Goal: Information Seeking & Learning: Learn about a topic

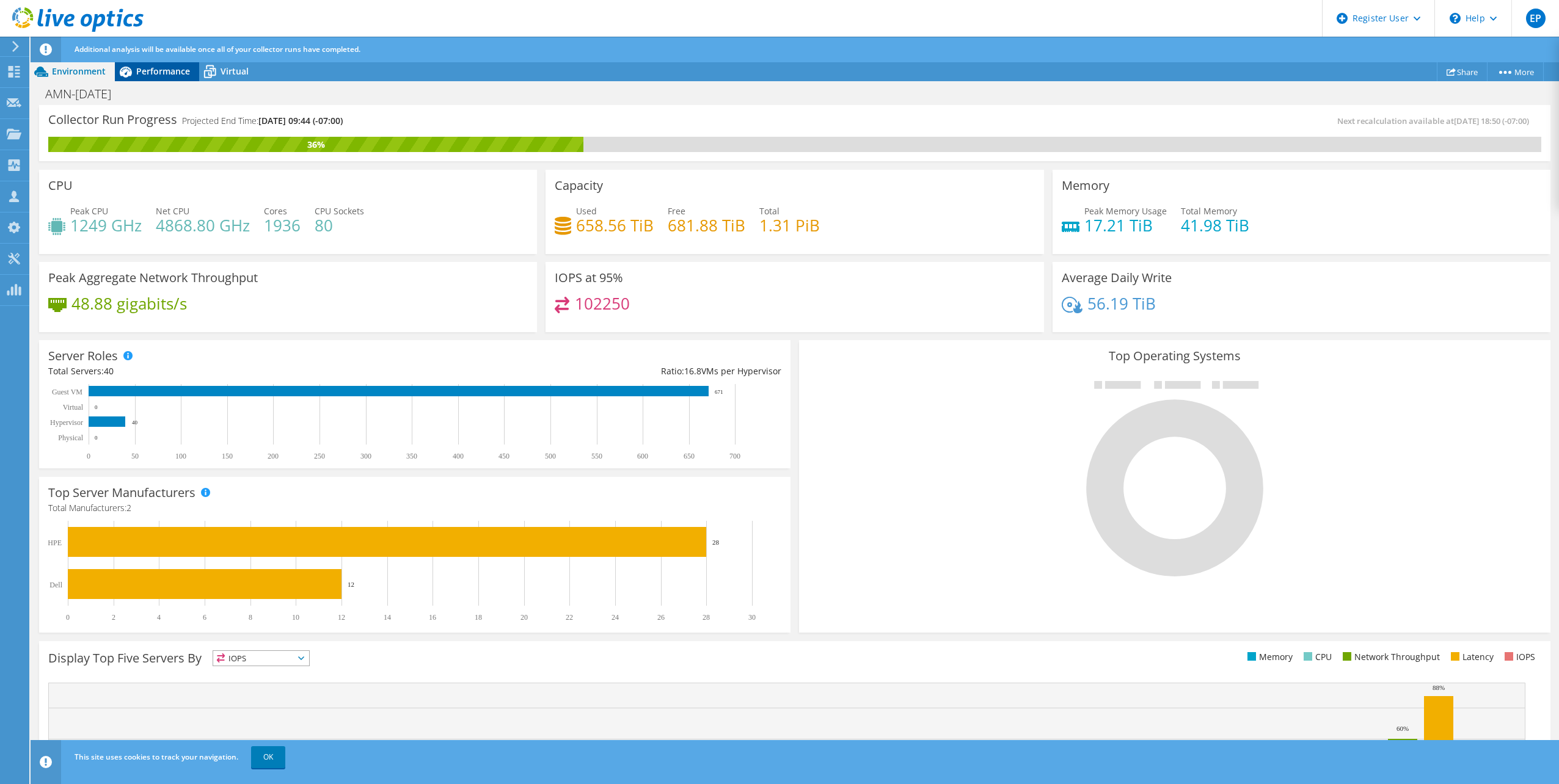
click at [165, 66] on span "Performance" at bounding box center [163, 71] width 54 height 11
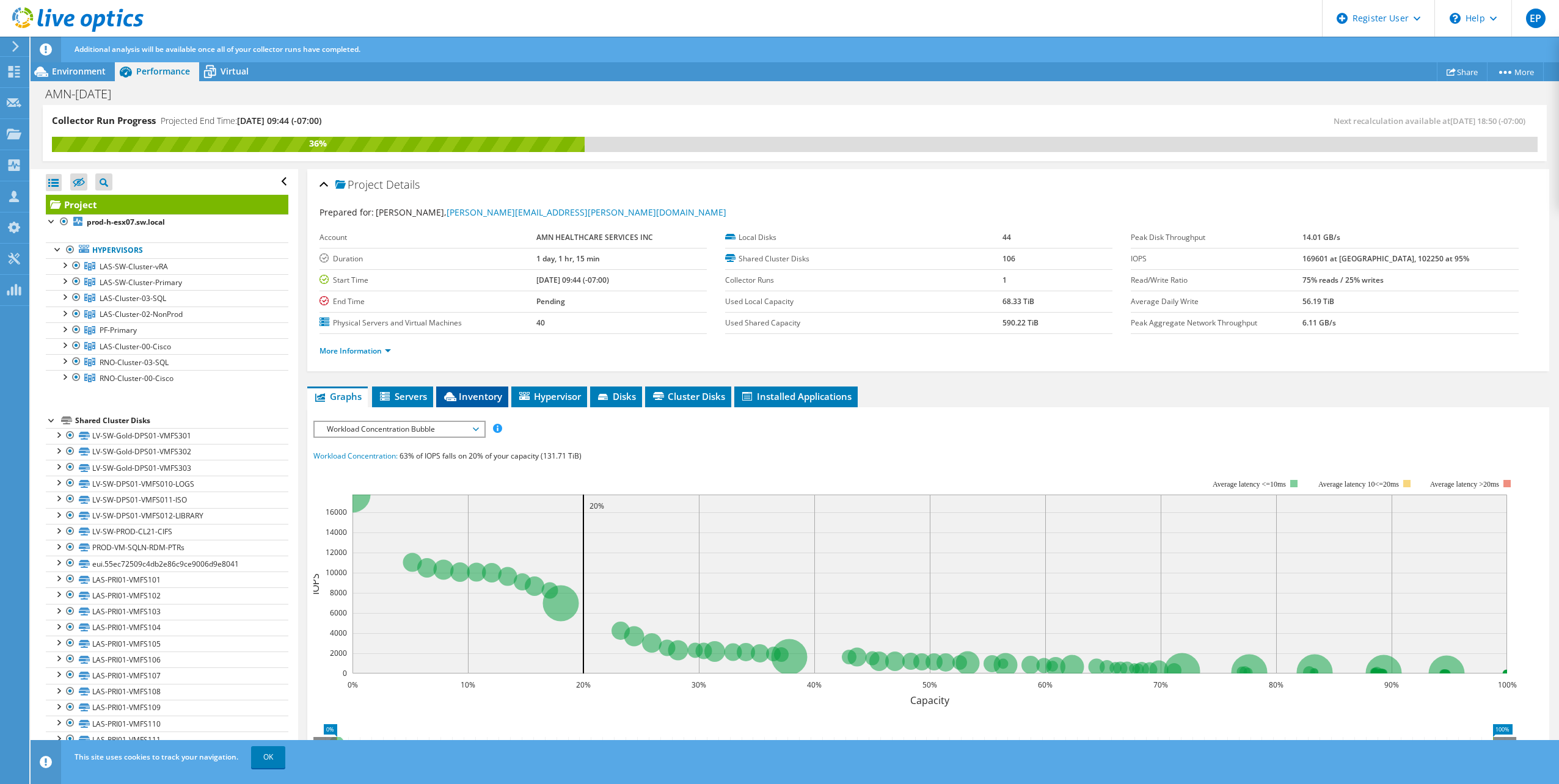
click at [488, 403] on li "Inventory" at bounding box center [472, 396] width 72 height 21
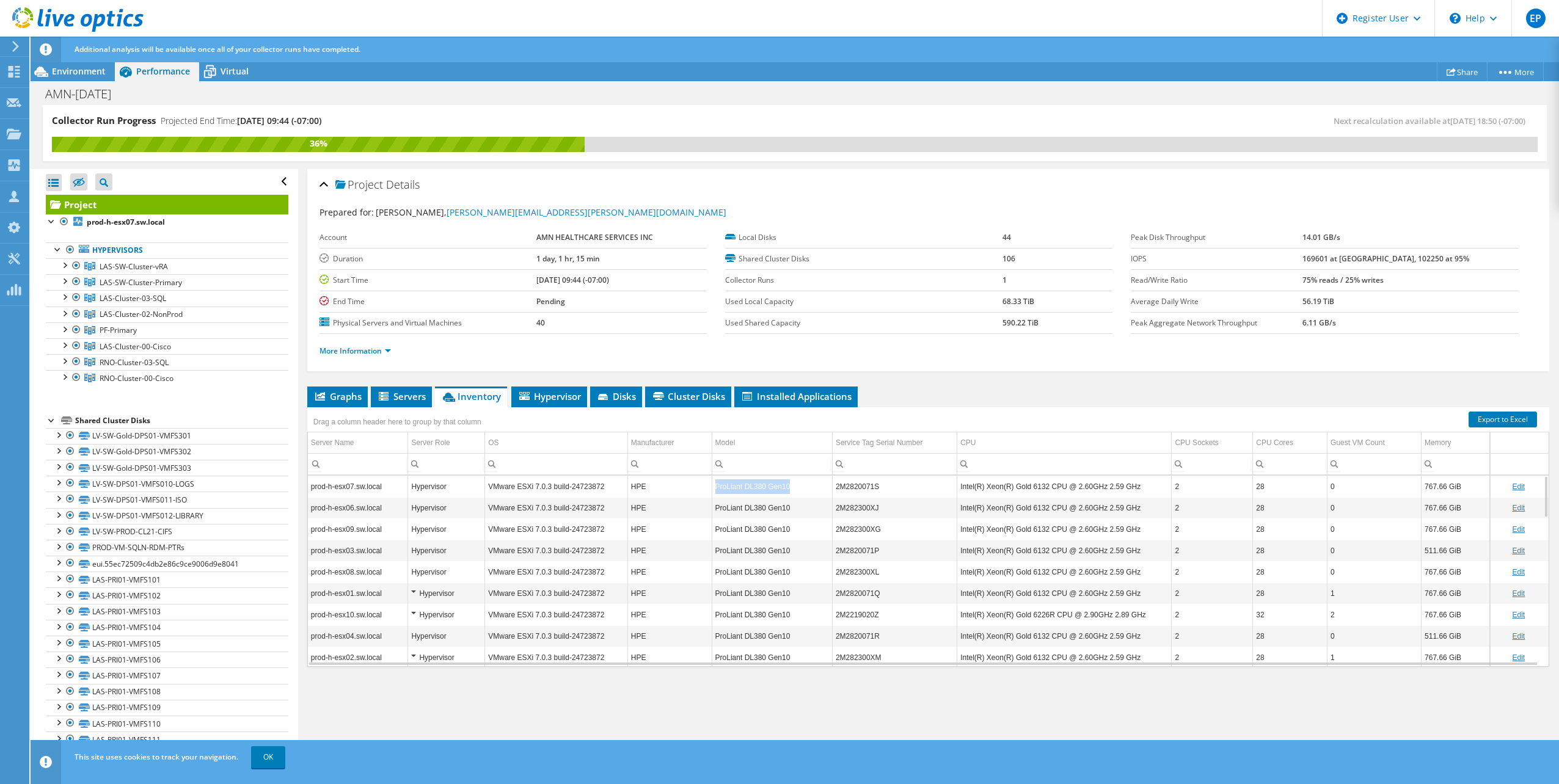
drag, startPoint x: 793, startPoint y: 487, endPoint x: 709, endPoint y: 482, distance: 84.1
click at [712, 482] on td "ProLiant DL380 Gen10" at bounding box center [772, 486] width 121 height 21
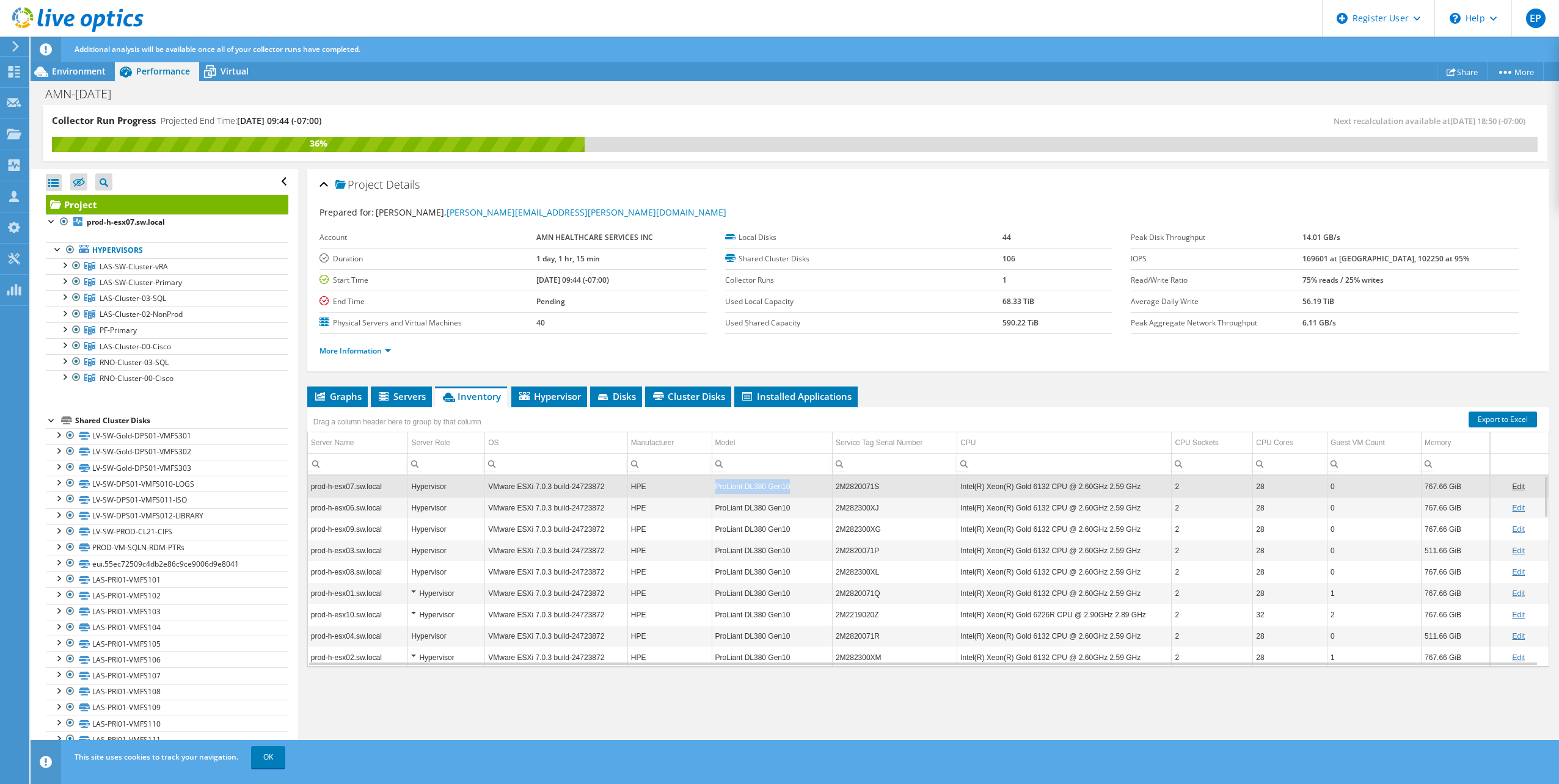
copy td "ProLiant DL380 Gen10"
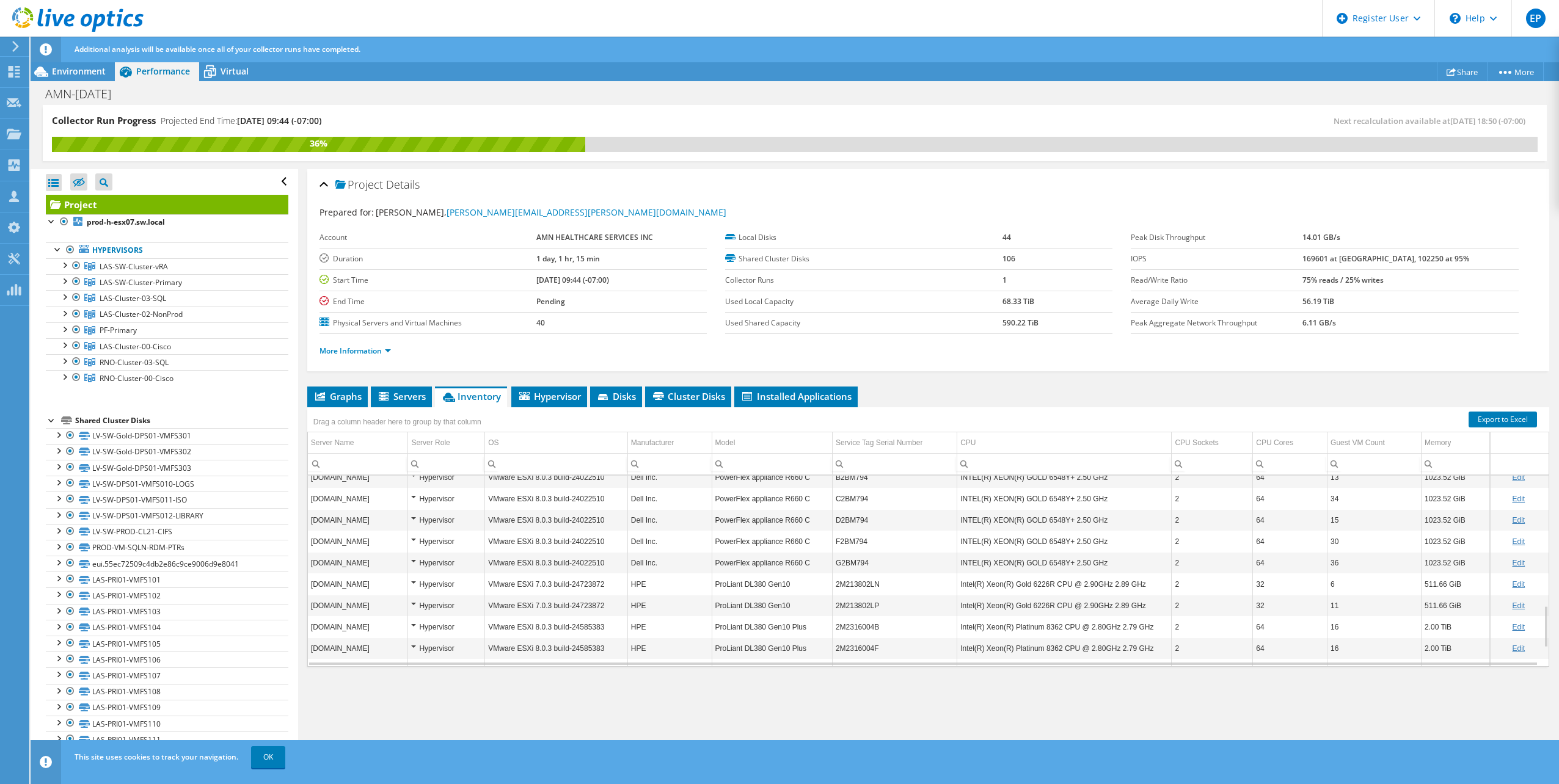
scroll to position [670, 0]
click at [724, 109] on div "Collector Run Progress Projected End Time: 08/15/2025, 09:44 (-07:00) Next reca…" at bounding box center [795, 133] width 1504 height 57
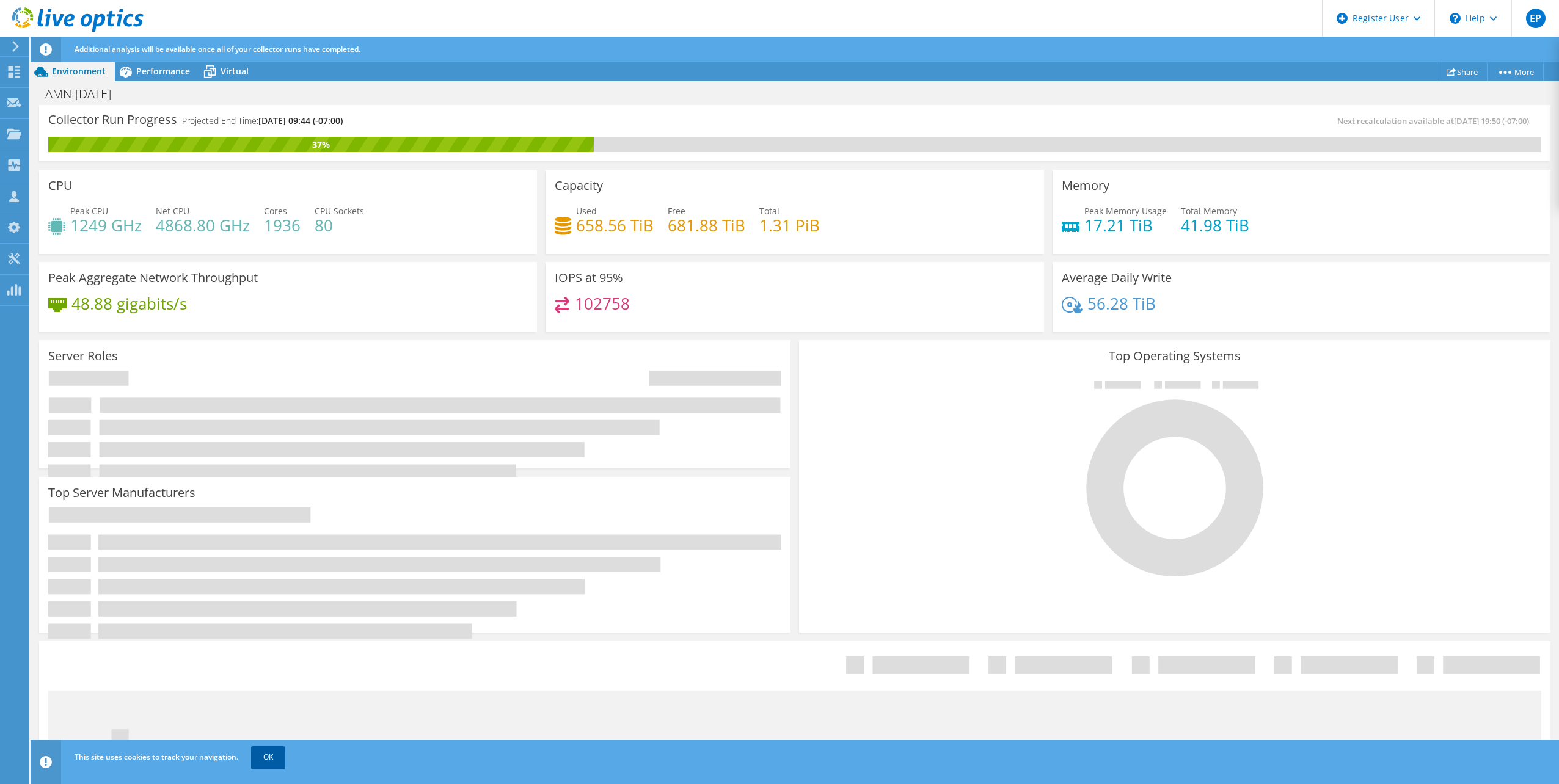
click at [279, 756] on link "OK" at bounding box center [268, 757] width 34 height 22
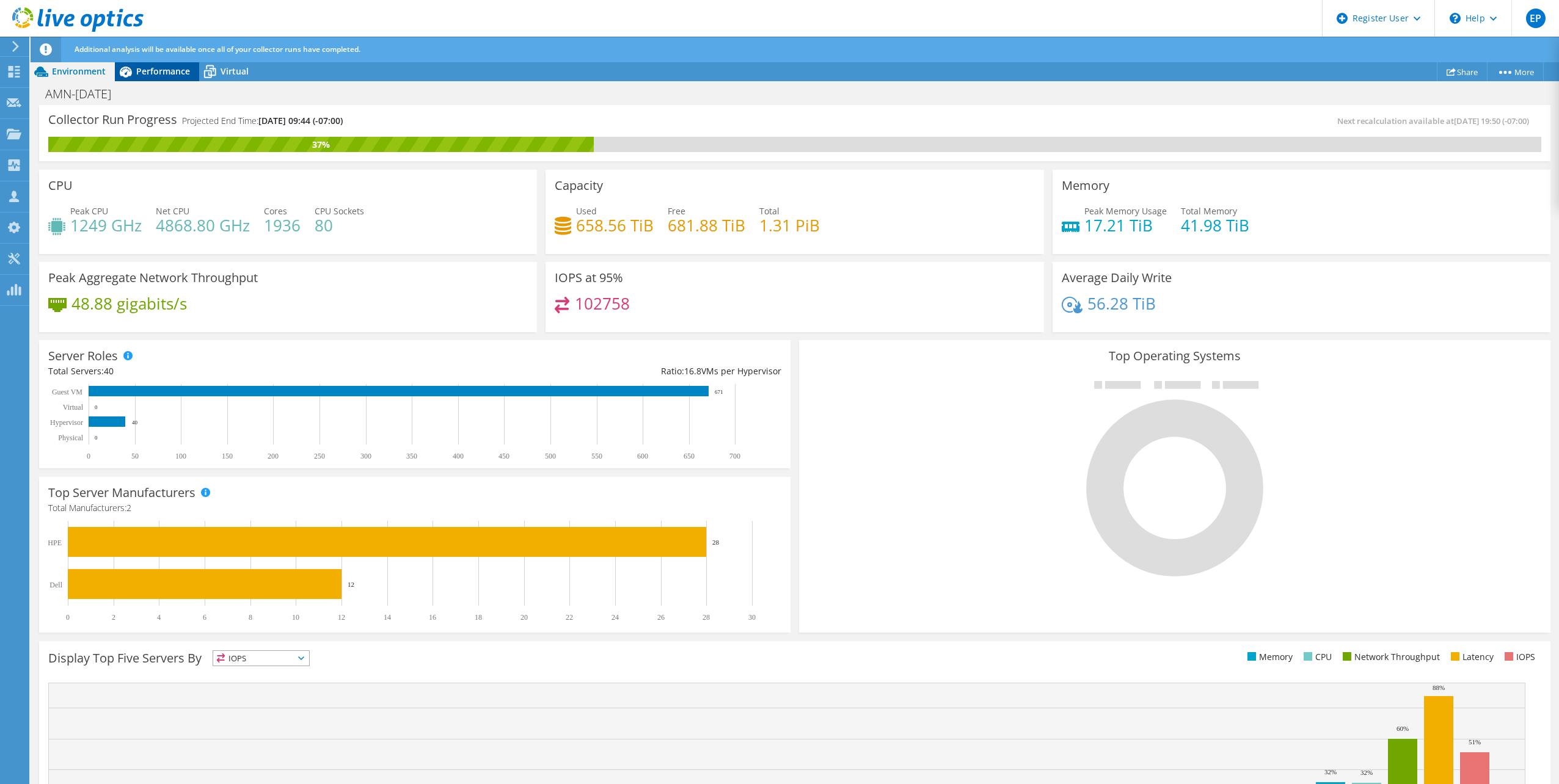
click at [148, 67] on span "Performance" at bounding box center [163, 71] width 54 height 11
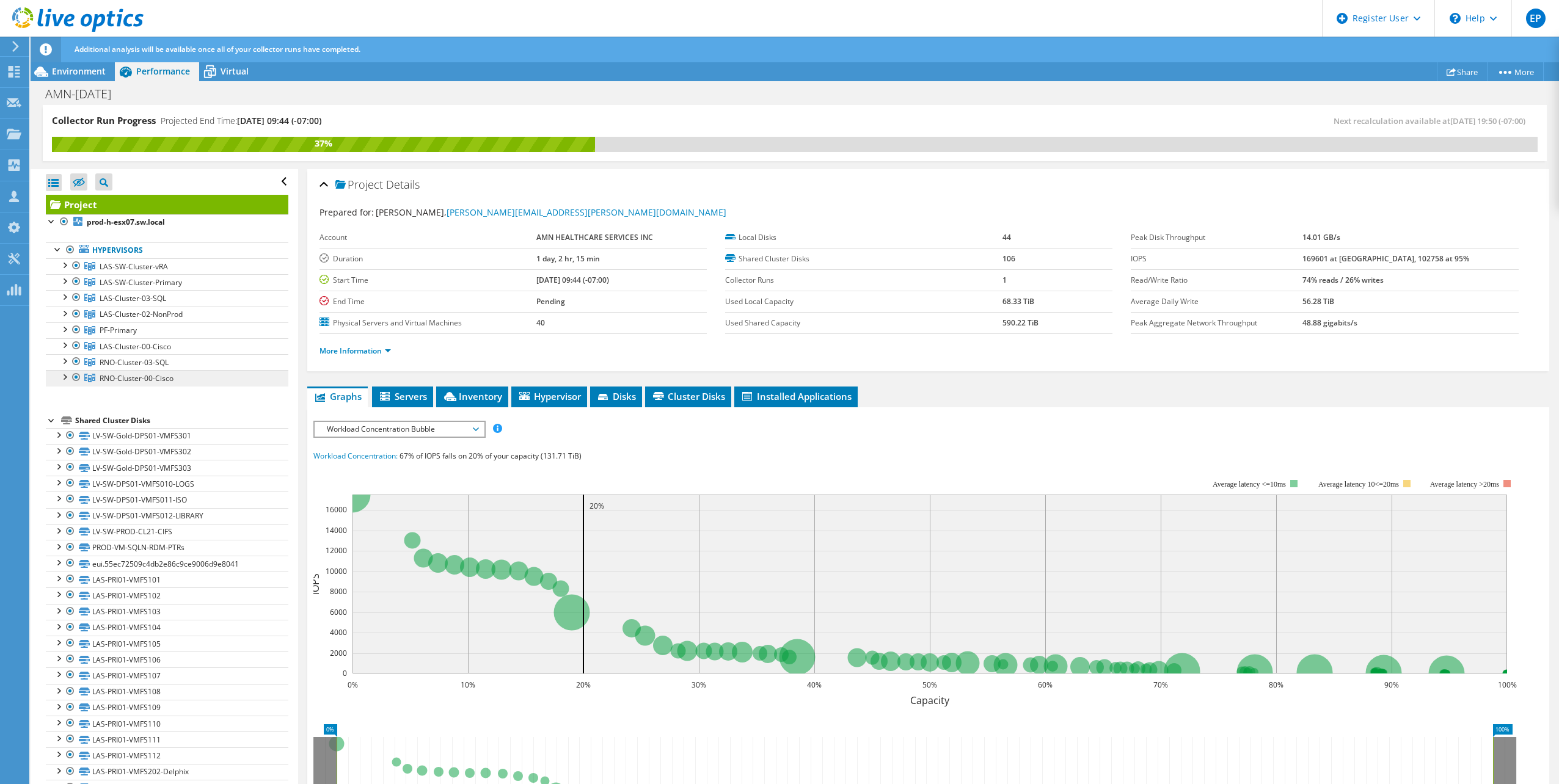
click at [147, 271] on span "RNO-Cluster-00-Cisco" at bounding box center [133, 267] width 68 height 11
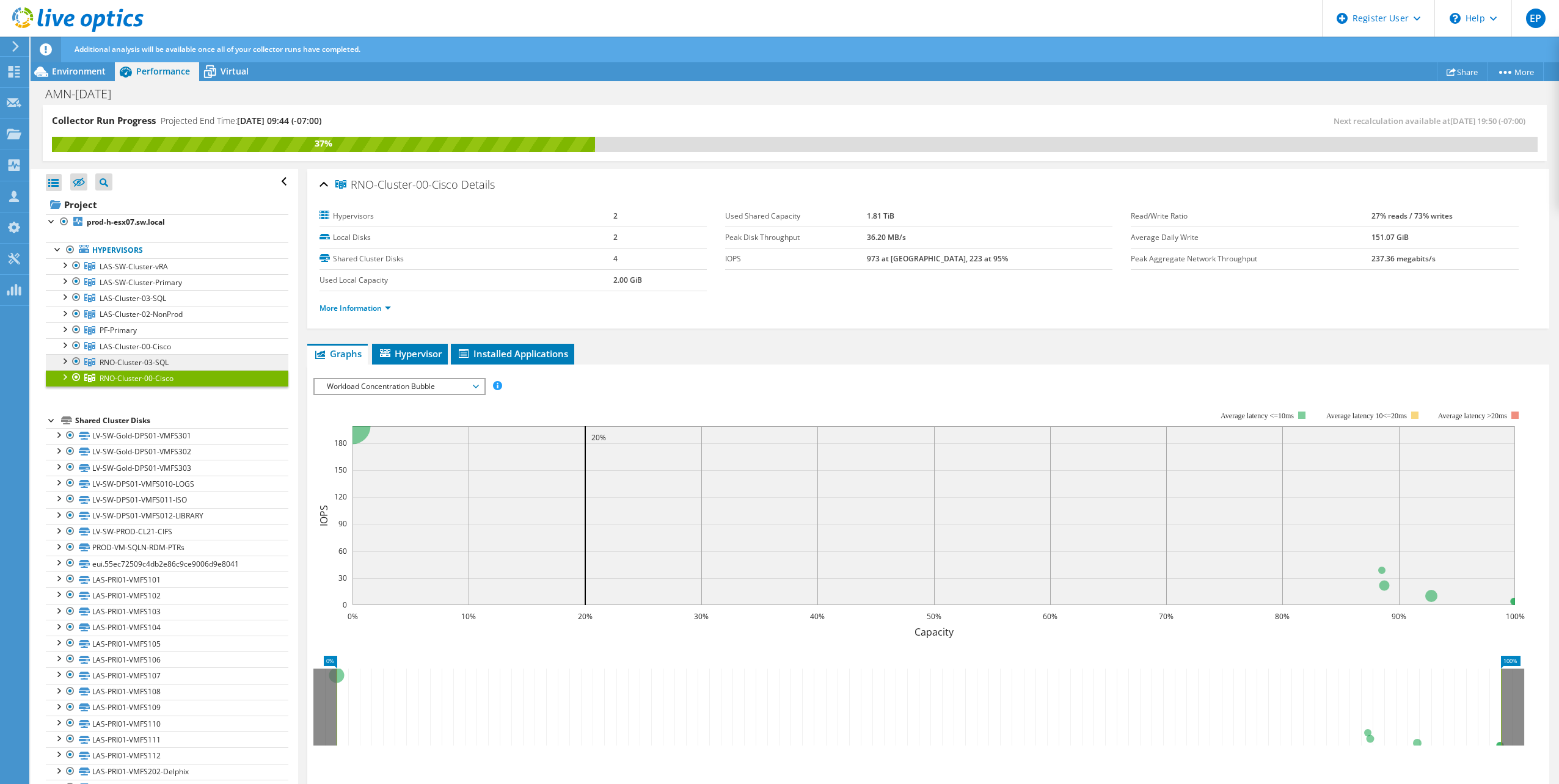
click at [163, 271] on span "RNO-Cluster-03-SQL" at bounding box center [133, 267] width 68 height 11
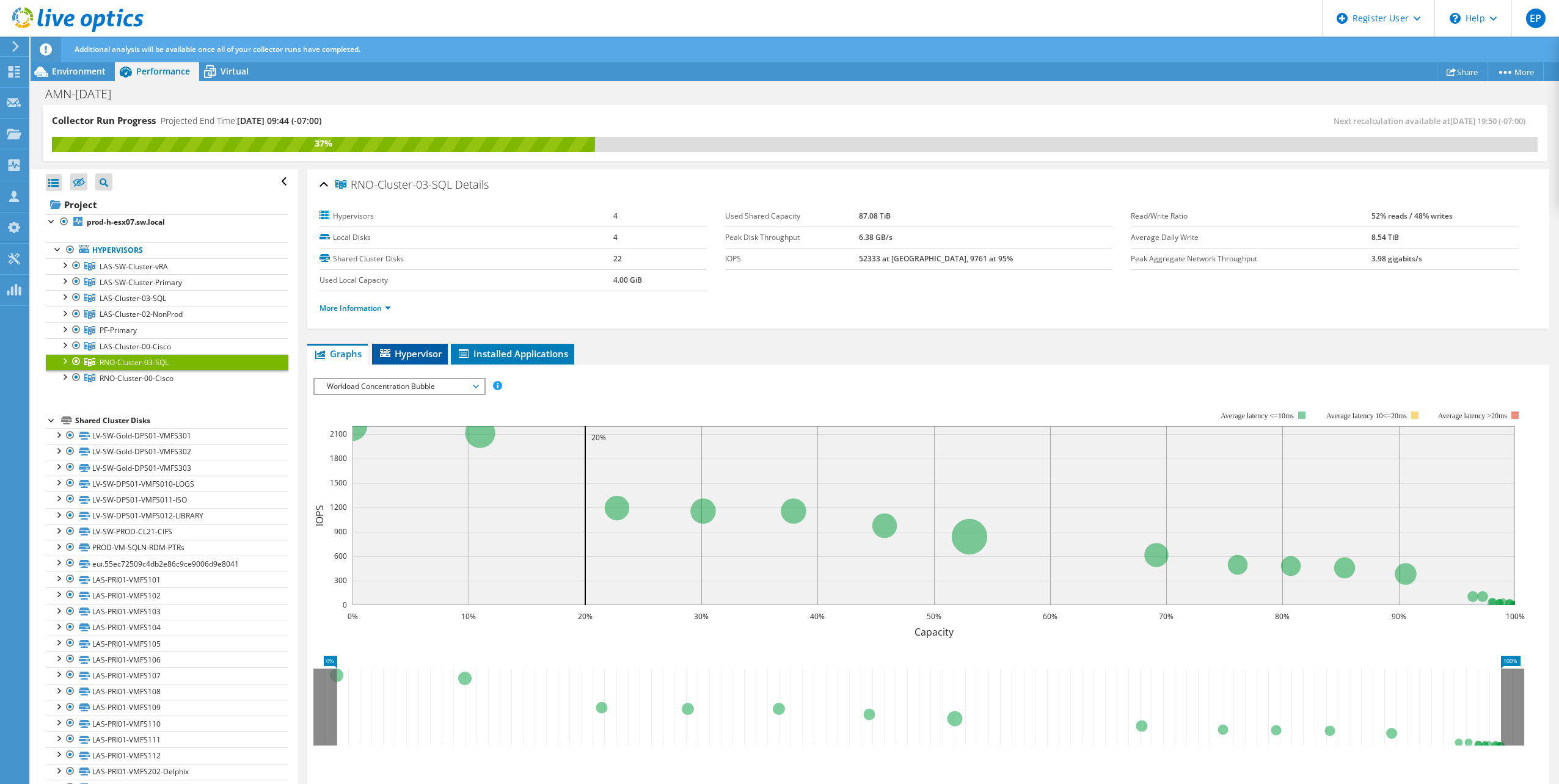
click at [425, 353] on span "Hypervisor" at bounding box center [409, 353] width 63 height 12
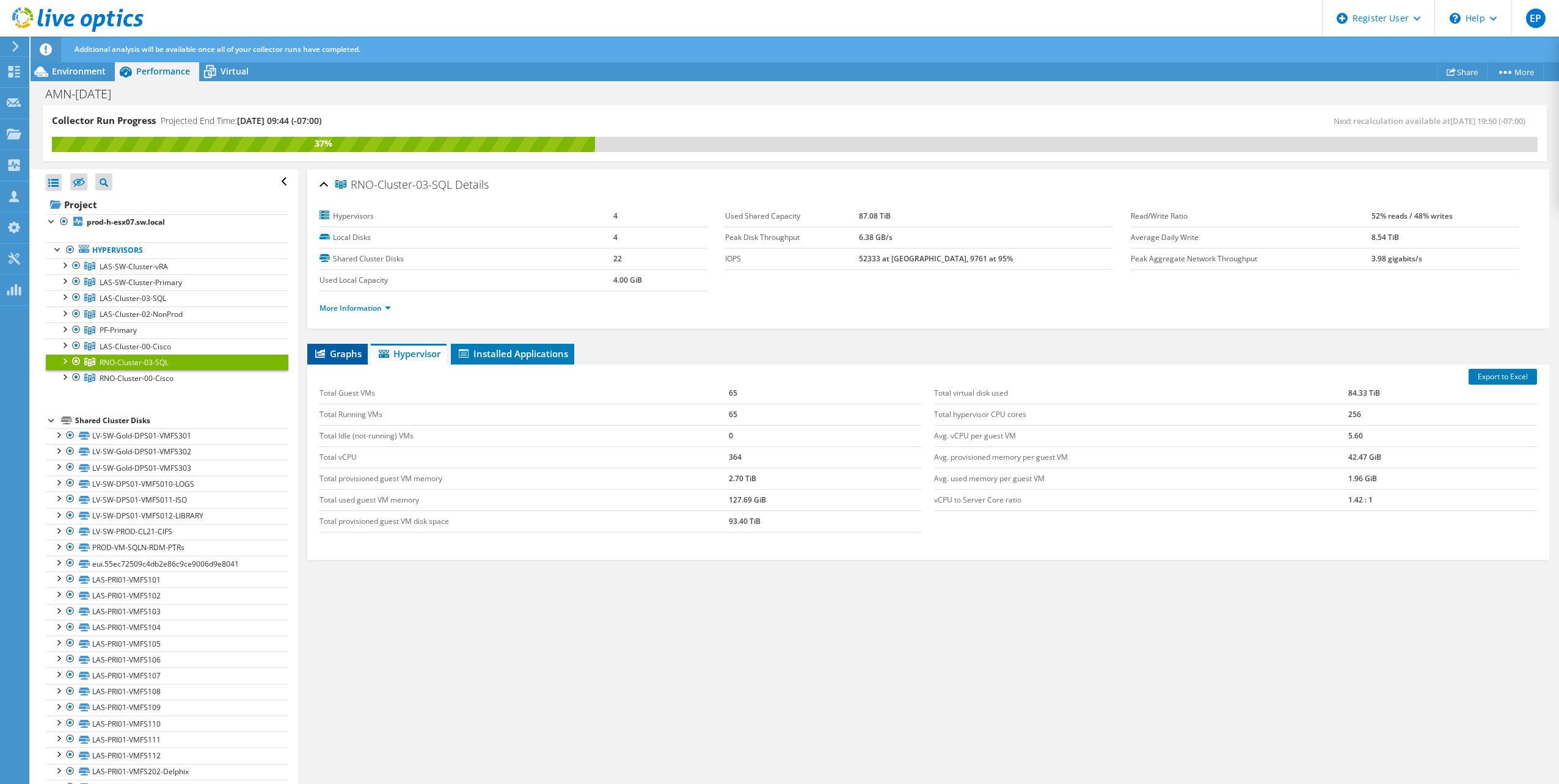
click at [337, 350] on span "Graphs" at bounding box center [337, 353] width 48 height 12
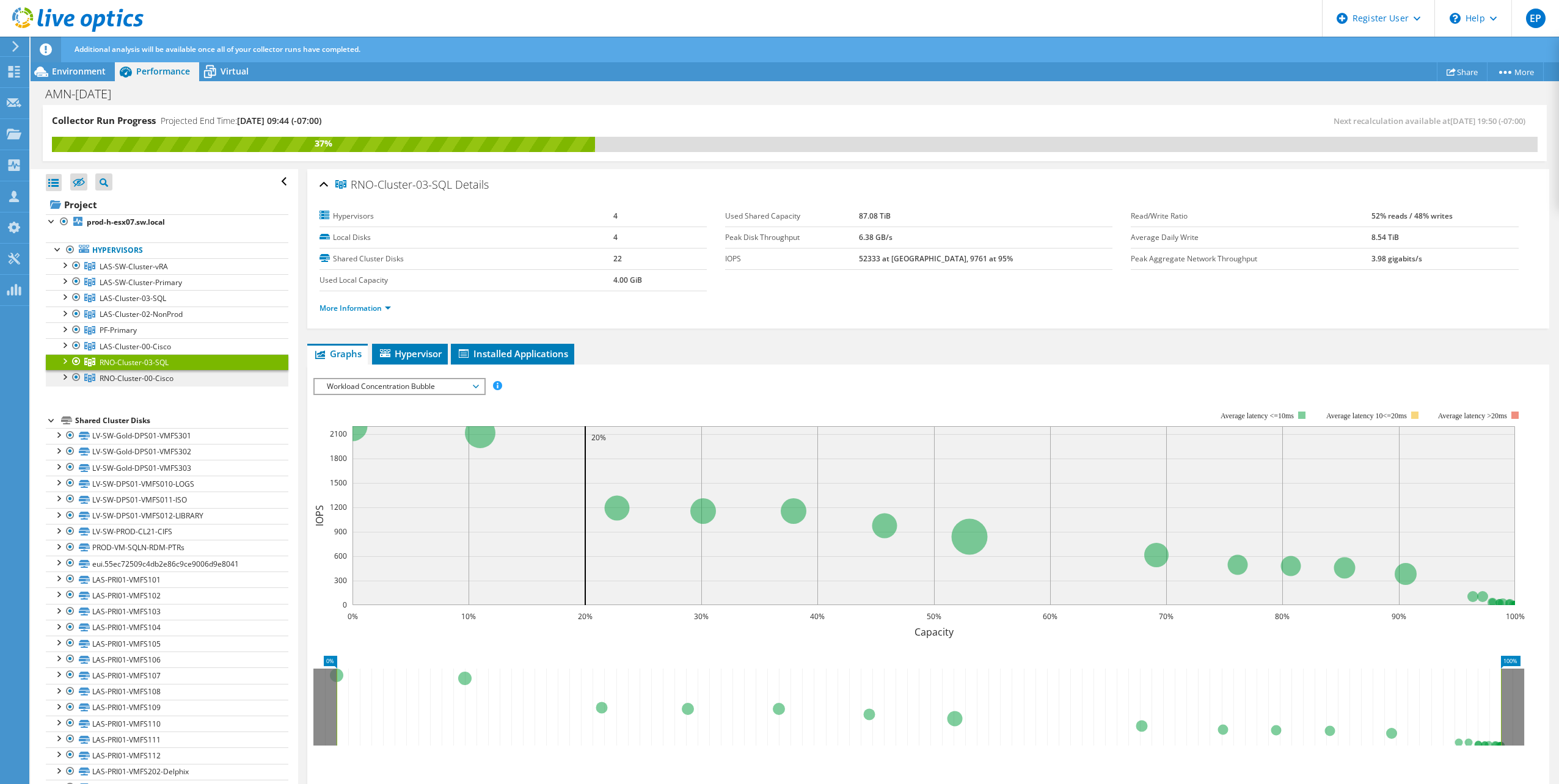
click at [138, 271] on span "RNO-Cluster-00-Cisco" at bounding box center [133, 267] width 68 height 11
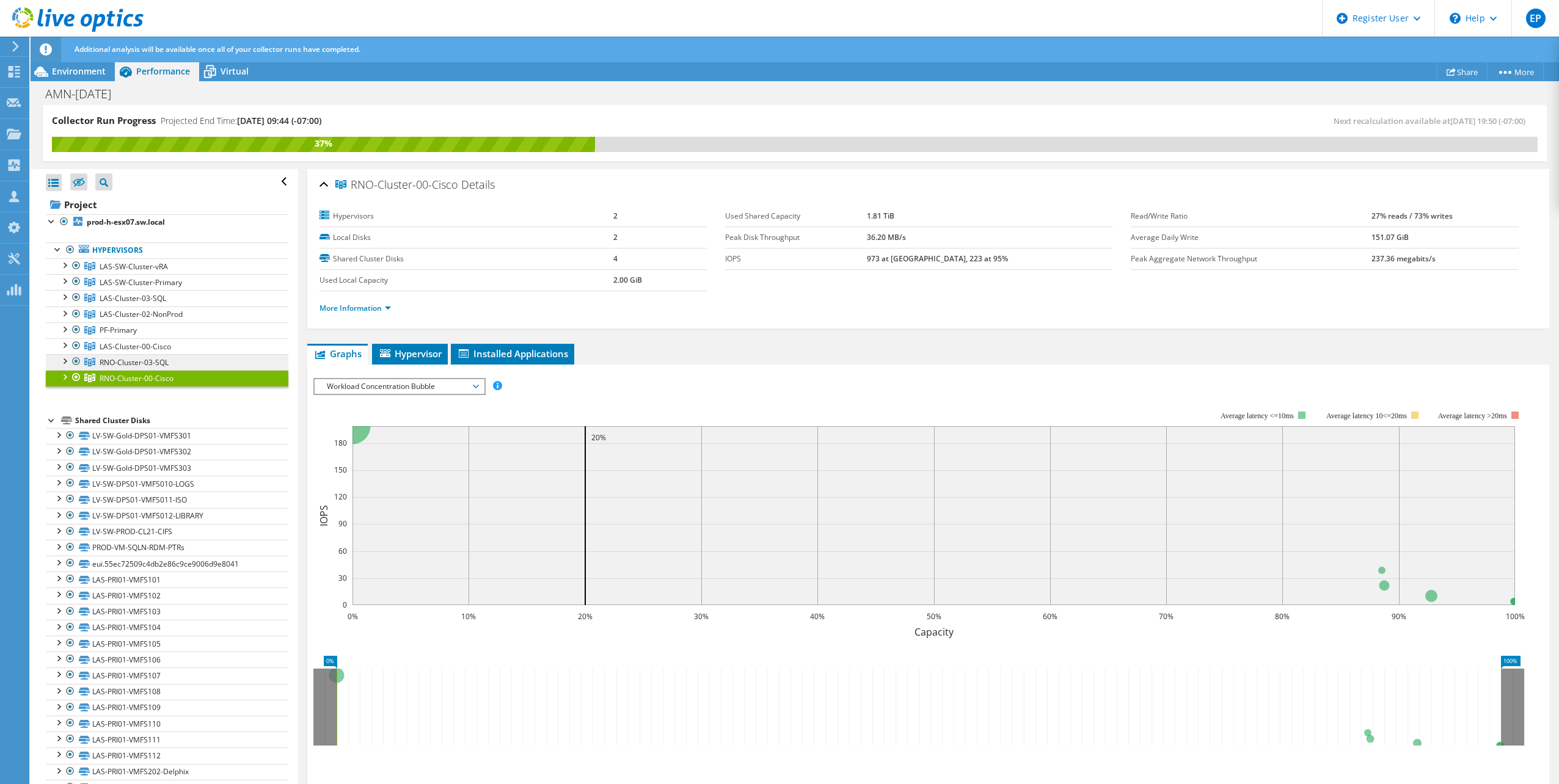
click at [194, 274] on link "RNO-Cluster-03-SQL" at bounding box center [167, 266] width 243 height 16
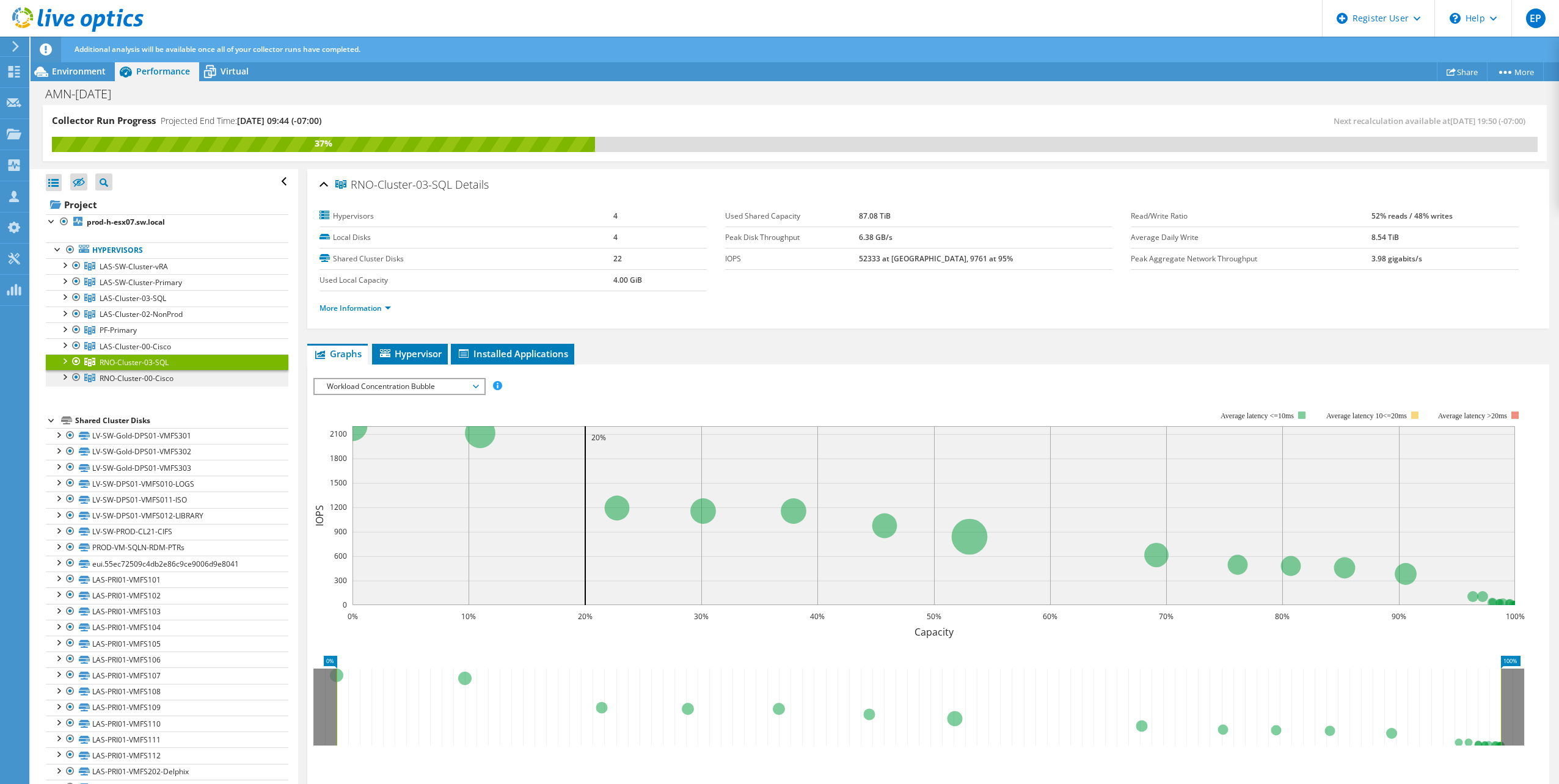
click at [194, 274] on link "RNO-Cluster-00-Cisco" at bounding box center [167, 266] width 243 height 16
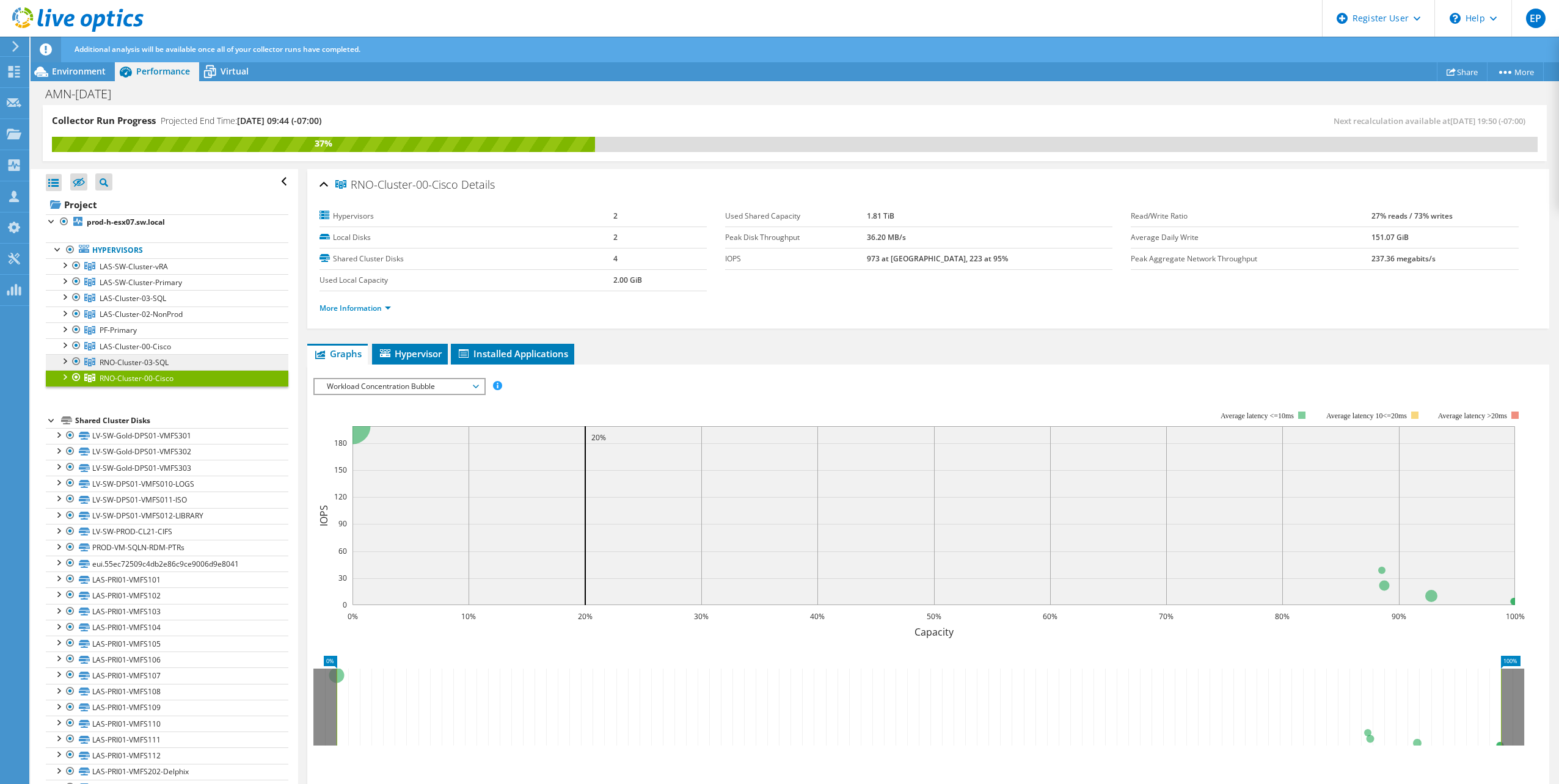
click at [190, 274] on link "RNO-Cluster-03-SQL" at bounding box center [167, 266] width 243 height 16
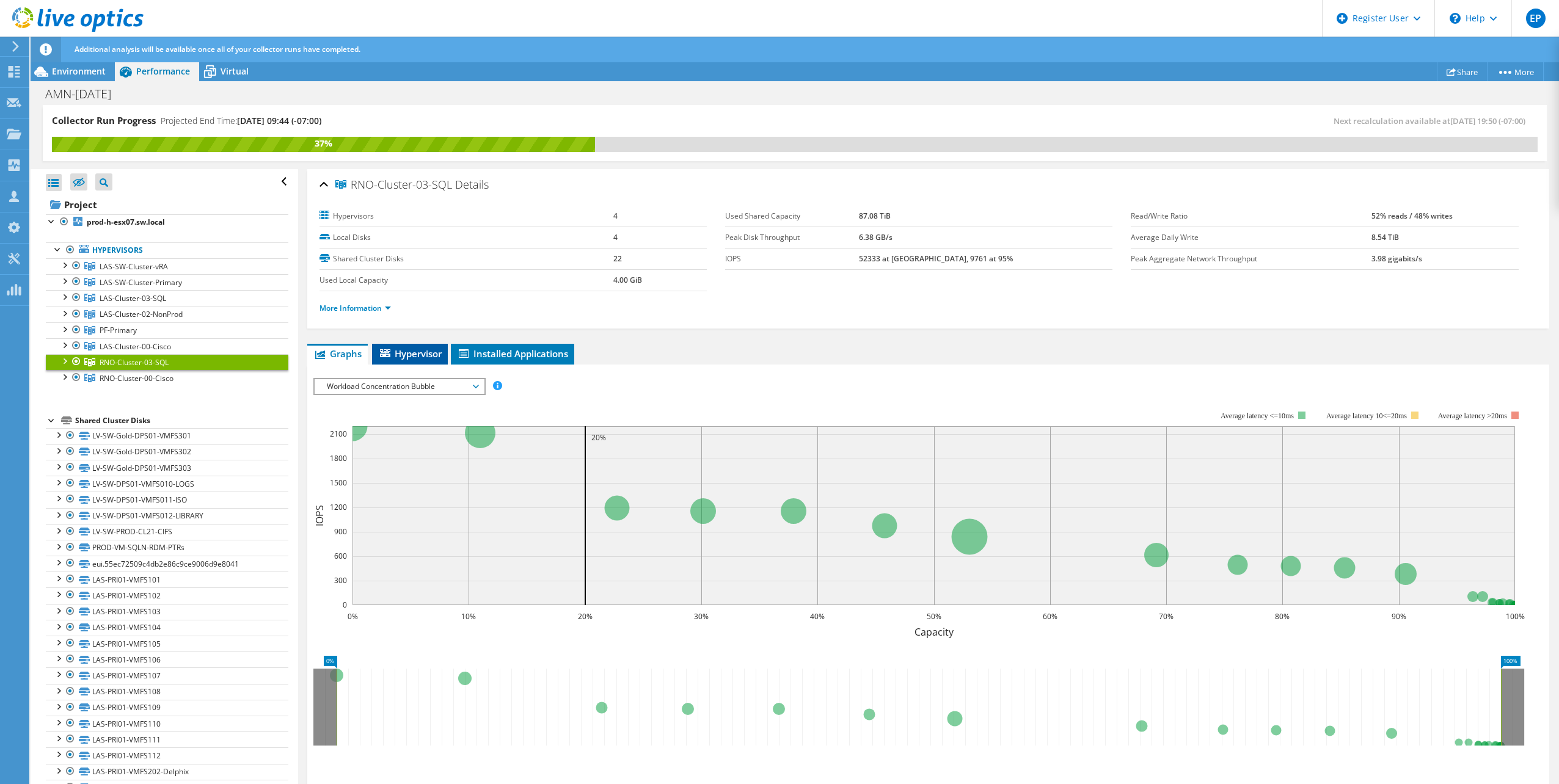
click at [419, 349] on span "Hypervisor" at bounding box center [409, 353] width 63 height 12
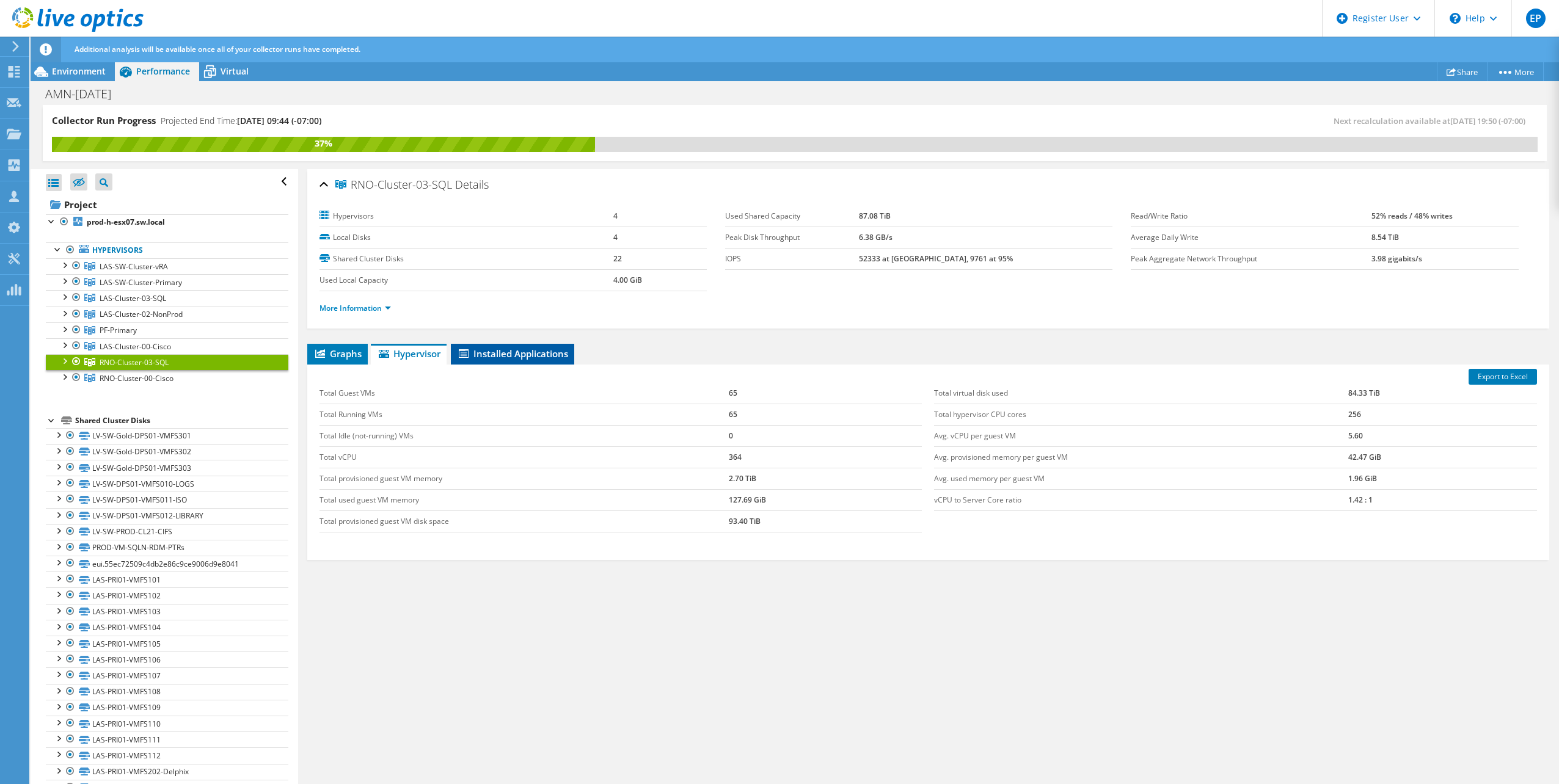
click at [531, 358] on span "Installed Applications" at bounding box center [513, 353] width 112 height 12
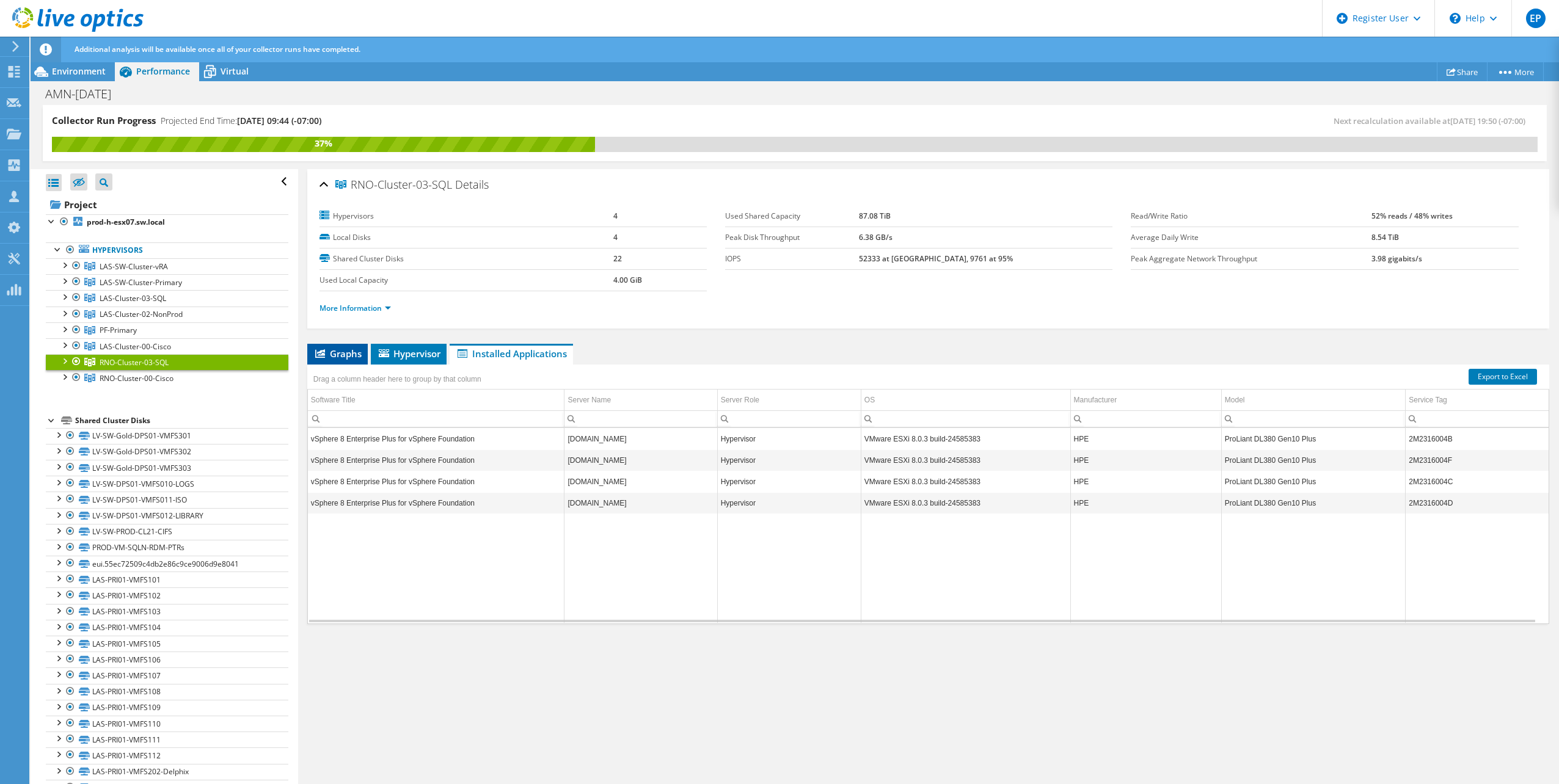
click at [329, 351] on span "Graphs" at bounding box center [337, 353] width 48 height 12
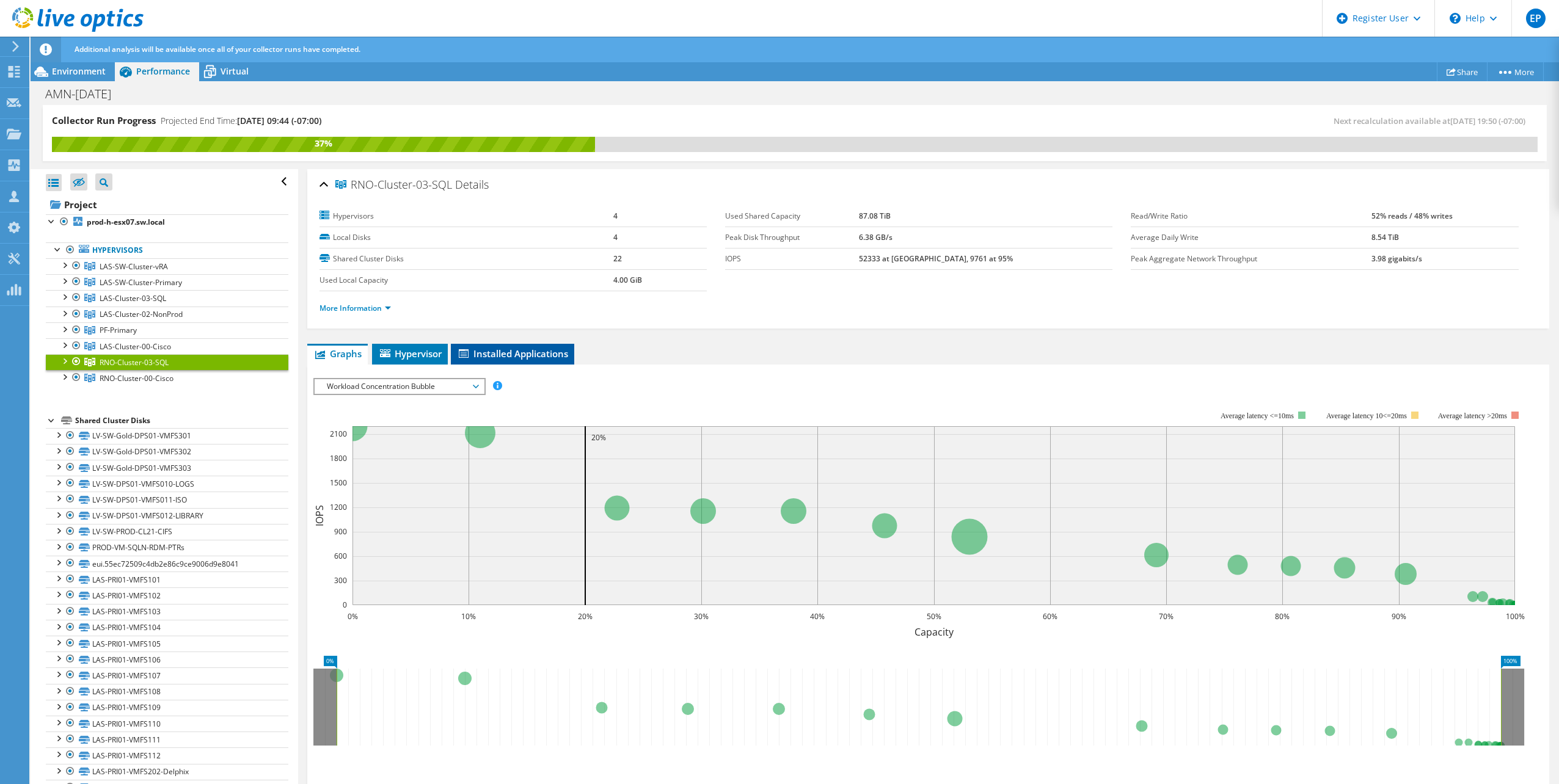
click at [478, 353] on span "Installed Applications" at bounding box center [513, 353] width 112 height 12
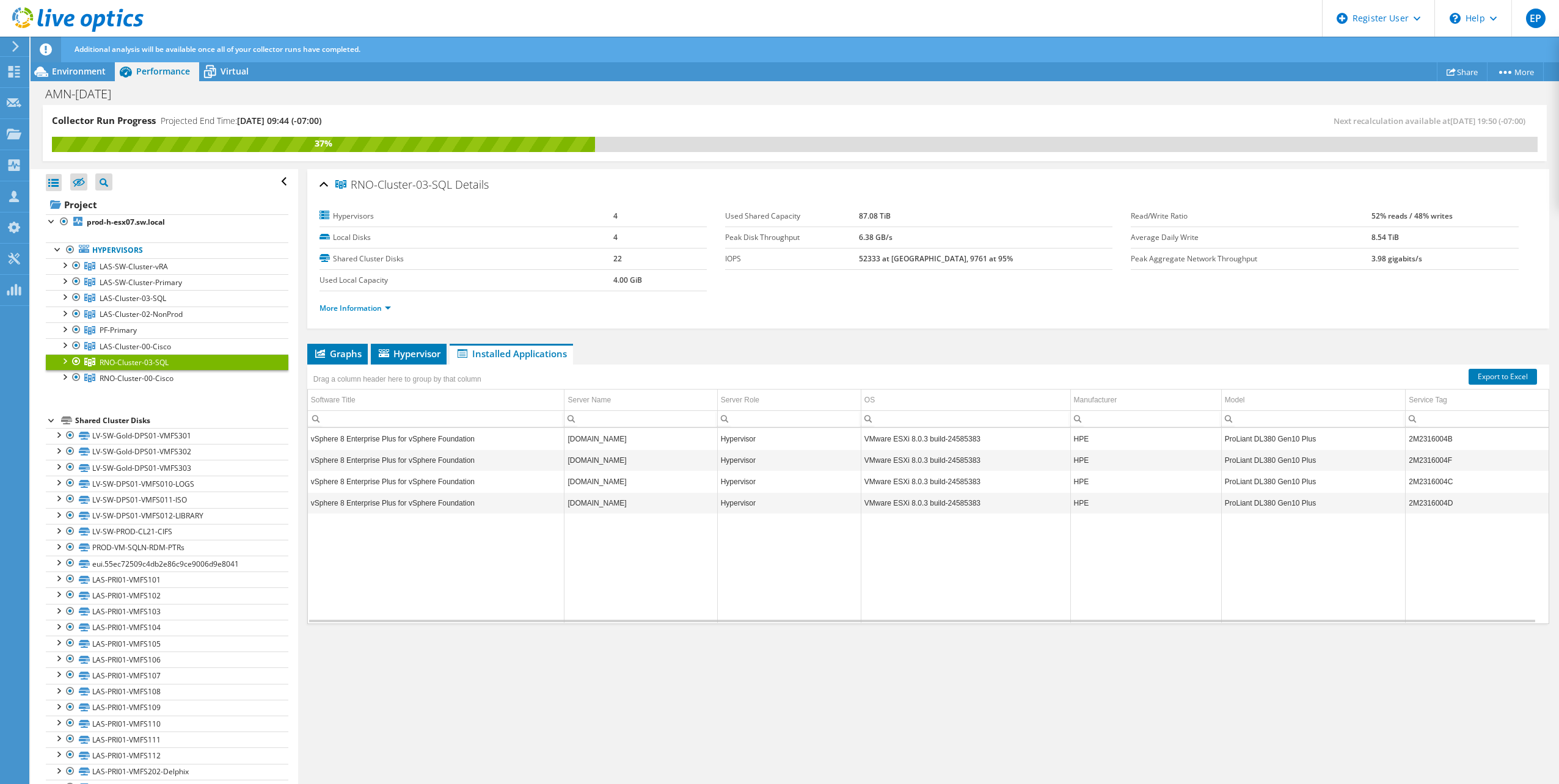
click at [484, 100] on div "AMN-[DATE] Print" at bounding box center [794, 94] width 1528 height 23
click at [362, 312] on link "More Information" at bounding box center [355, 308] width 71 height 11
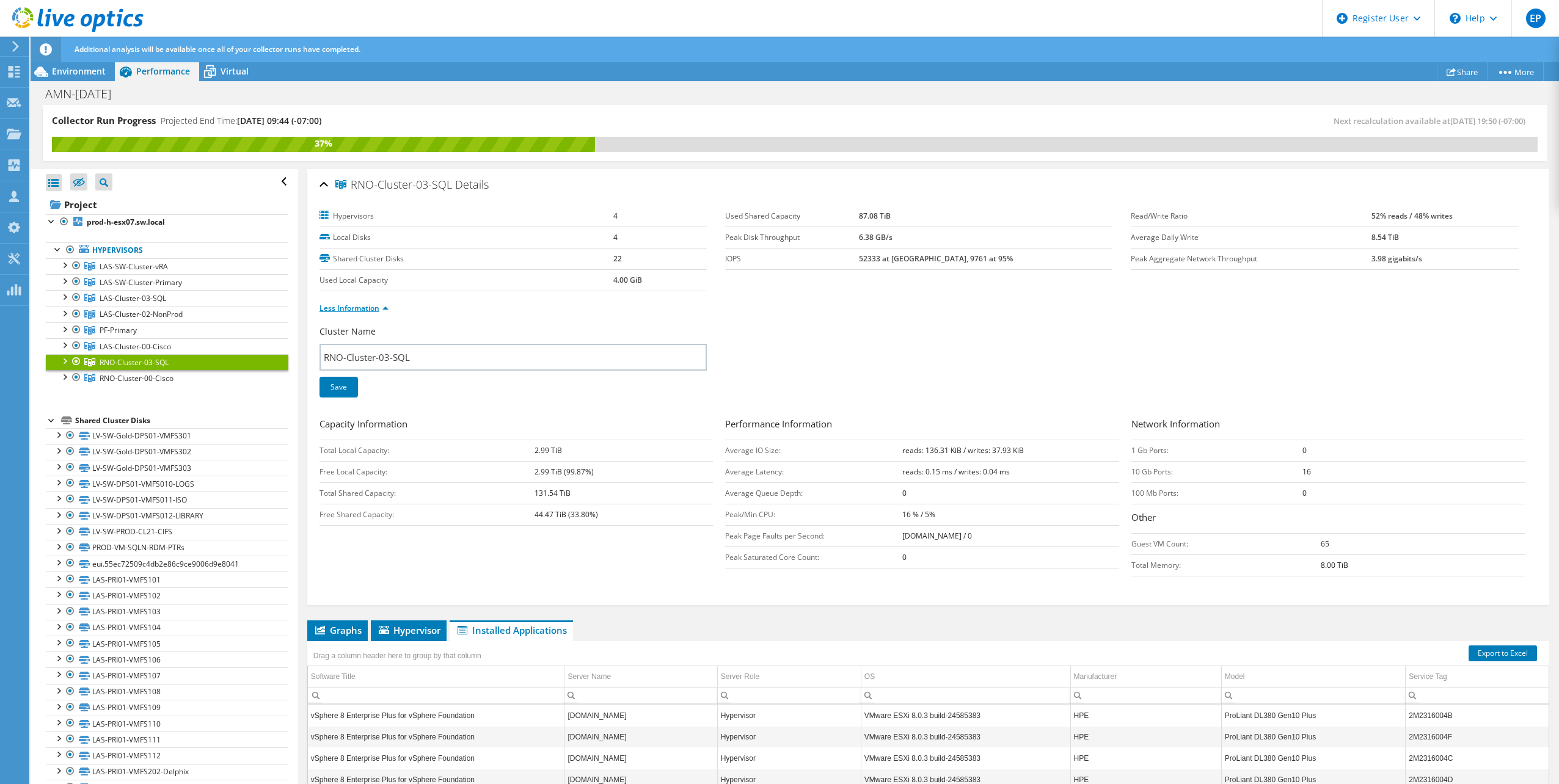
click at [362, 312] on link "Less Information" at bounding box center [354, 308] width 69 height 11
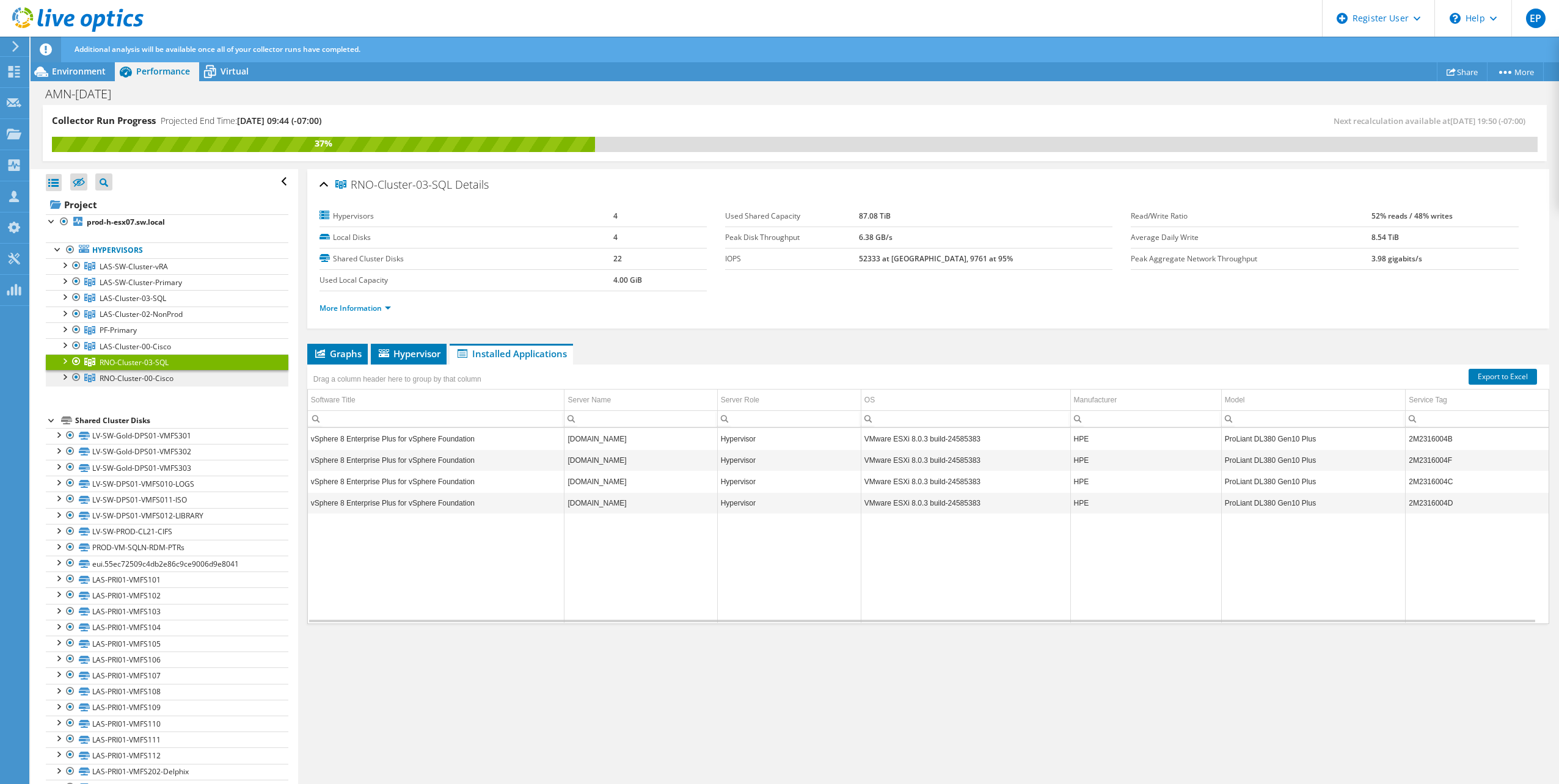
click at [168, 271] on span "RNO-Cluster-00-Cisco" at bounding box center [133, 267] width 68 height 11
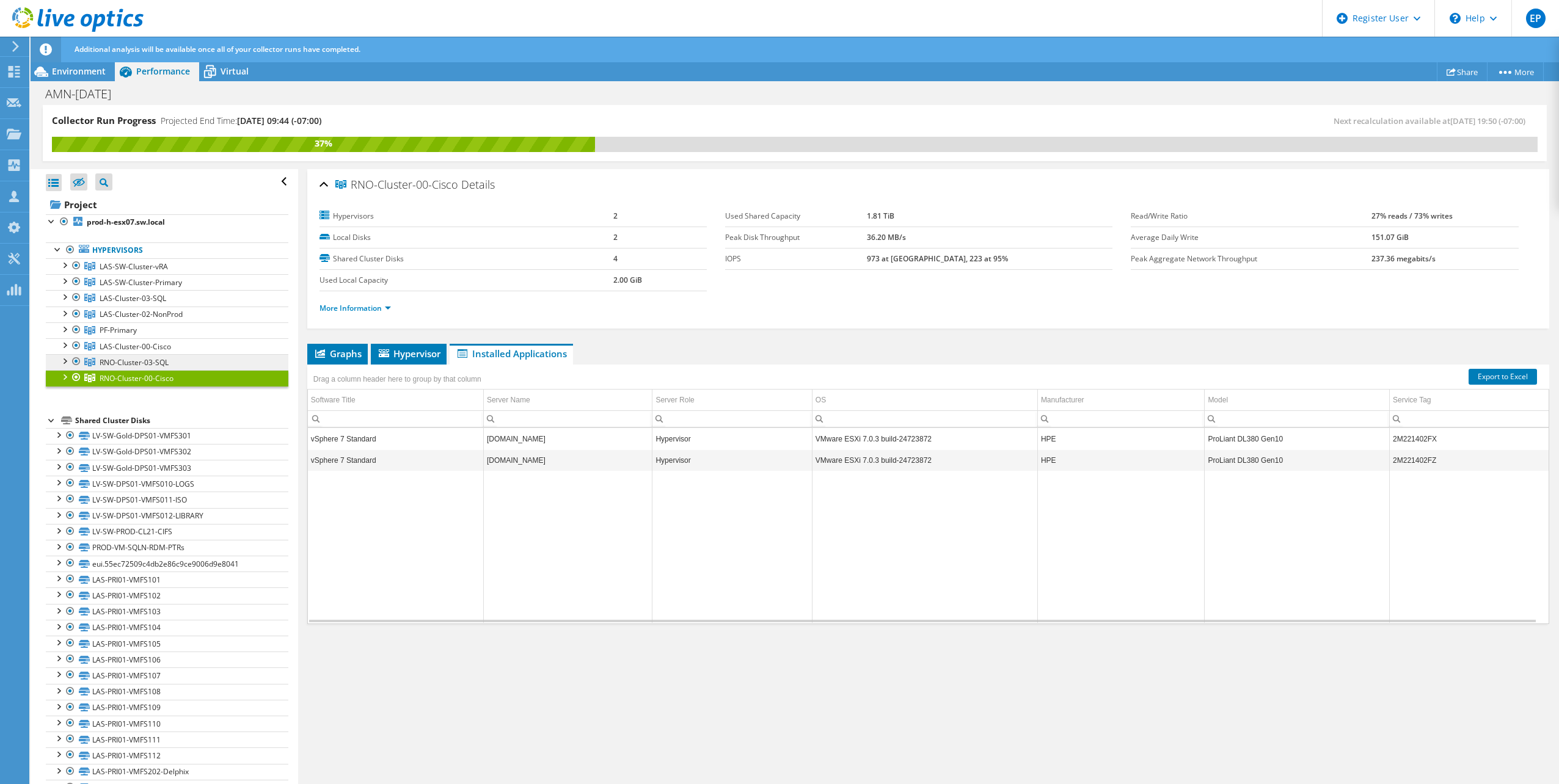
click at [161, 271] on span "RNO-Cluster-03-SQL" at bounding box center [133, 267] width 68 height 11
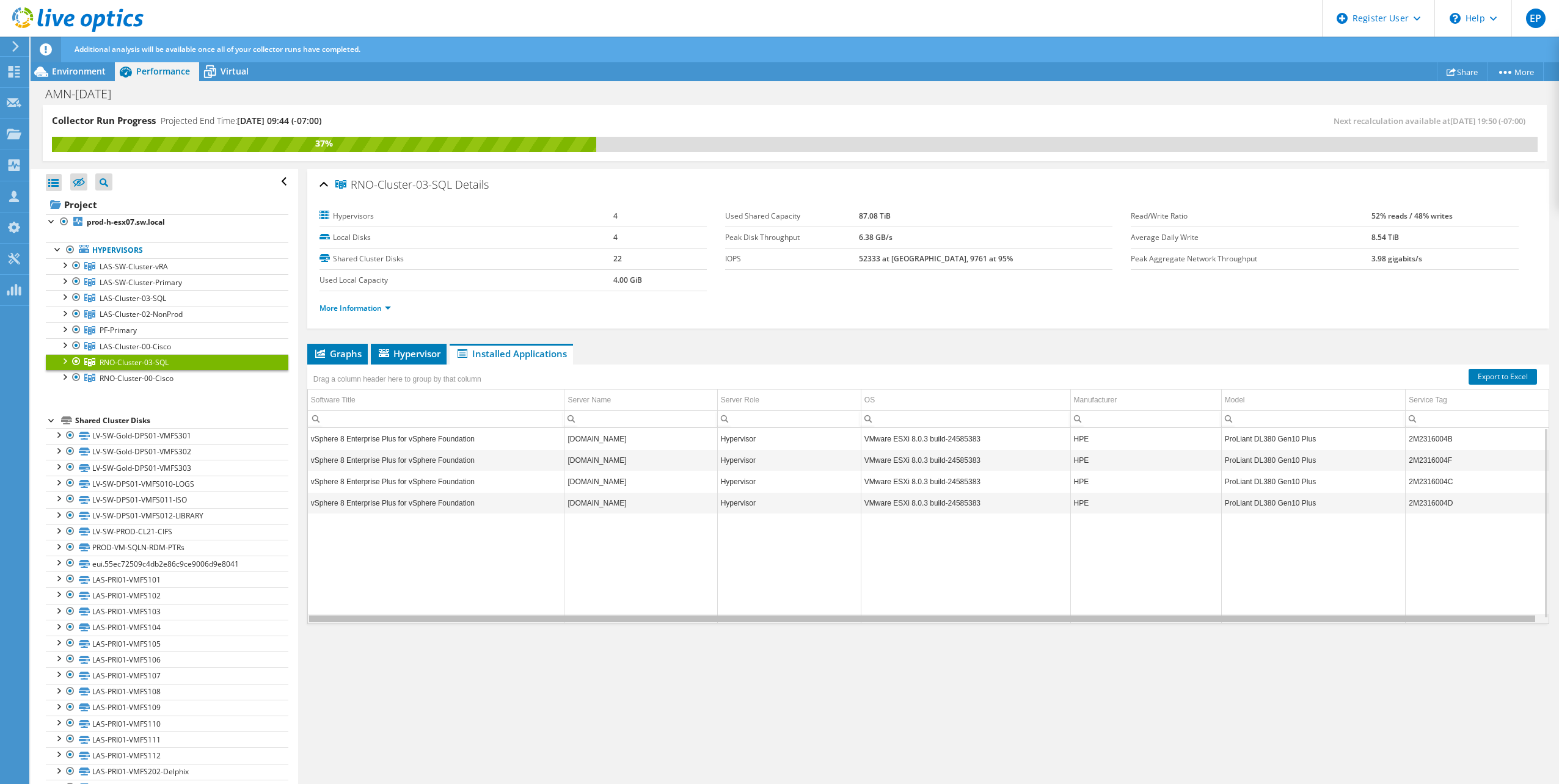
drag, startPoint x: 598, startPoint y: 621, endPoint x: 319, endPoint y: 554, distance: 286.9
click at [319, 554] on body "EP Dell User [PERSON_NAME] [PERSON_NAME][EMAIL_ADDRESS][PERSON_NAME][DOMAIN_NAM…" at bounding box center [779, 392] width 1559 height 784
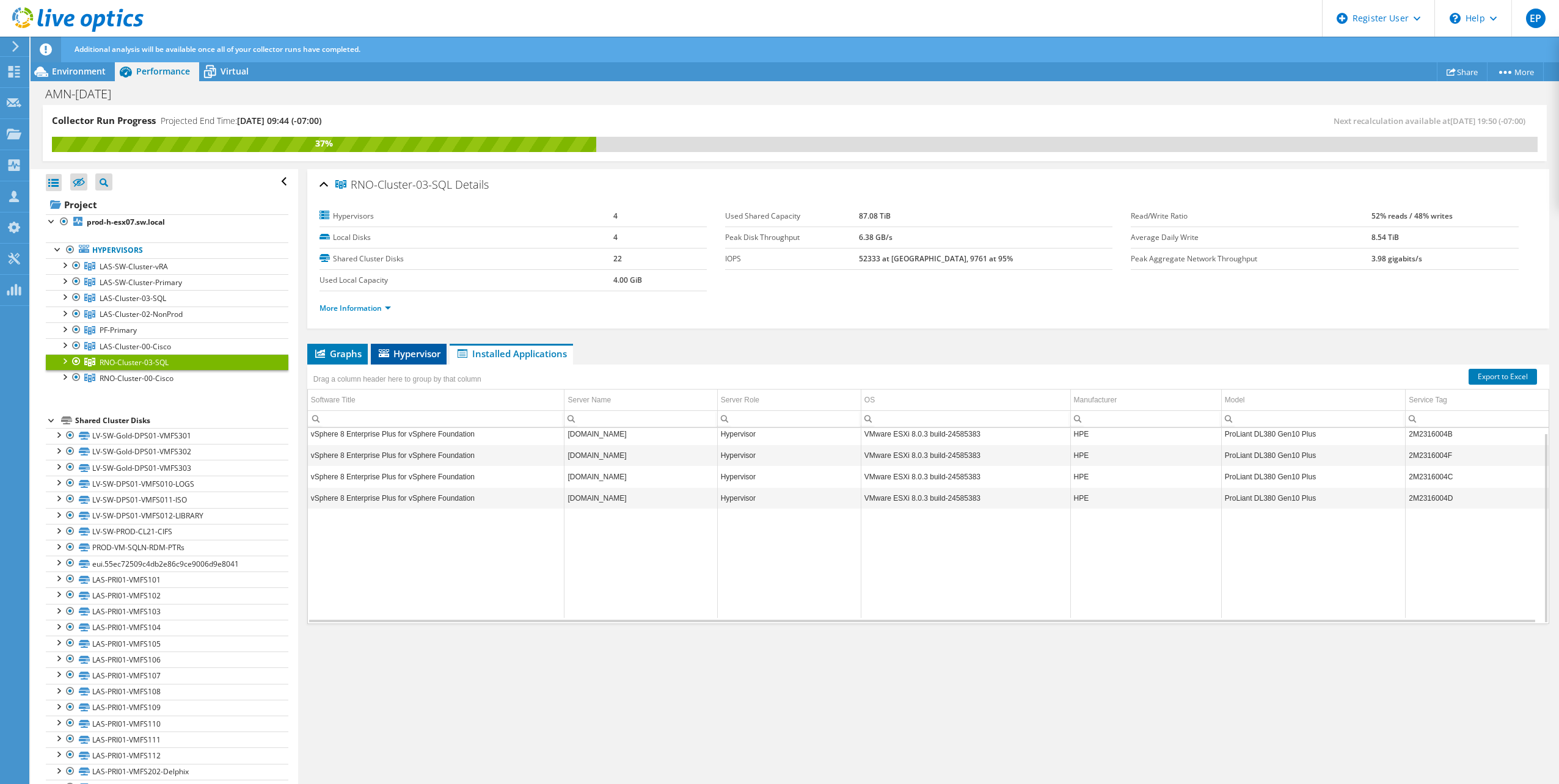
click at [403, 349] on span "Hypervisor" at bounding box center [408, 353] width 63 height 12
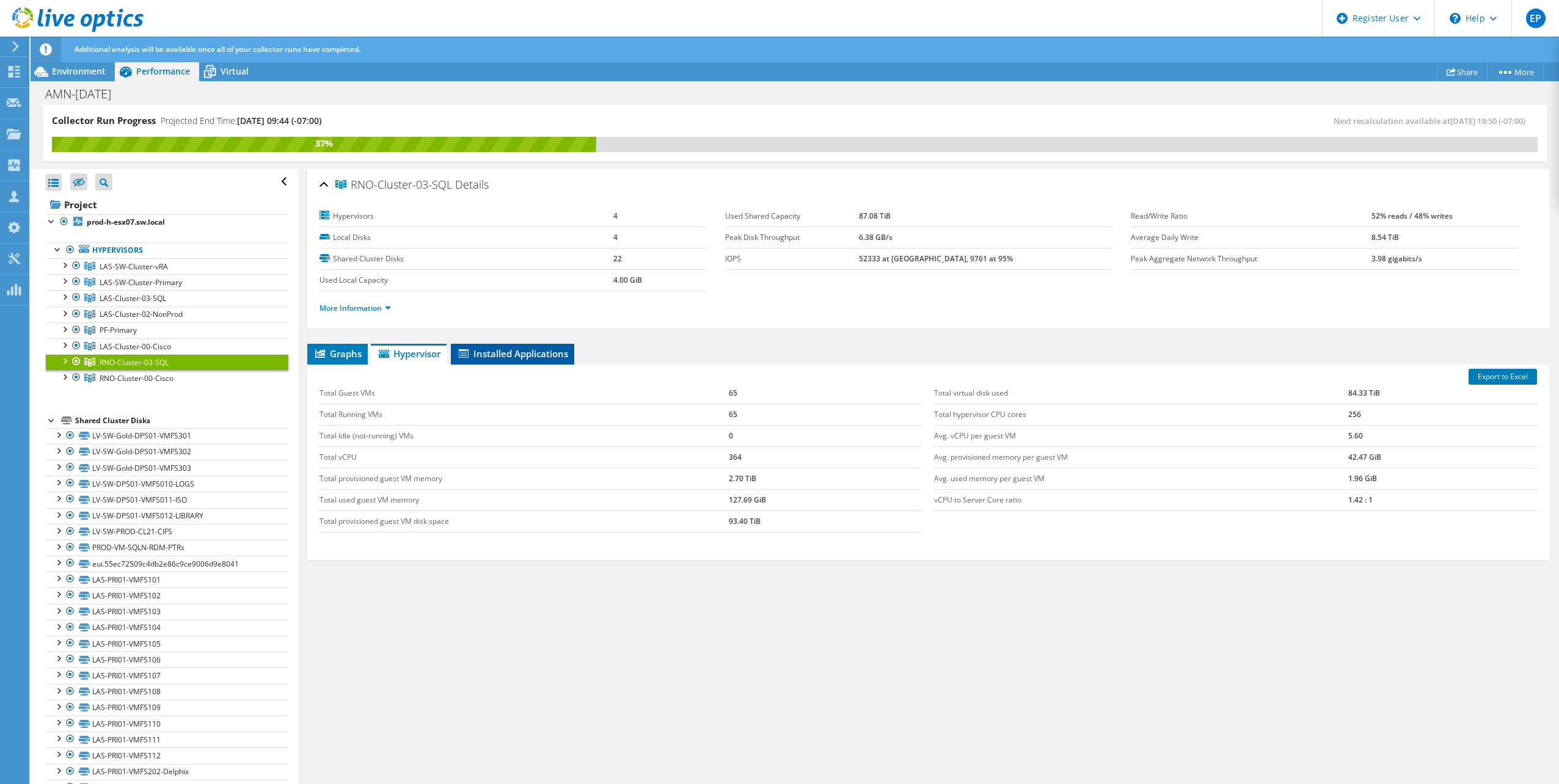
click at [490, 349] on span "Installed Applications" at bounding box center [513, 353] width 112 height 12
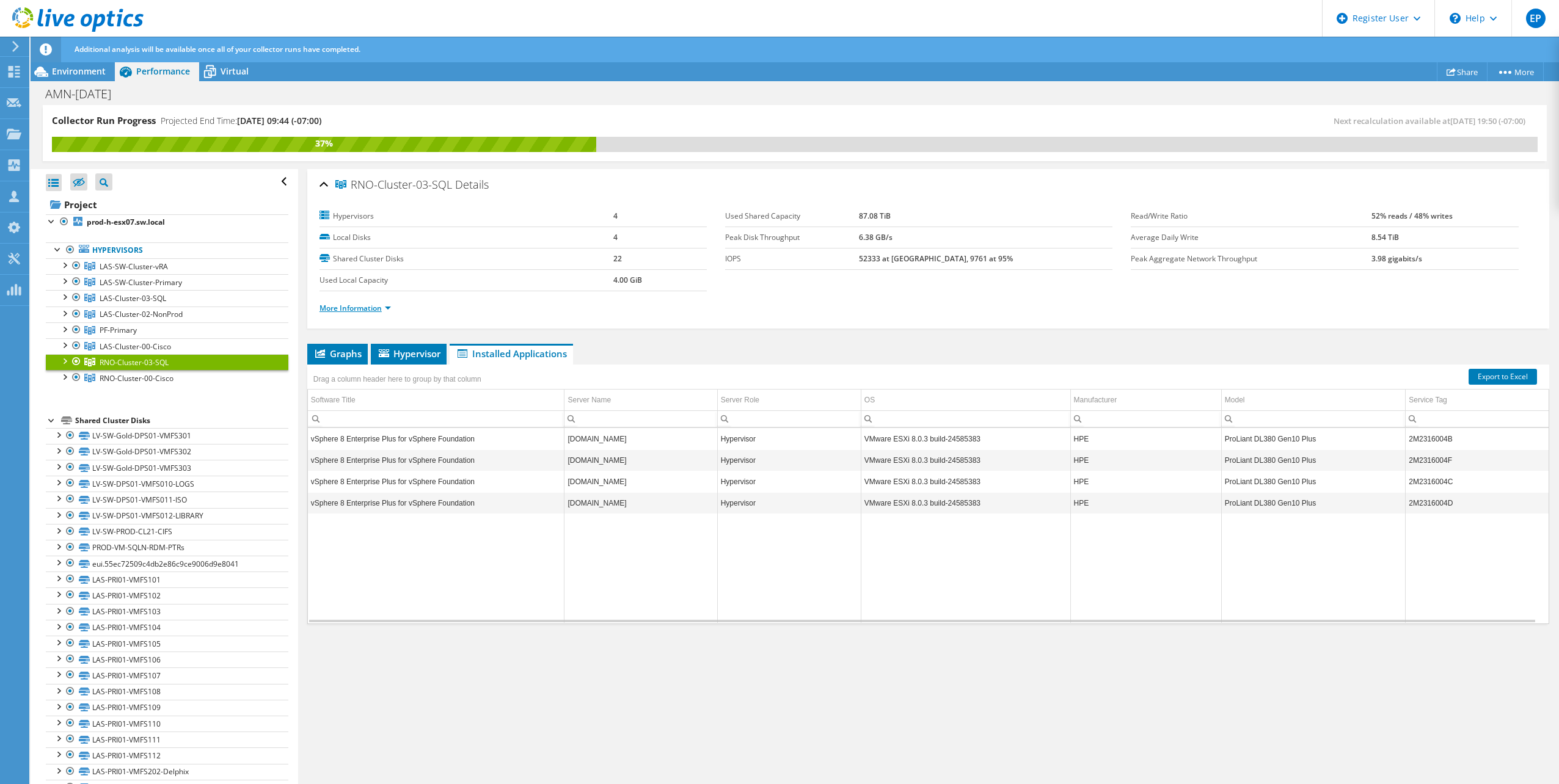
click at [380, 310] on link "More Information" at bounding box center [355, 308] width 71 height 11
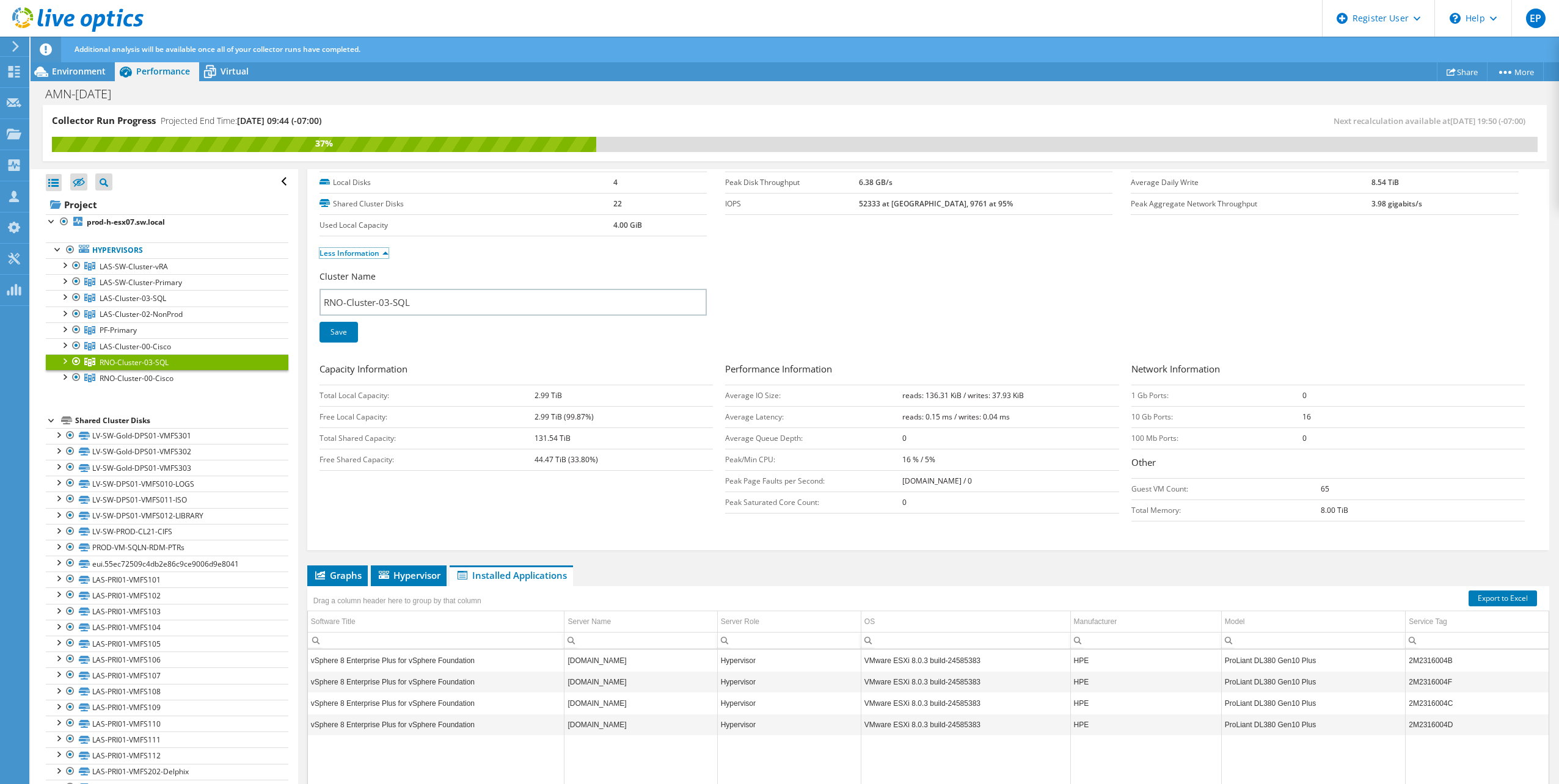
scroll to position [122, 0]
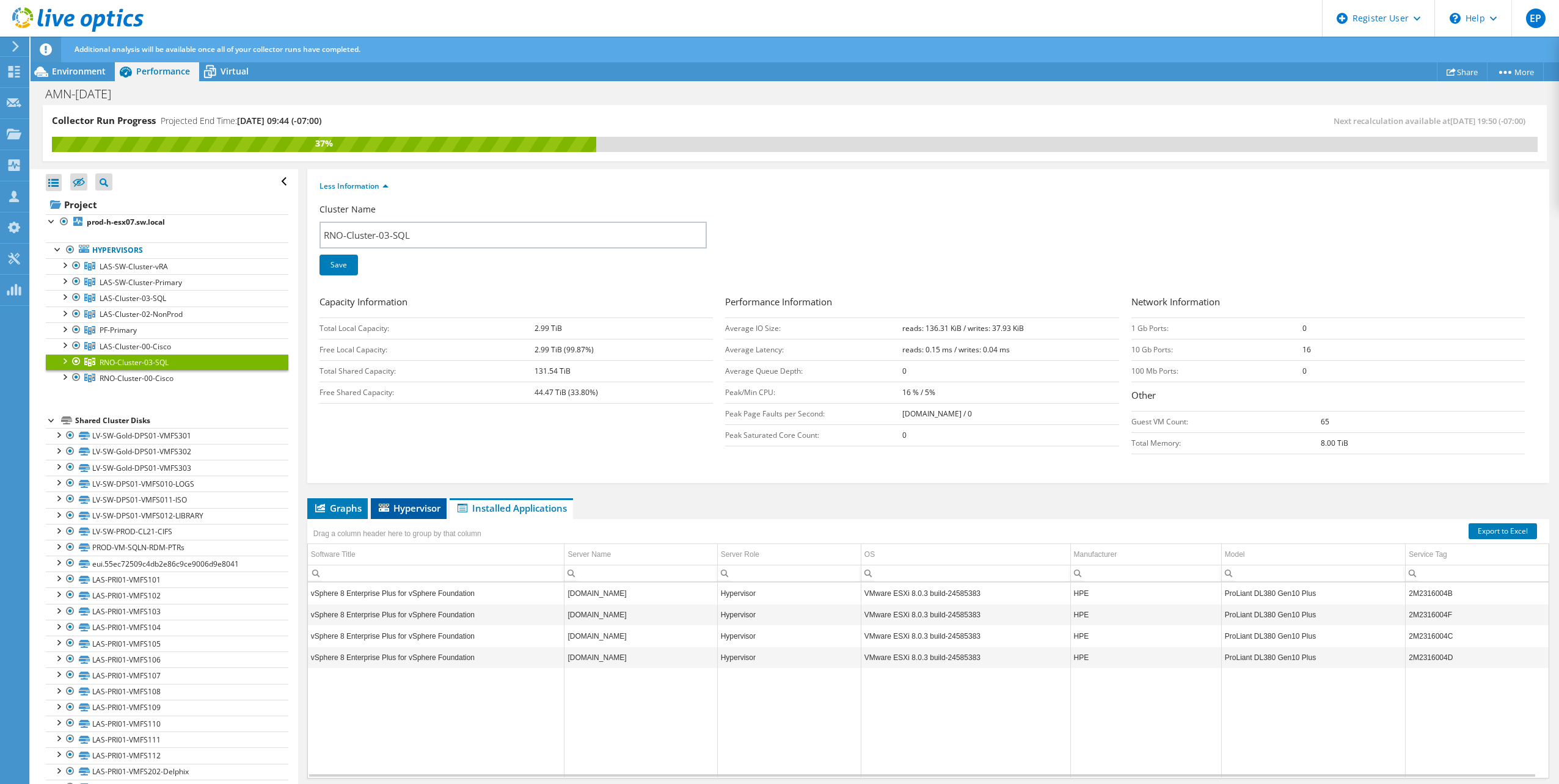
click at [436, 504] on span "Hypervisor" at bounding box center [408, 508] width 63 height 12
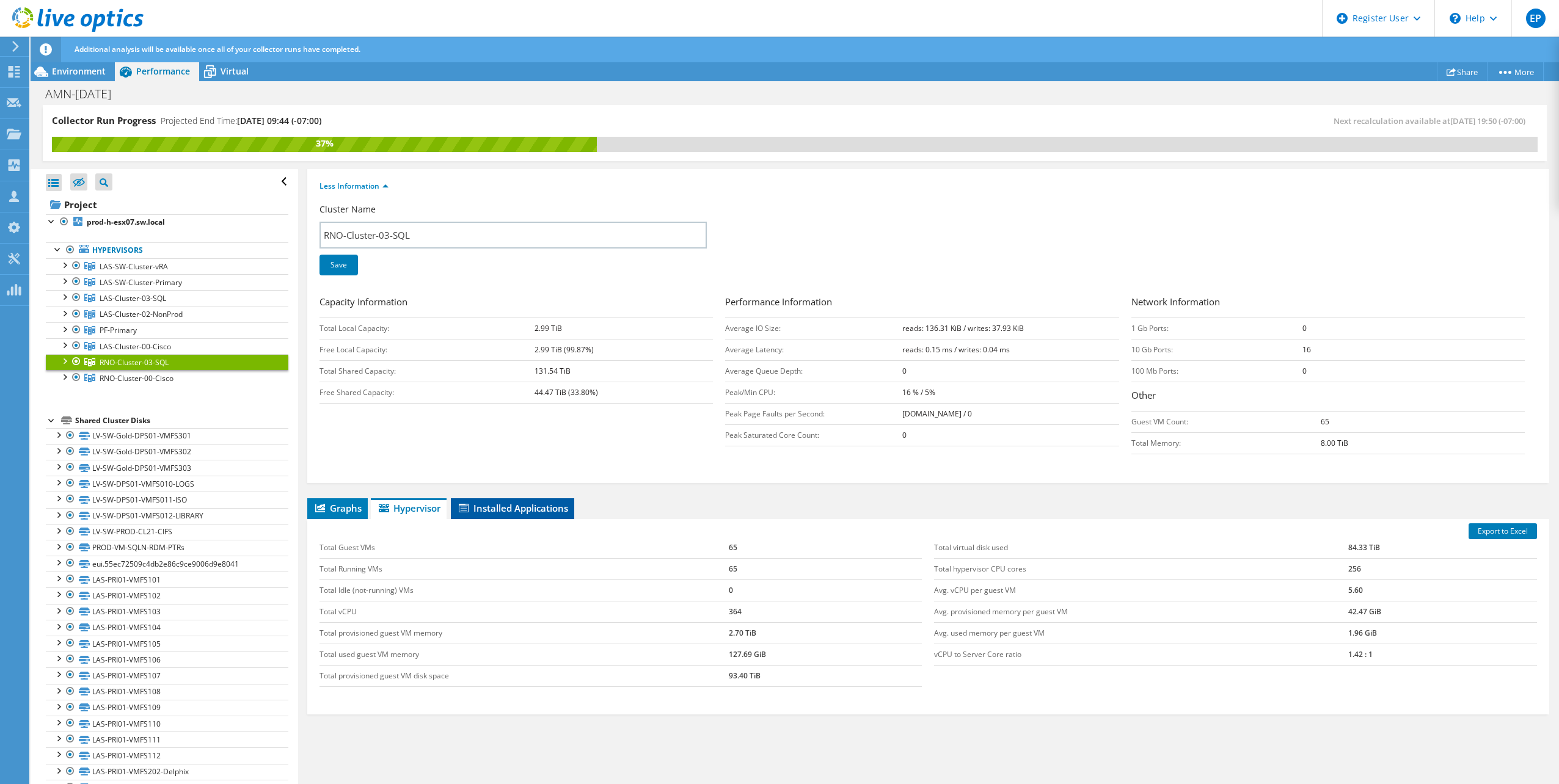
click at [481, 504] on span "Installed Applications" at bounding box center [513, 508] width 112 height 12
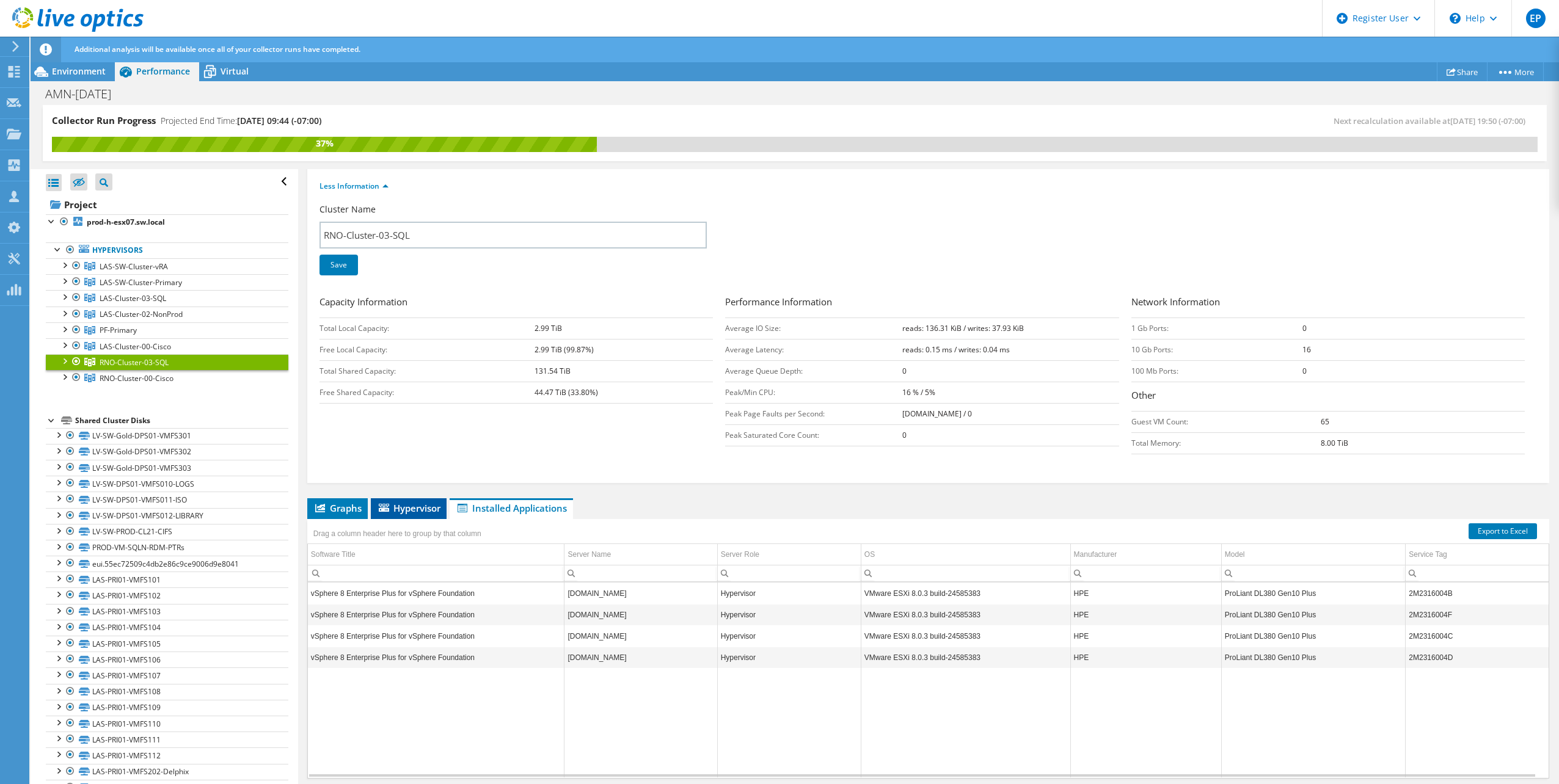
click at [422, 507] on span "Hypervisor" at bounding box center [408, 508] width 63 height 12
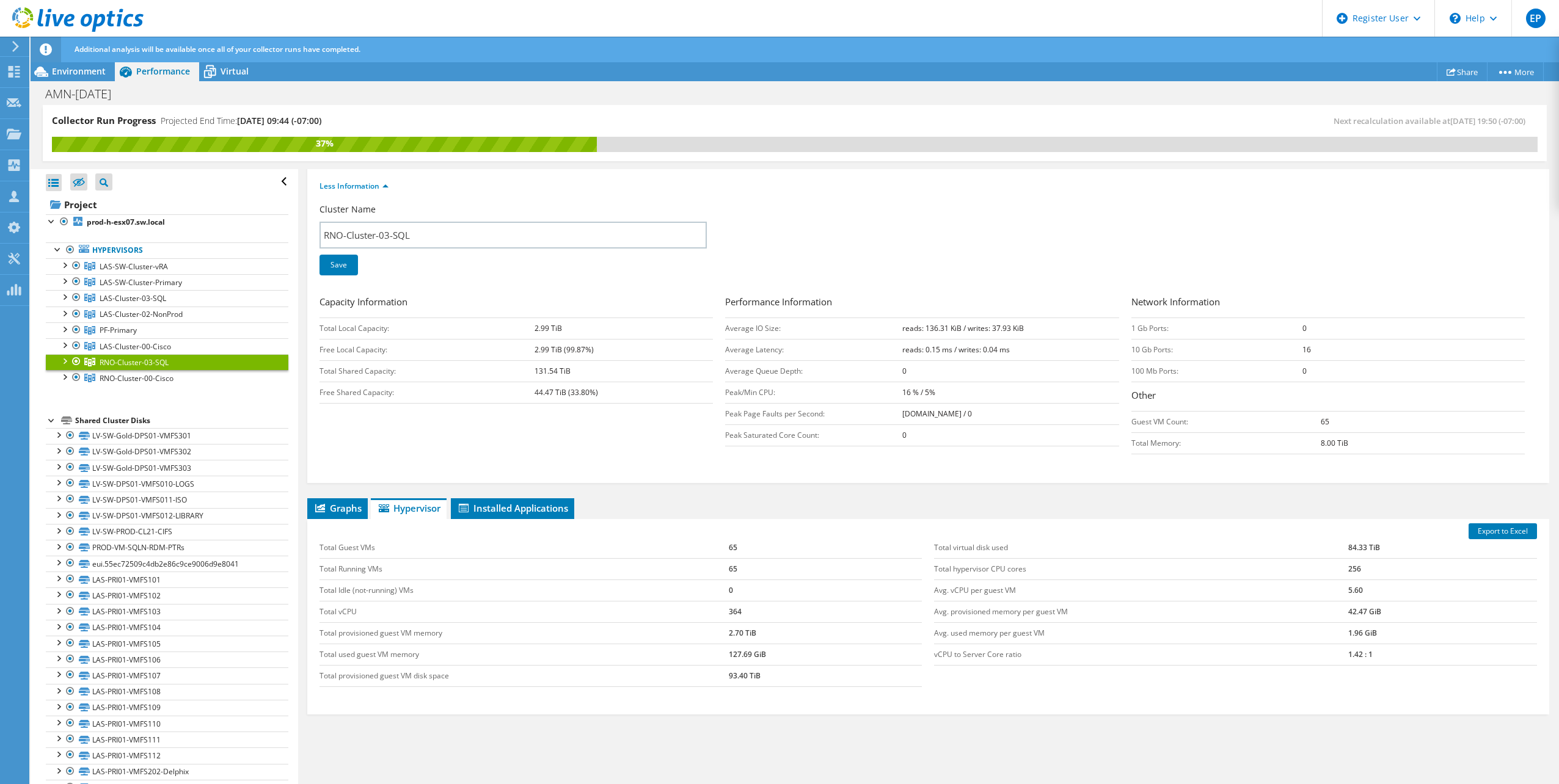
click at [451, 418] on div "Capacity Information Total Local Capacity: 2.99 TiB Free Local Capacity: 2.99 T…" at bounding box center [928, 378] width 1217 height 166
click at [504, 513] on span "Installed Applications" at bounding box center [513, 508] width 112 height 12
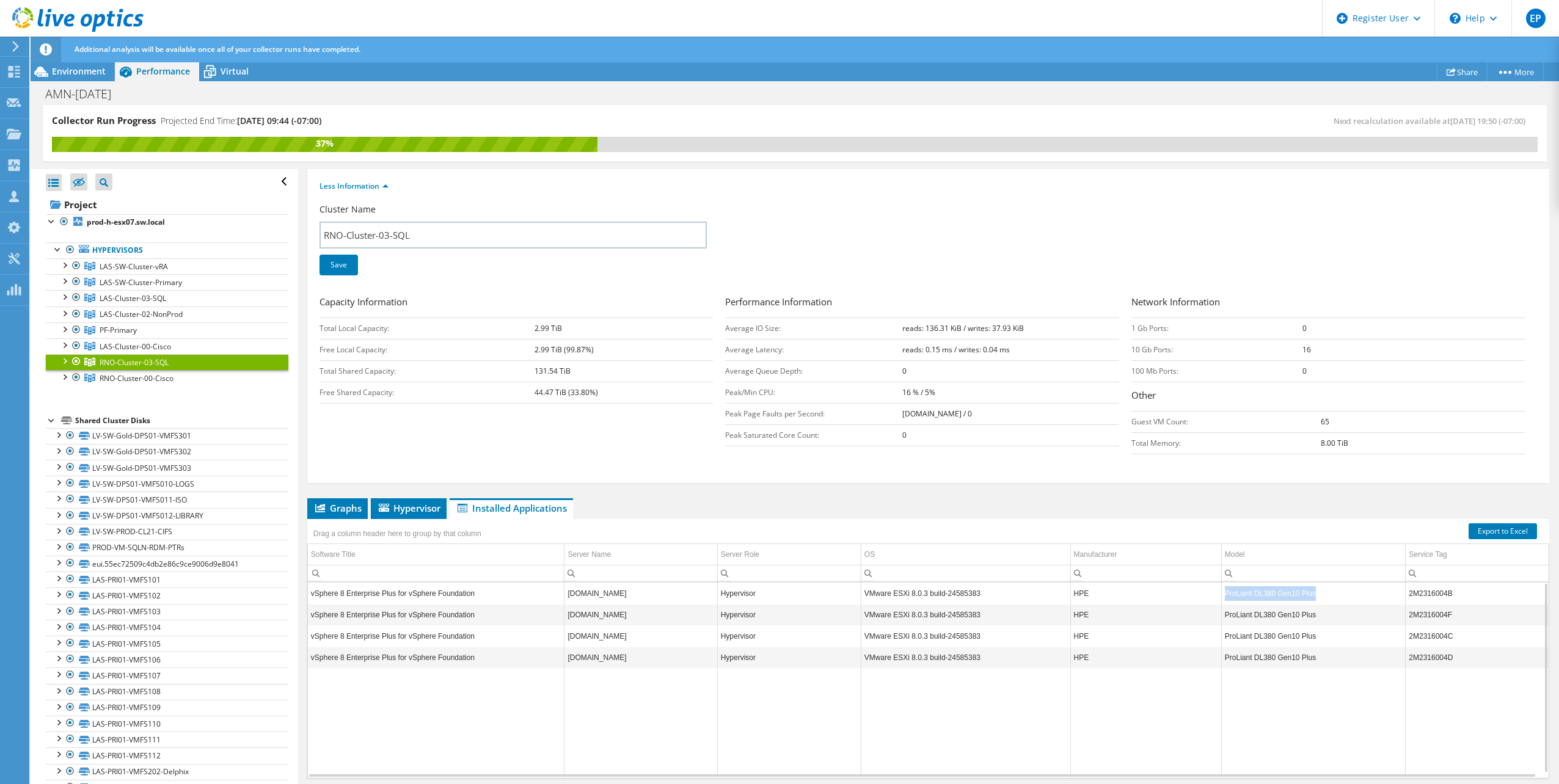
drag, startPoint x: 1320, startPoint y: 595, endPoint x: 1220, endPoint y: 599, distance: 100.1
click at [1221, 599] on td "ProLiant DL380 Gen10 Plus" at bounding box center [1313, 594] width 185 height 21
copy td "ProLiant DL380 Gen10 Plus"
drag, startPoint x: 531, startPoint y: 370, endPoint x: 558, endPoint y: 367, distance: 27.2
click at [558, 367] on tr "Total Shared Capacity: 131.54 TiB" at bounding box center [517, 371] width 394 height 21
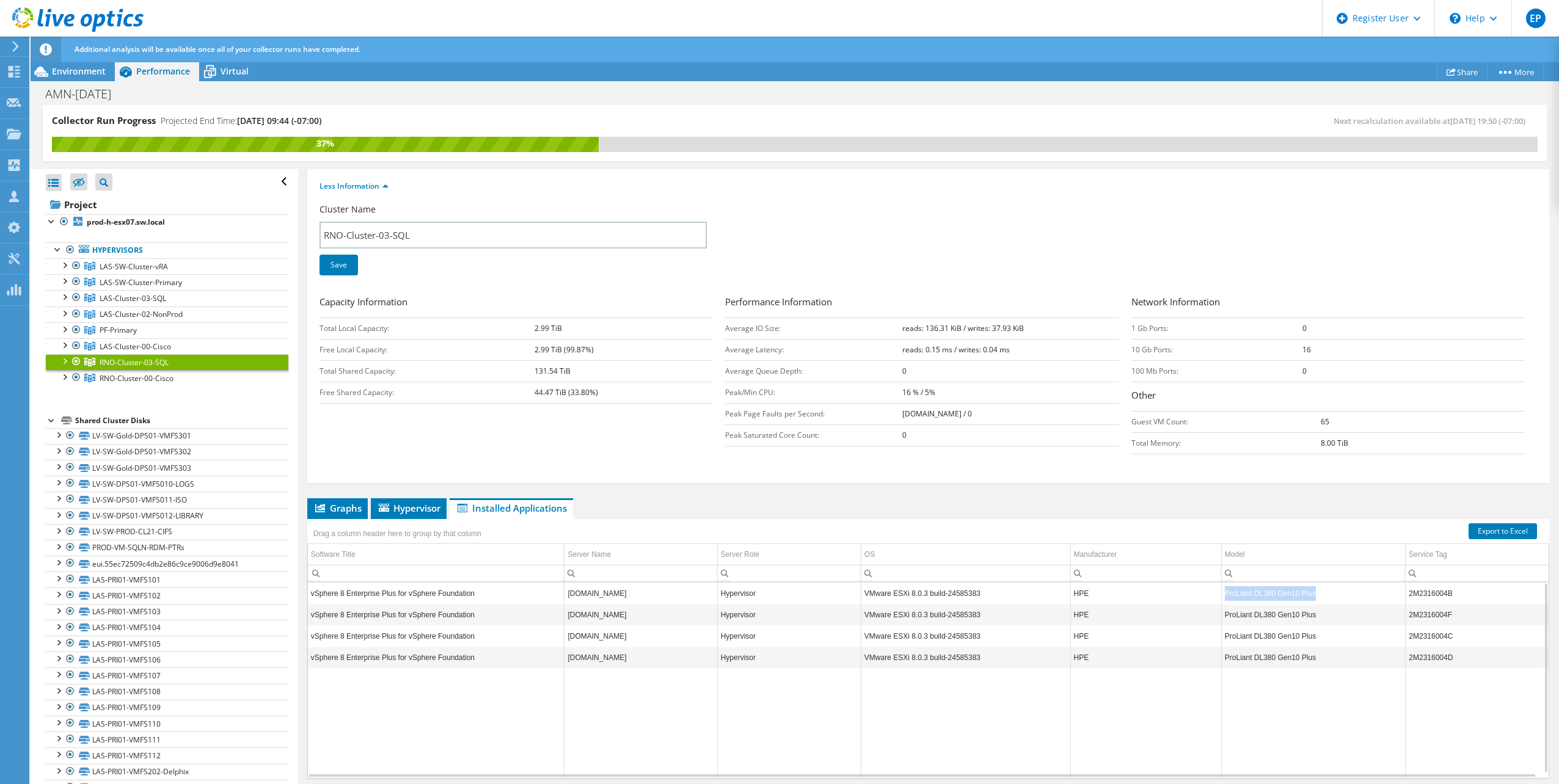
copy tr "131.54"
click at [813, 230] on div "Cluster Name RNO-Cluster-03-SQL Save" at bounding box center [928, 247] width 1217 height 88
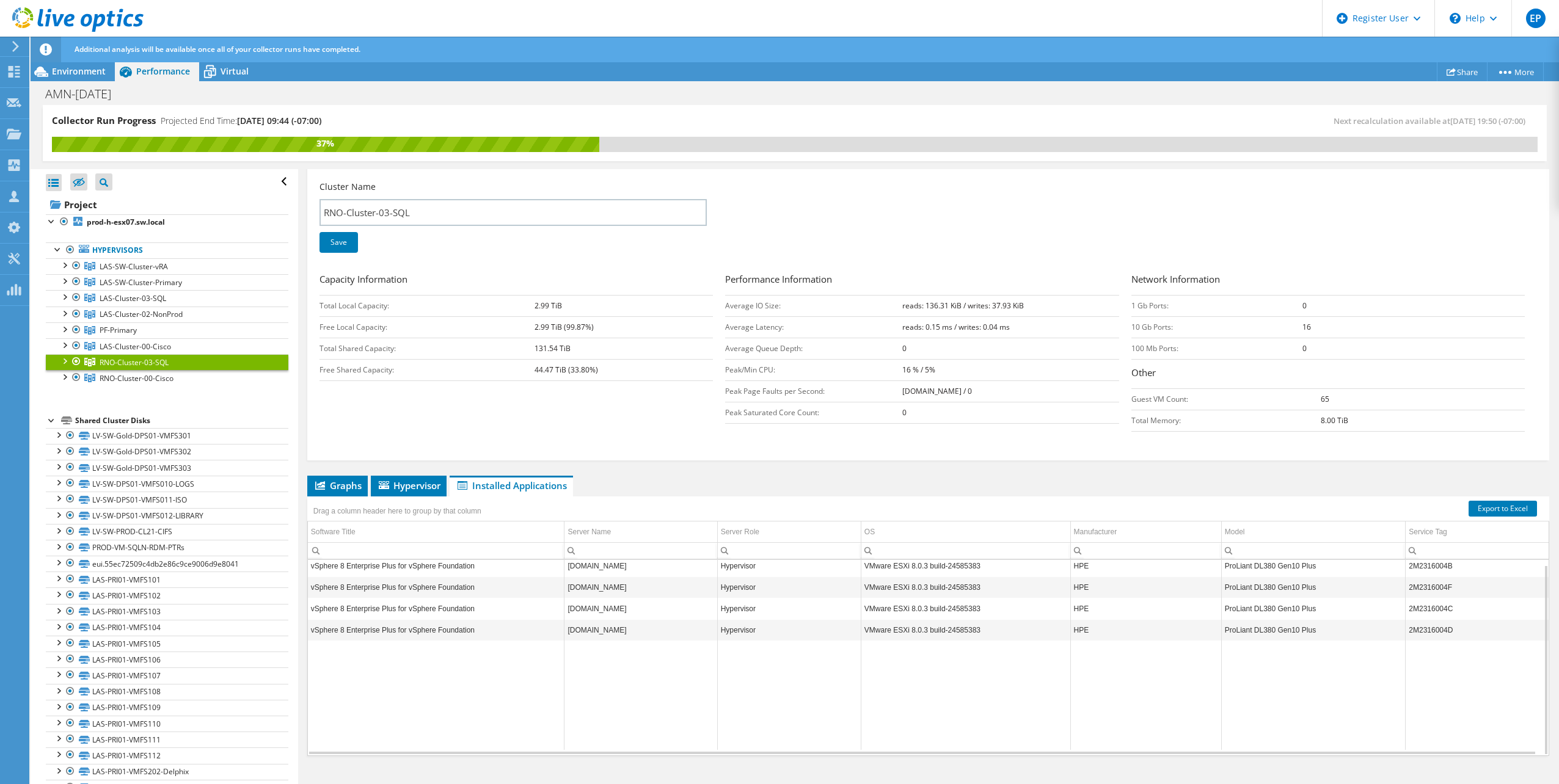
scroll to position [162, 0]
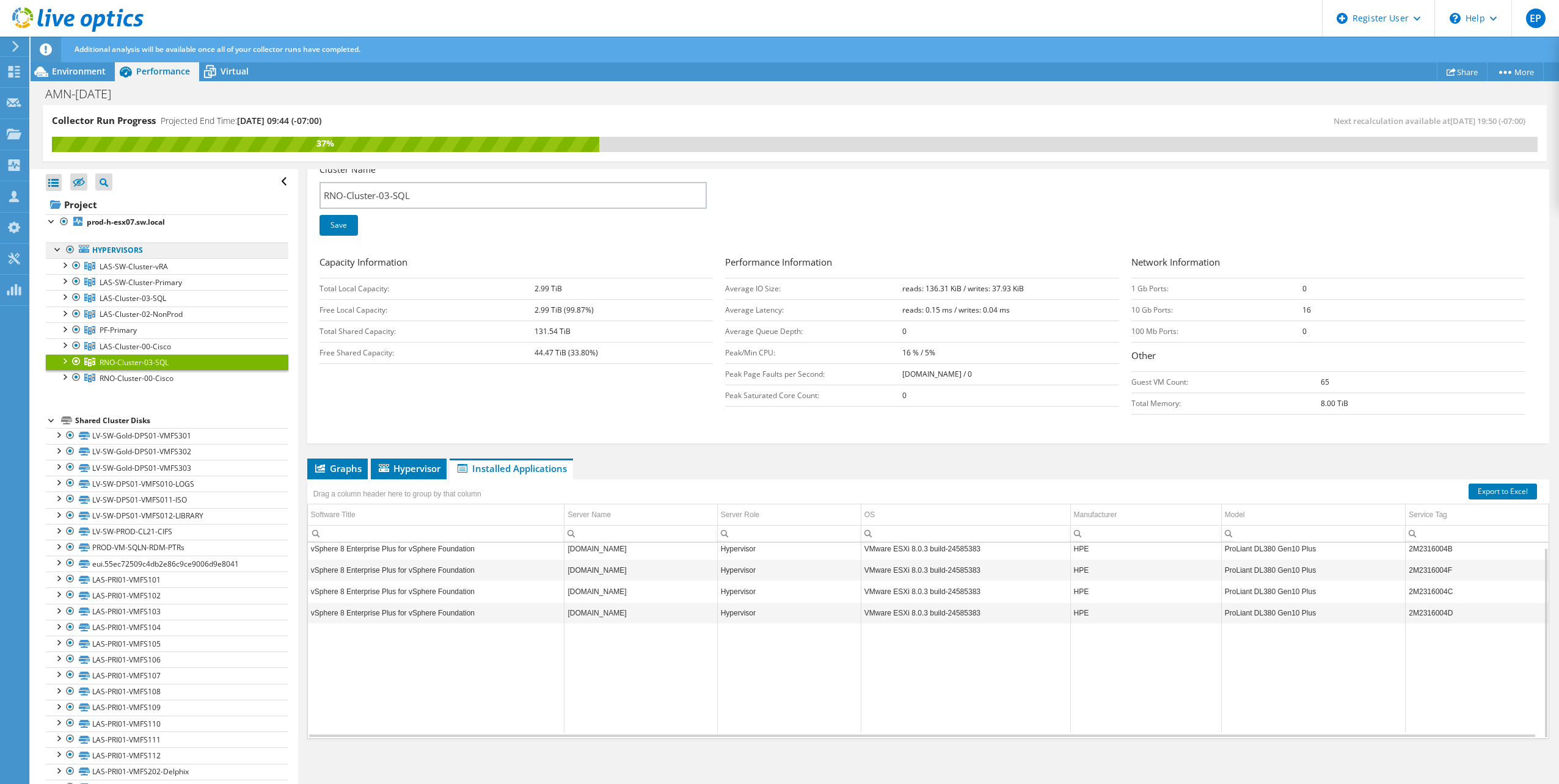
click at [156, 245] on link "Hypervisors" at bounding box center [167, 250] width 243 height 16
click at [129, 253] on link "Hypervisors" at bounding box center [167, 250] width 243 height 16
click at [131, 217] on b "prod-h-esx07.sw.local" at bounding box center [125, 221] width 78 height 11
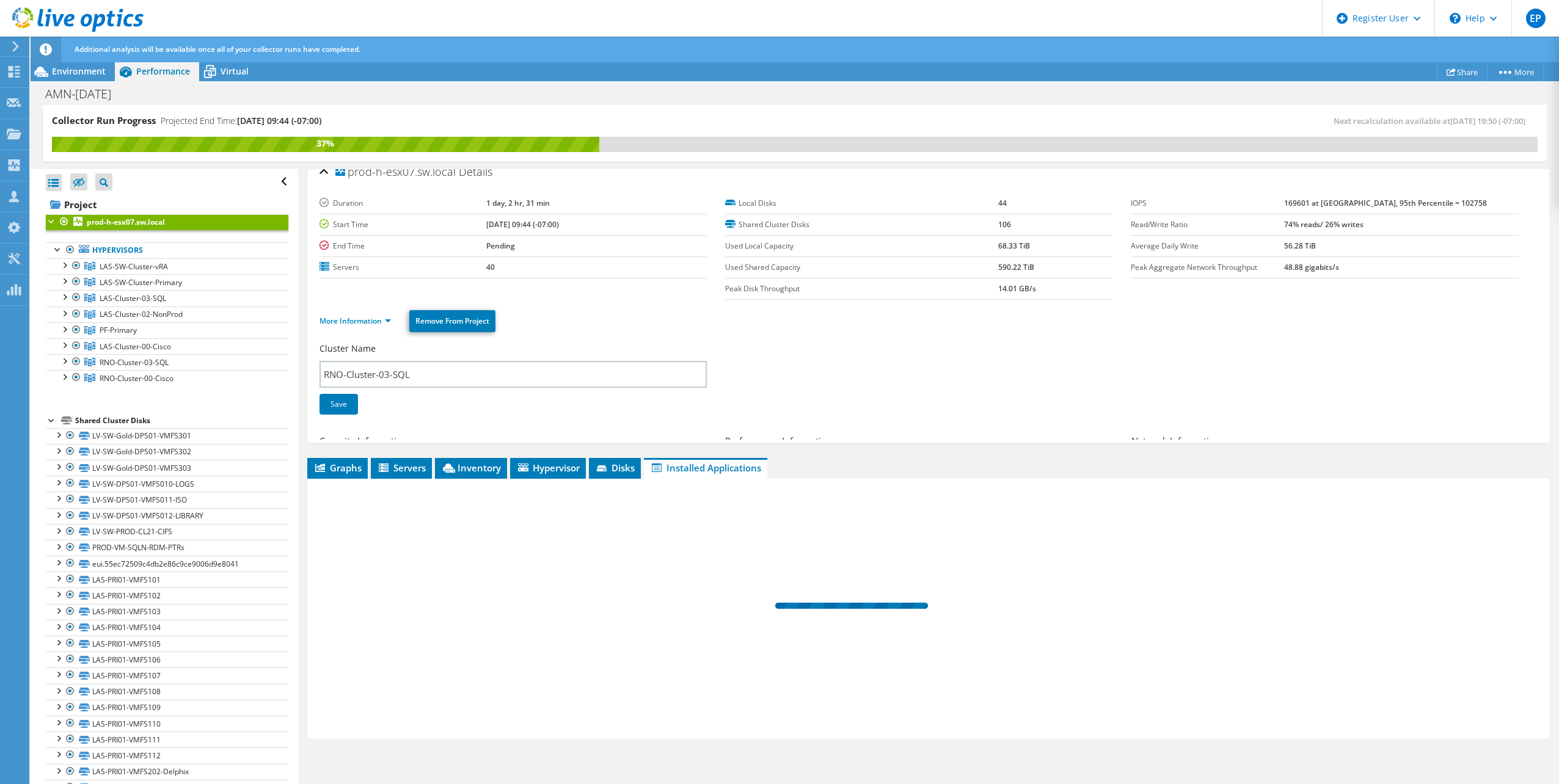
scroll to position [0, 0]
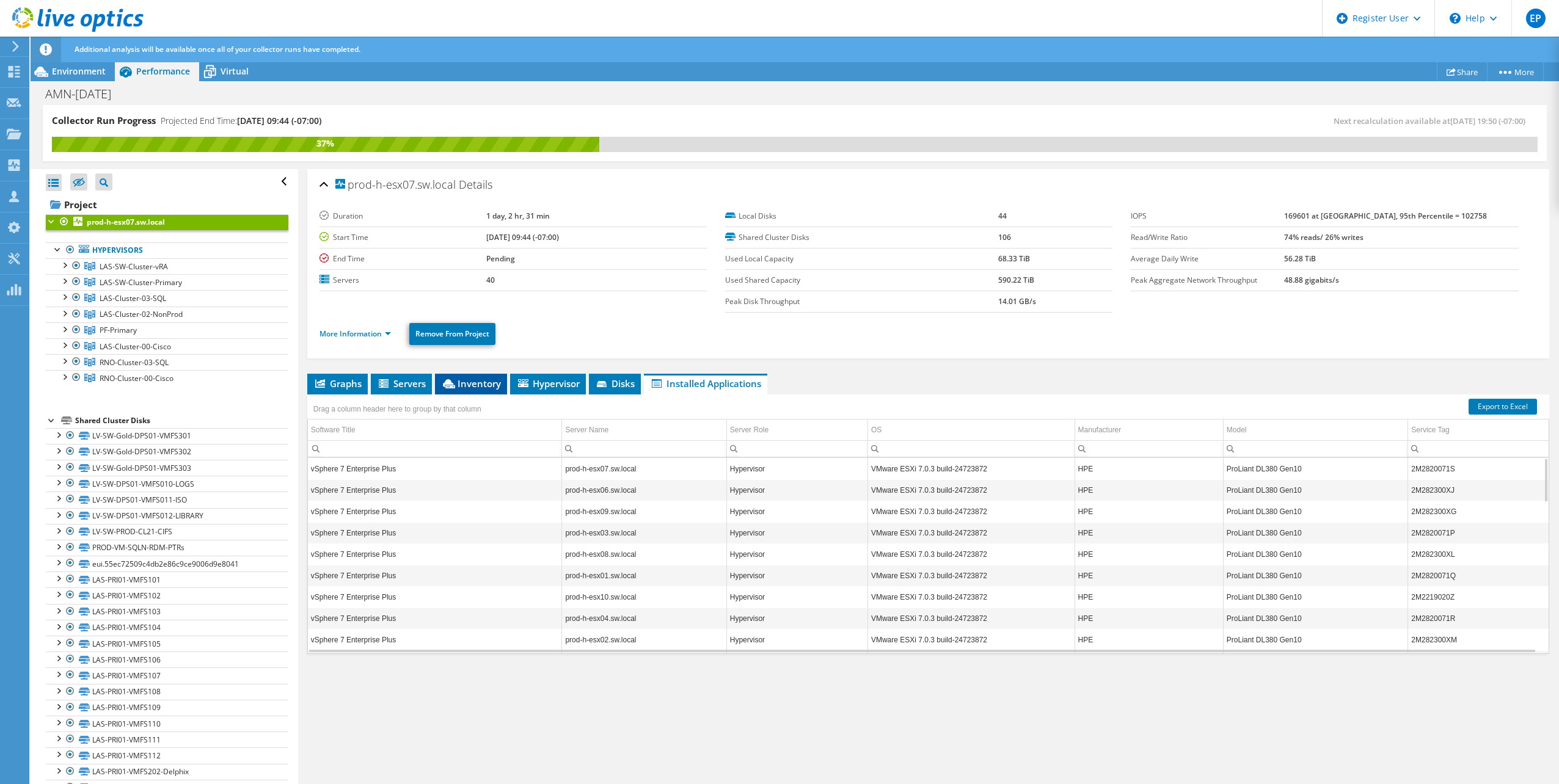
click at [461, 382] on span "Inventory" at bounding box center [471, 383] width 60 height 12
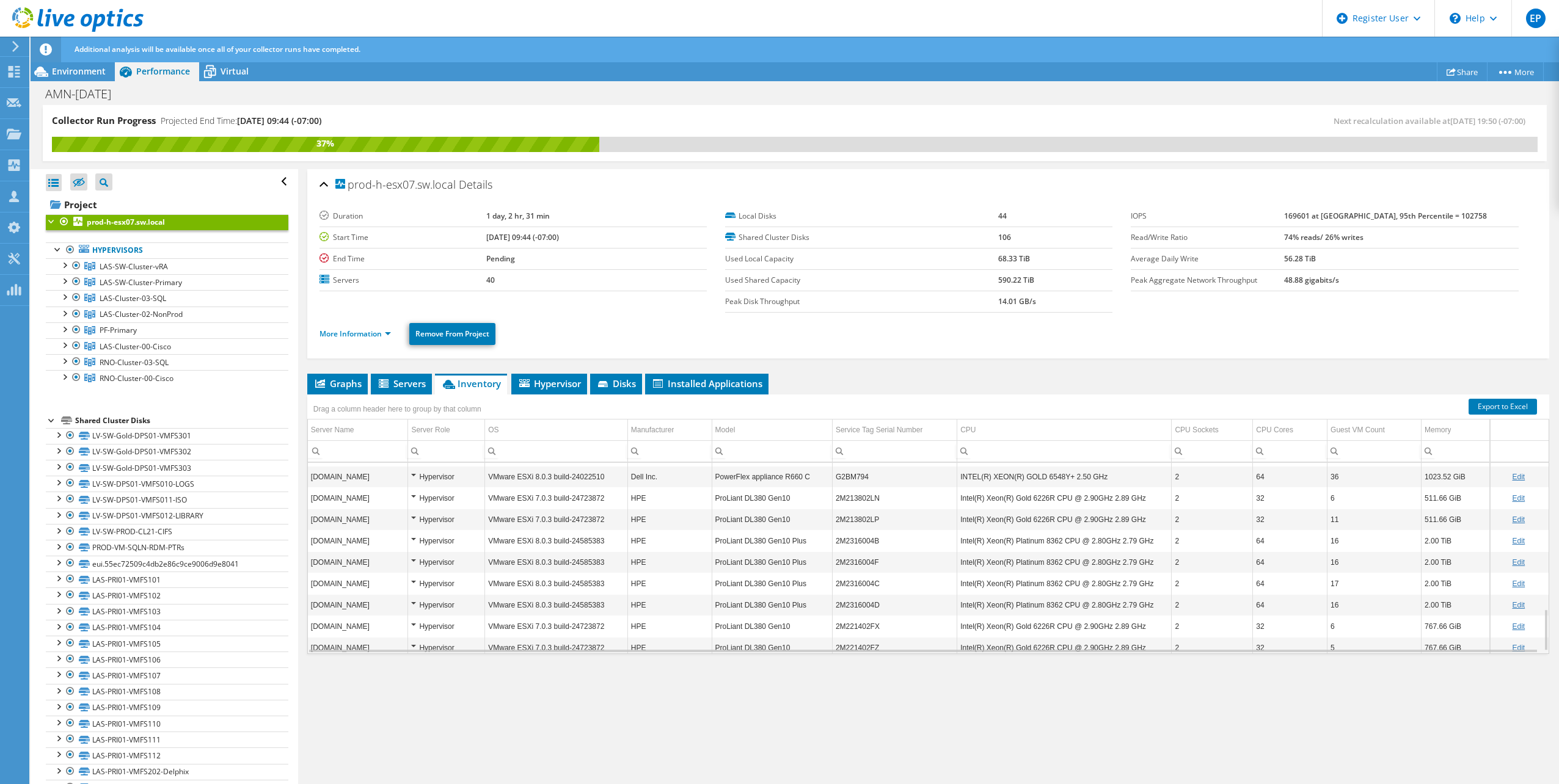
scroll to position [670, 0]
click at [139, 271] on span "RNO-Cluster-03-SQL" at bounding box center [133, 267] width 68 height 11
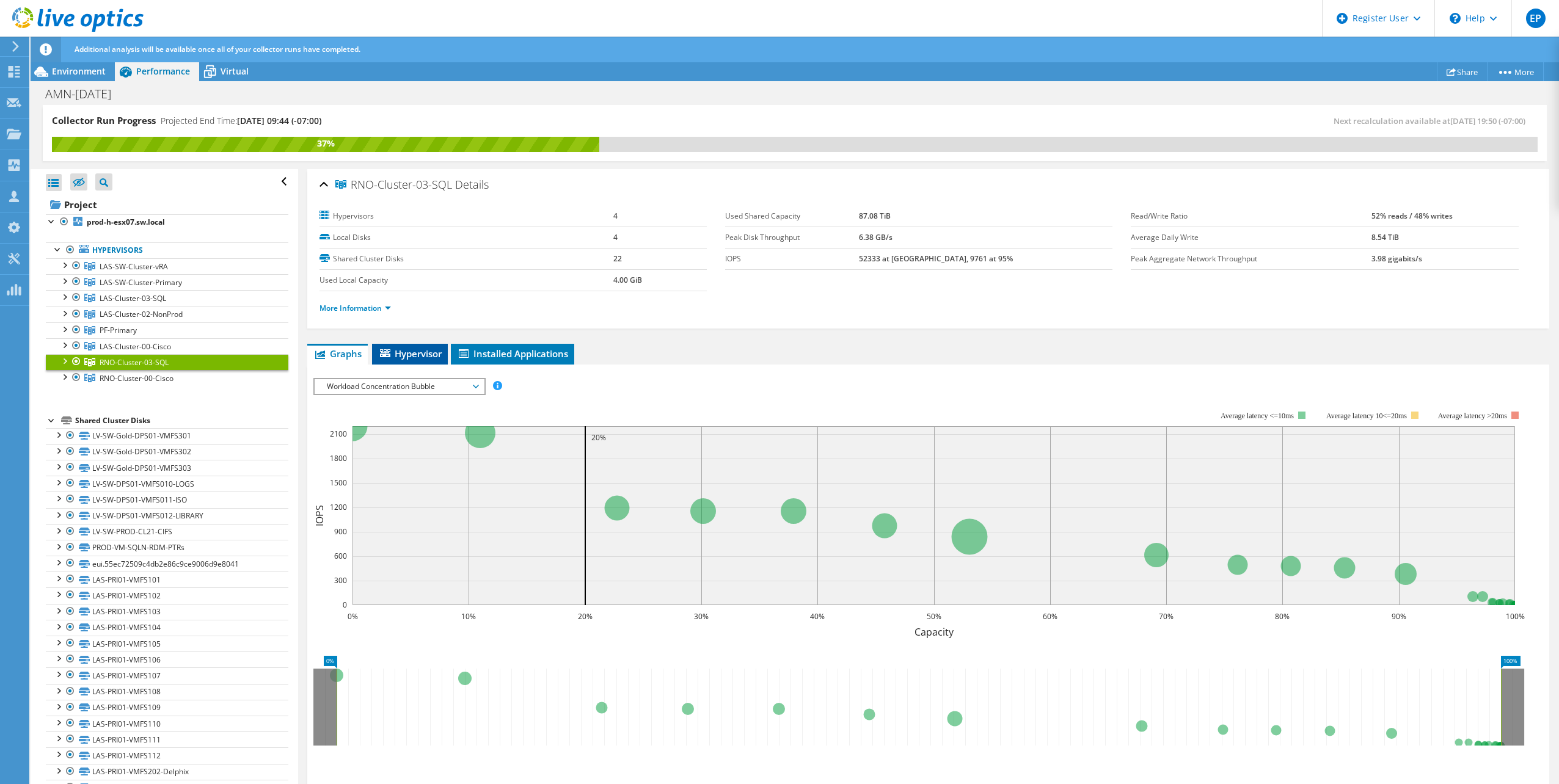
click at [413, 353] on span "Hypervisor" at bounding box center [409, 353] width 63 height 12
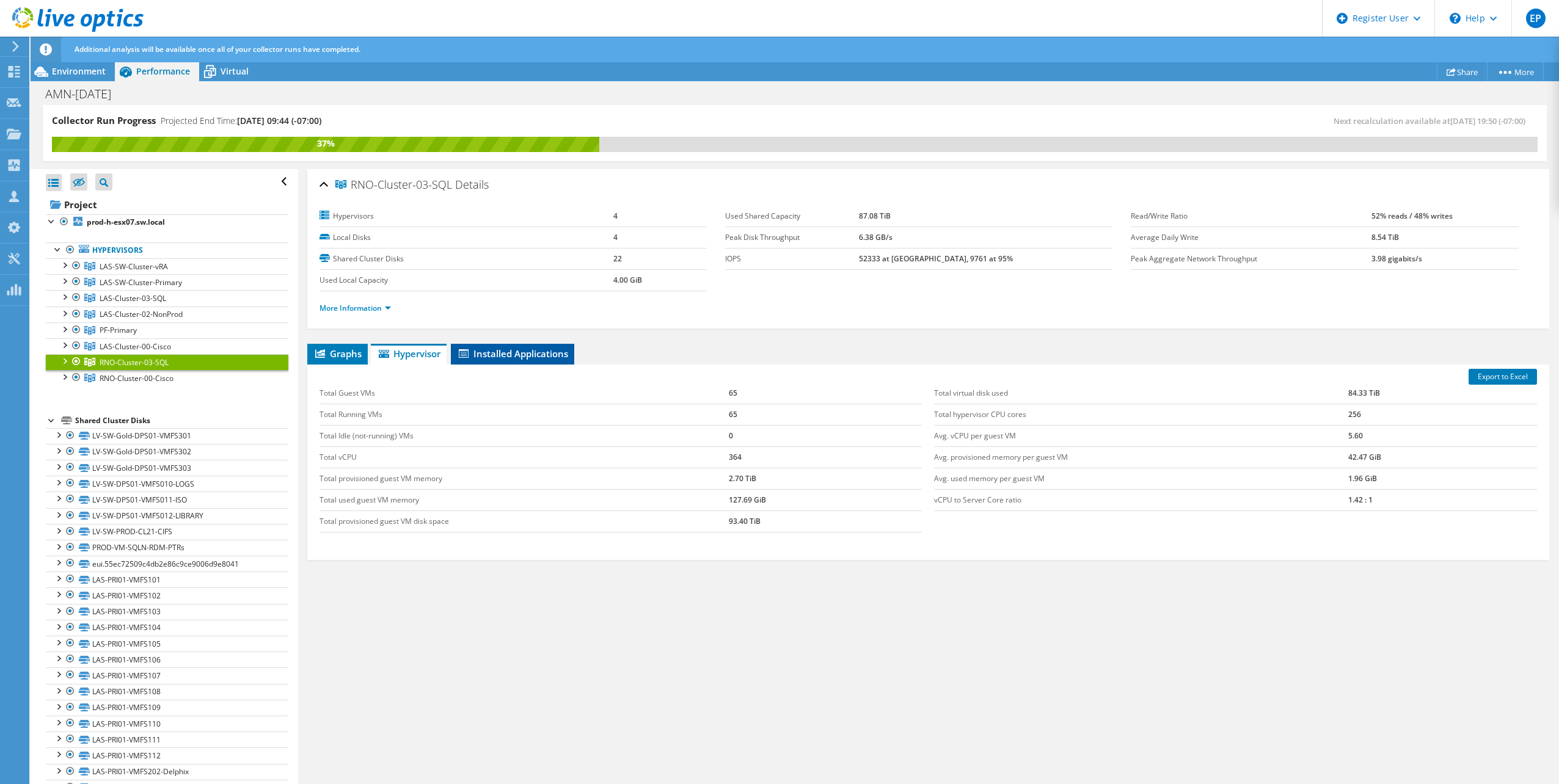
click at [503, 349] on span "Installed Applications" at bounding box center [513, 353] width 112 height 12
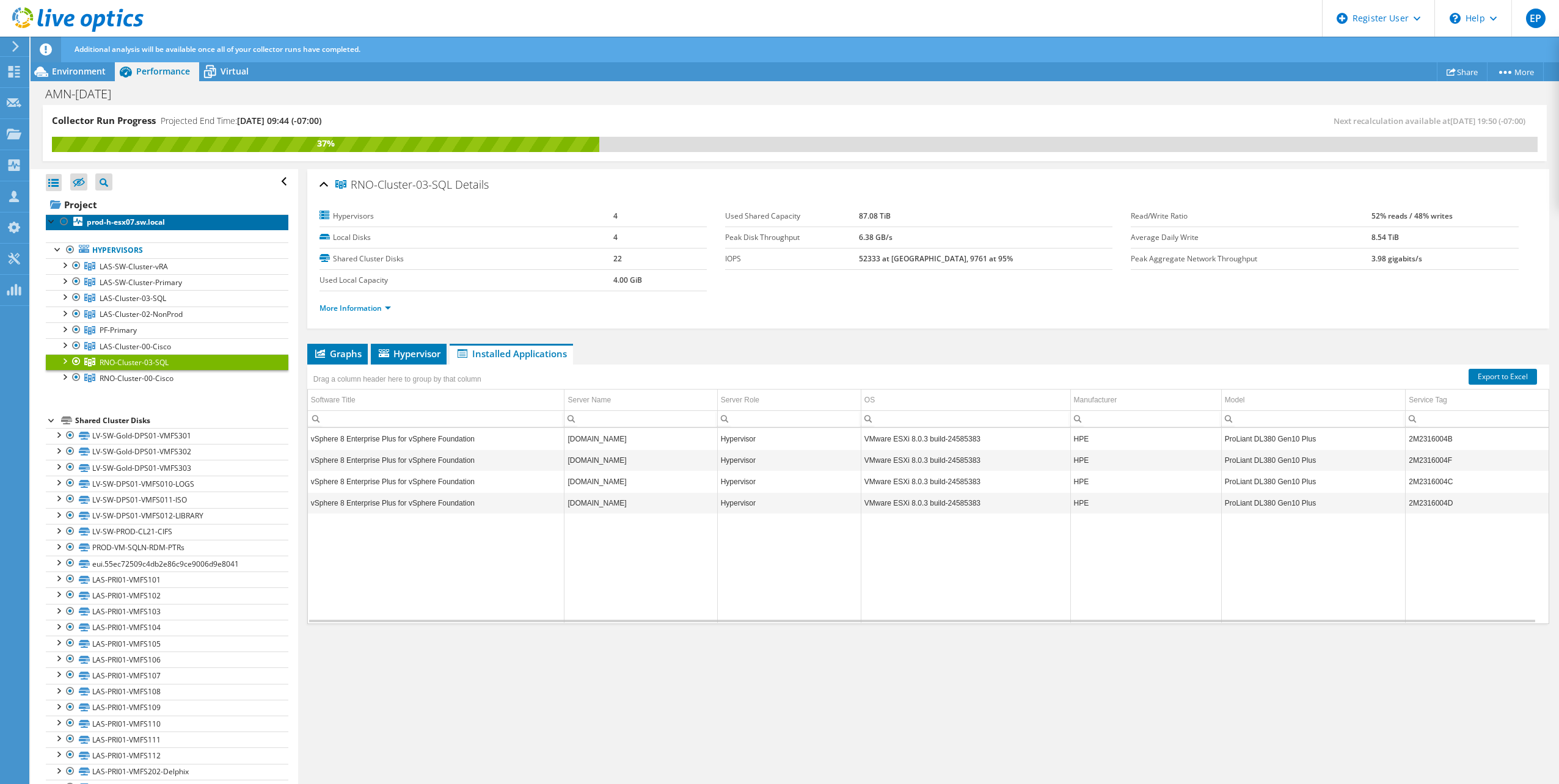
click at [144, 225] on b "prod-h-esx07.sw.local" at bounding box center [125, 221] width 78 height 11
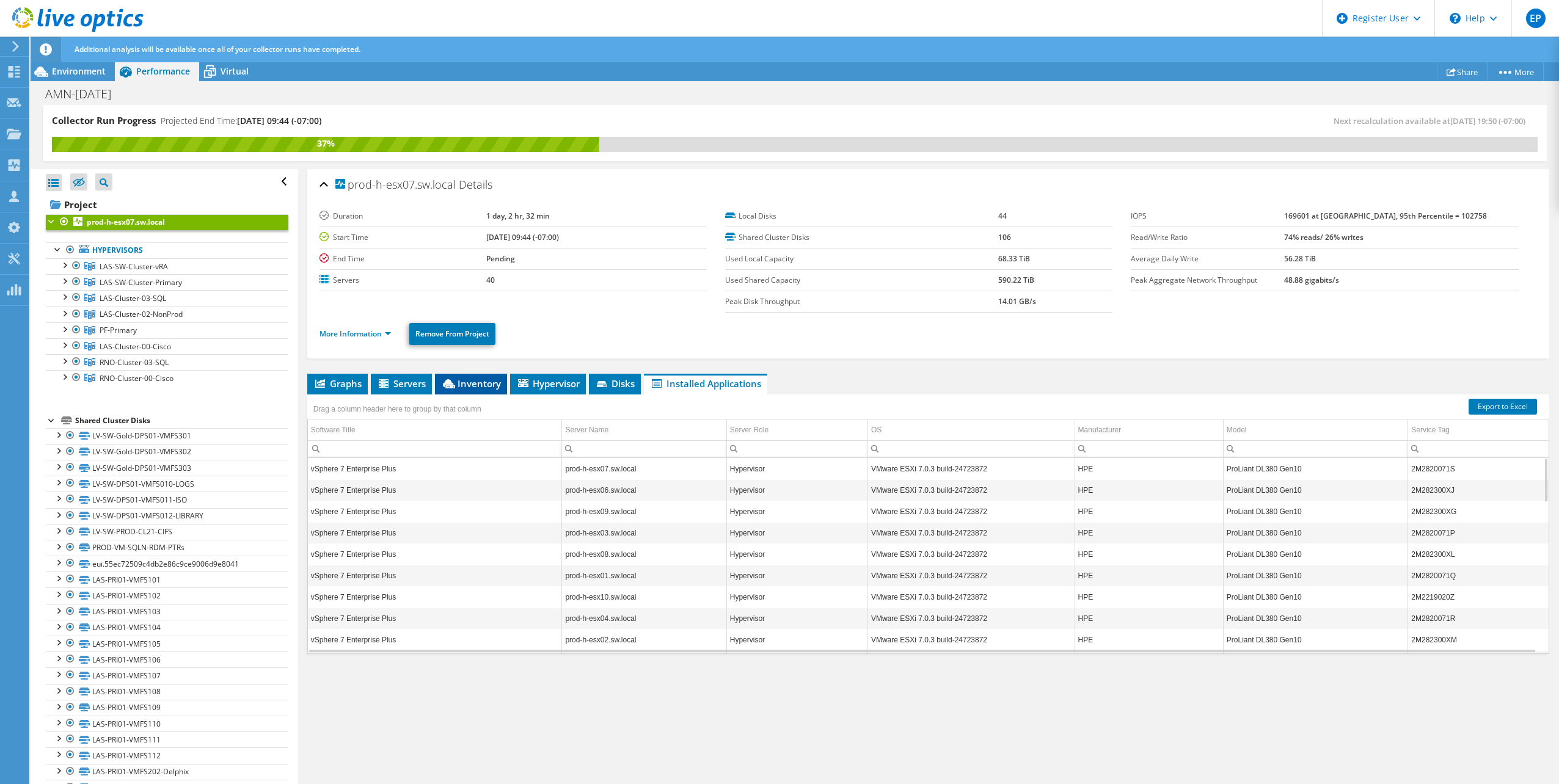
click at [455, 378] on span "Inventory" at bounding box center [471, 383] width 60 height 12
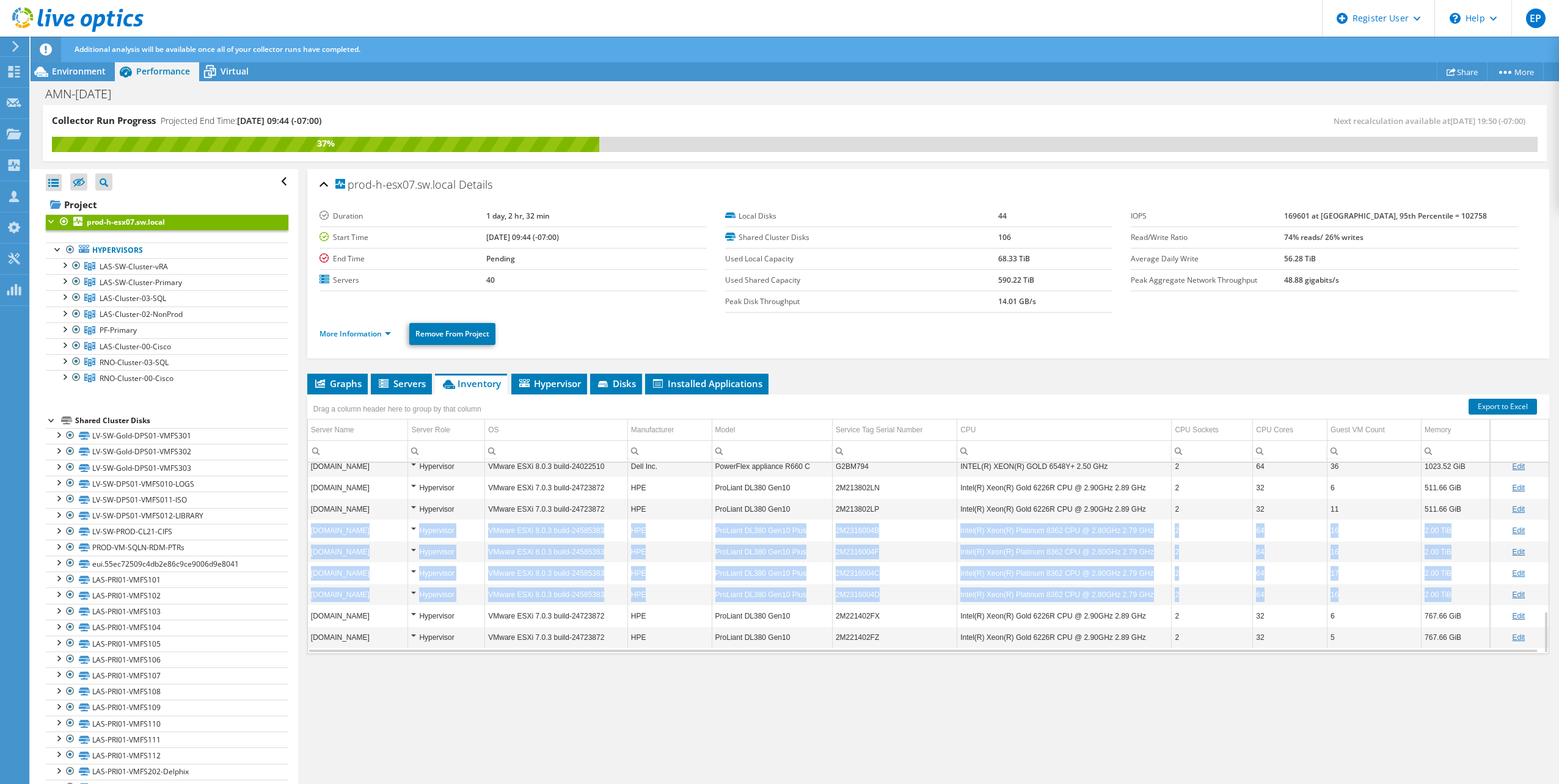
drag, startPoint x: 309, startPoint y: 529, endPoint x: 1445, endPoint y: 593, distance: 1137.8
click at [1445, 593] on tbody "prod-h-esx07.sw.local Hypervisor VMware ESXi 7.0.3 build-24723872 HPE ProLiant …" at bounding box center [928, 221] width 1241 height 855
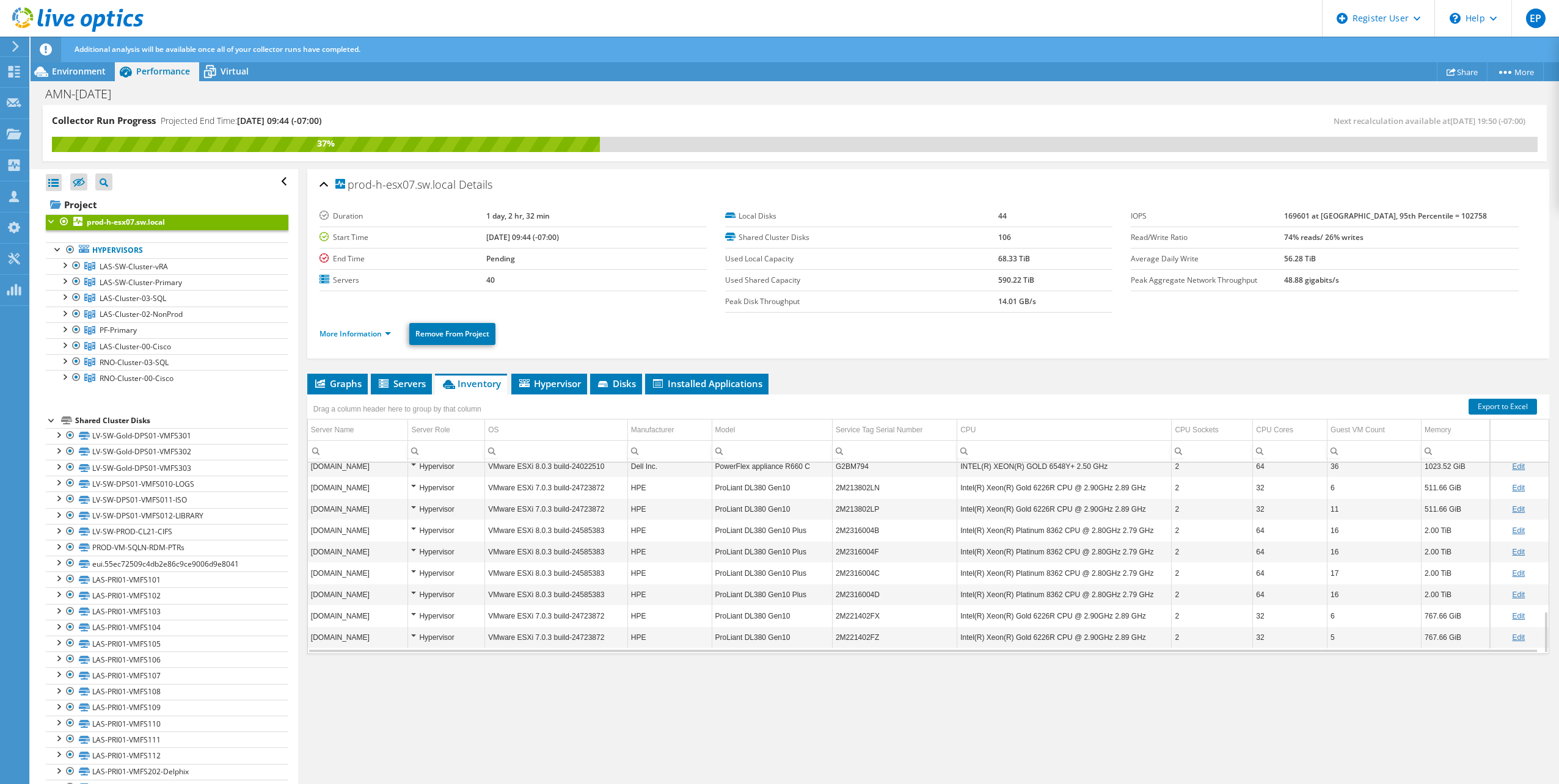
click at [1328, 719] on div "prod-h-esx07.sw.local Details Duration 1 day, 2 hr, 32 min Start Time [DATE] 09…" at bounding box center [928, 476] width 1260 height 616
drag, startPoint x: 1444, startPoint y: 590, endPoint x: 1454, endPoint y: 600, distance: 14.1
click at [1454, 600] on td "2.00 TiB" at bounding box center [1455, 595] width 68 height 21
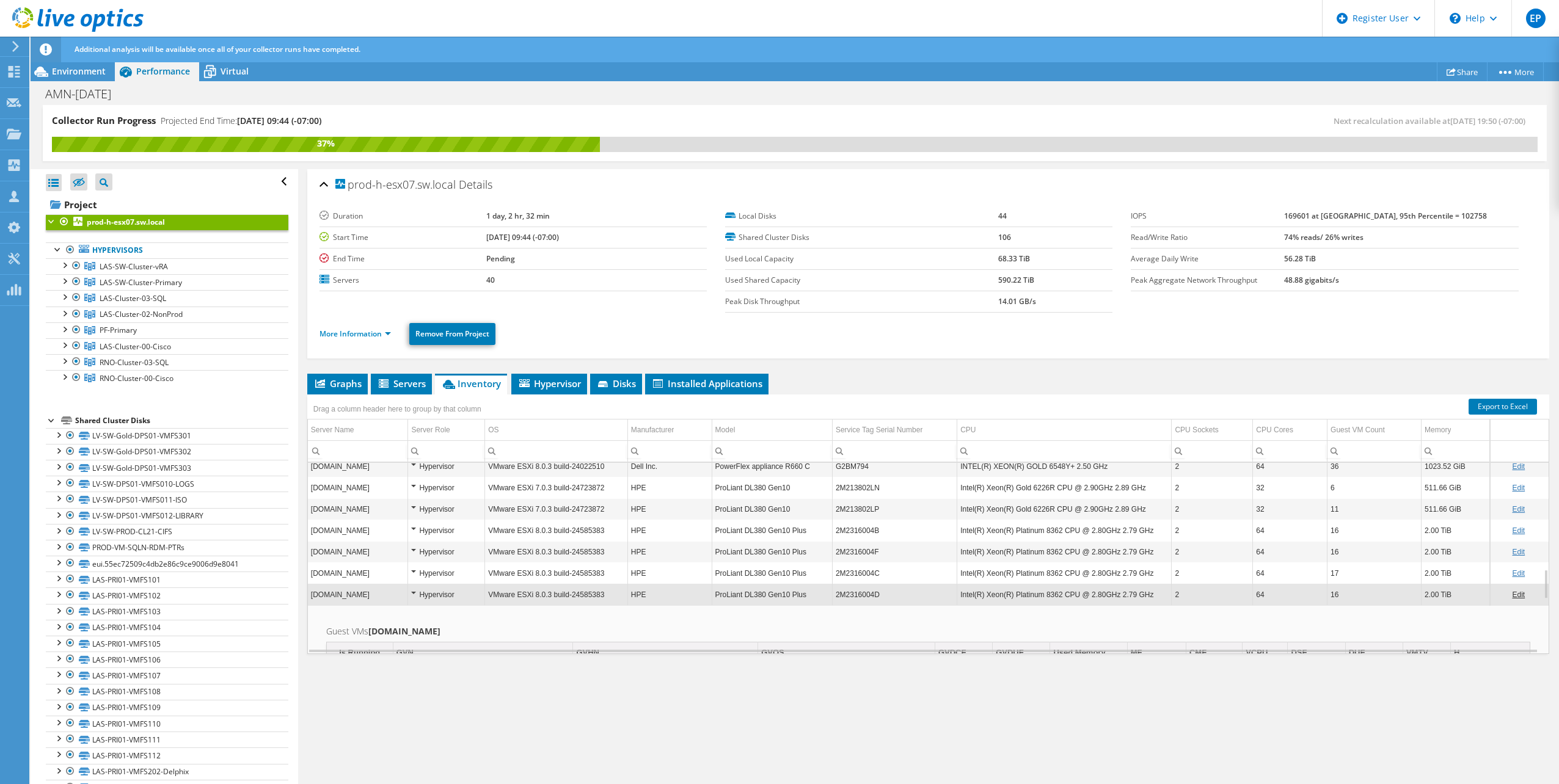
click at [444, 595] on div "Hypervisor" at bounding box center [446, 595] width 71 height 15
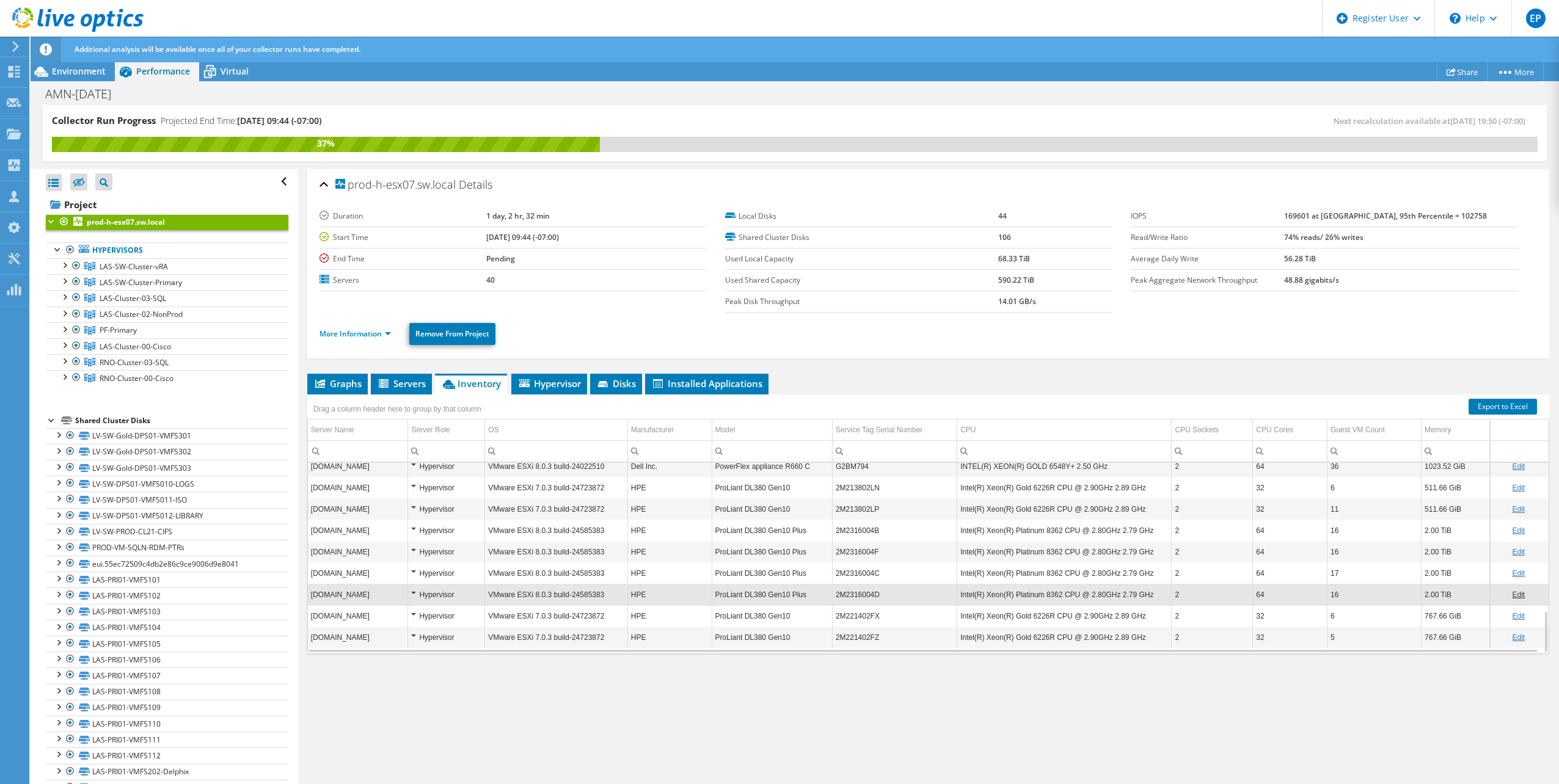
click at [430, 590] on div "Hypervisor" at bounding box center [446, 595] width 71 height 15
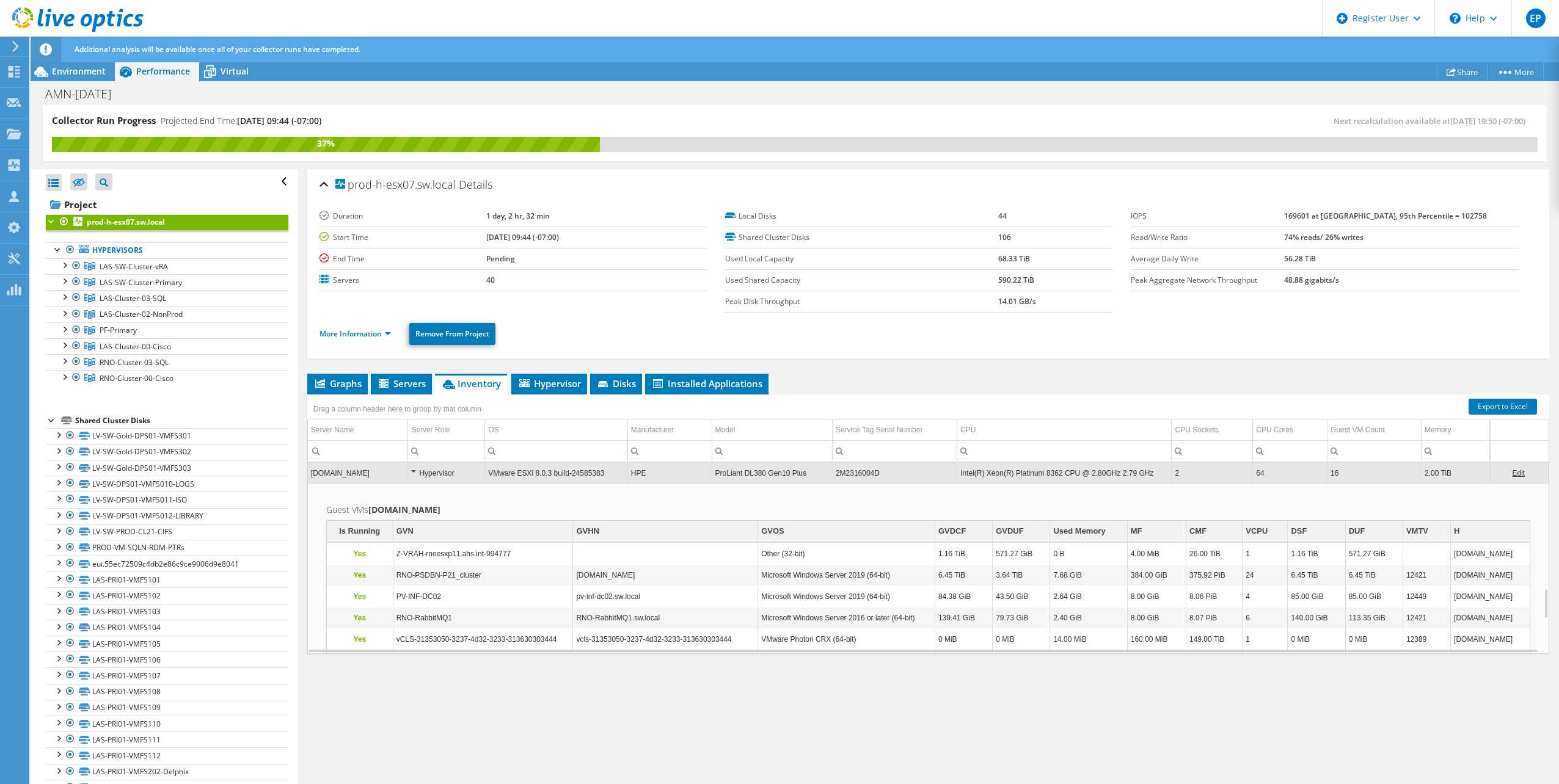
scroll to position [718, 0]
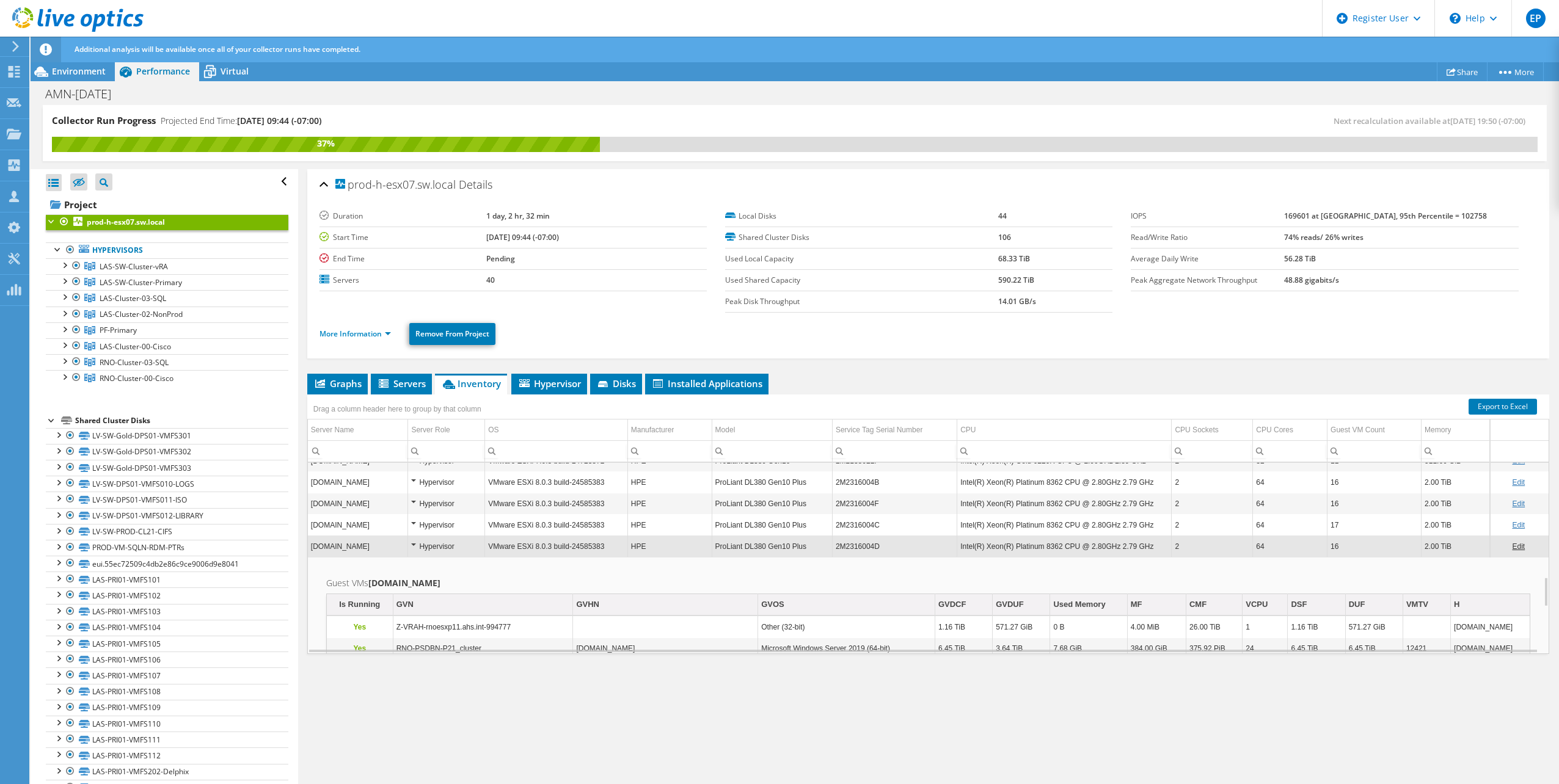
click at [360, 545] on td "[DOMAIN_NAME]" at bounding box center [358, 546] width 100 height 21
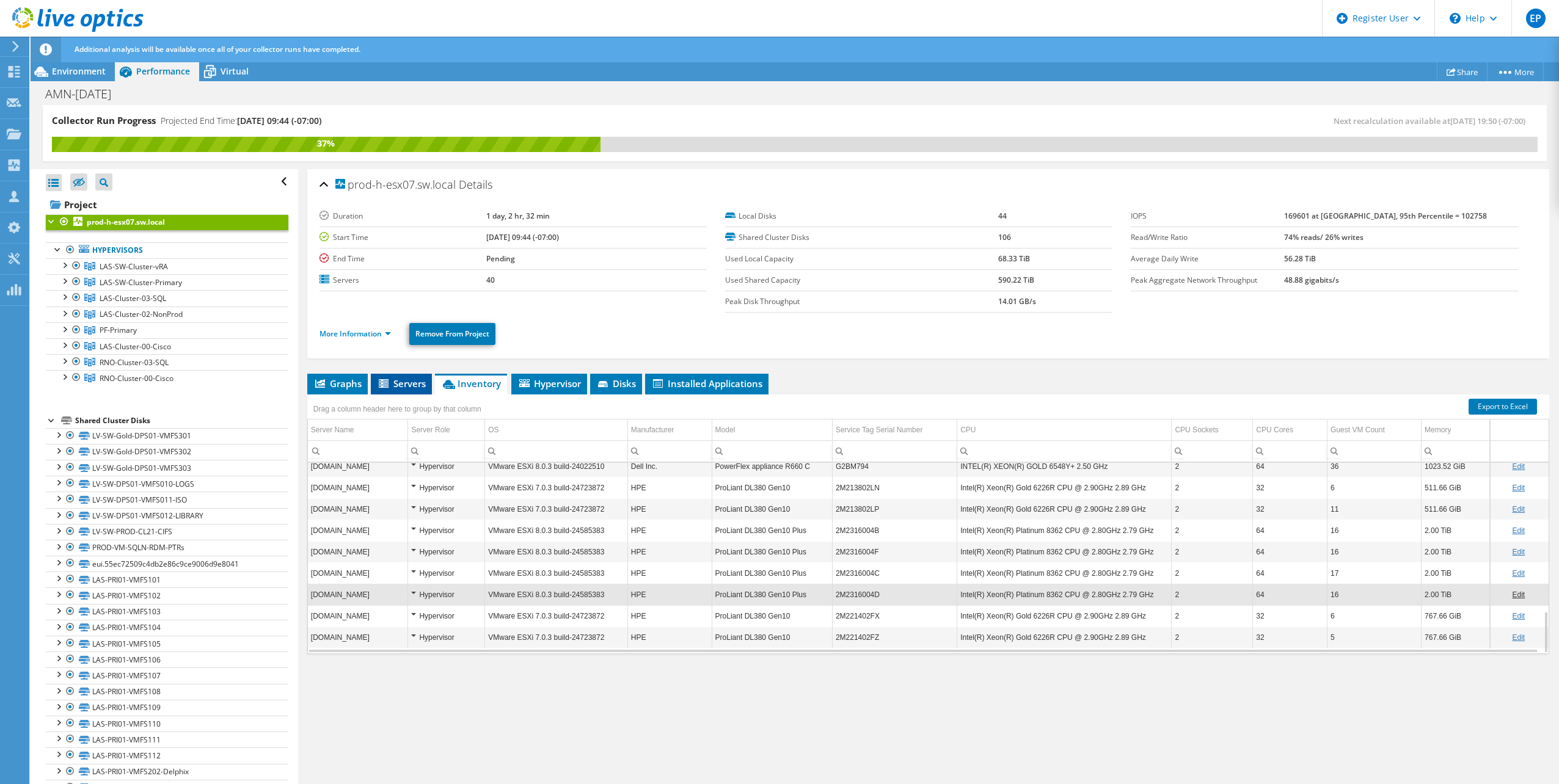
click at [414, 384] on span "Servers" at bounding box center [402, 383] width 49 height 12
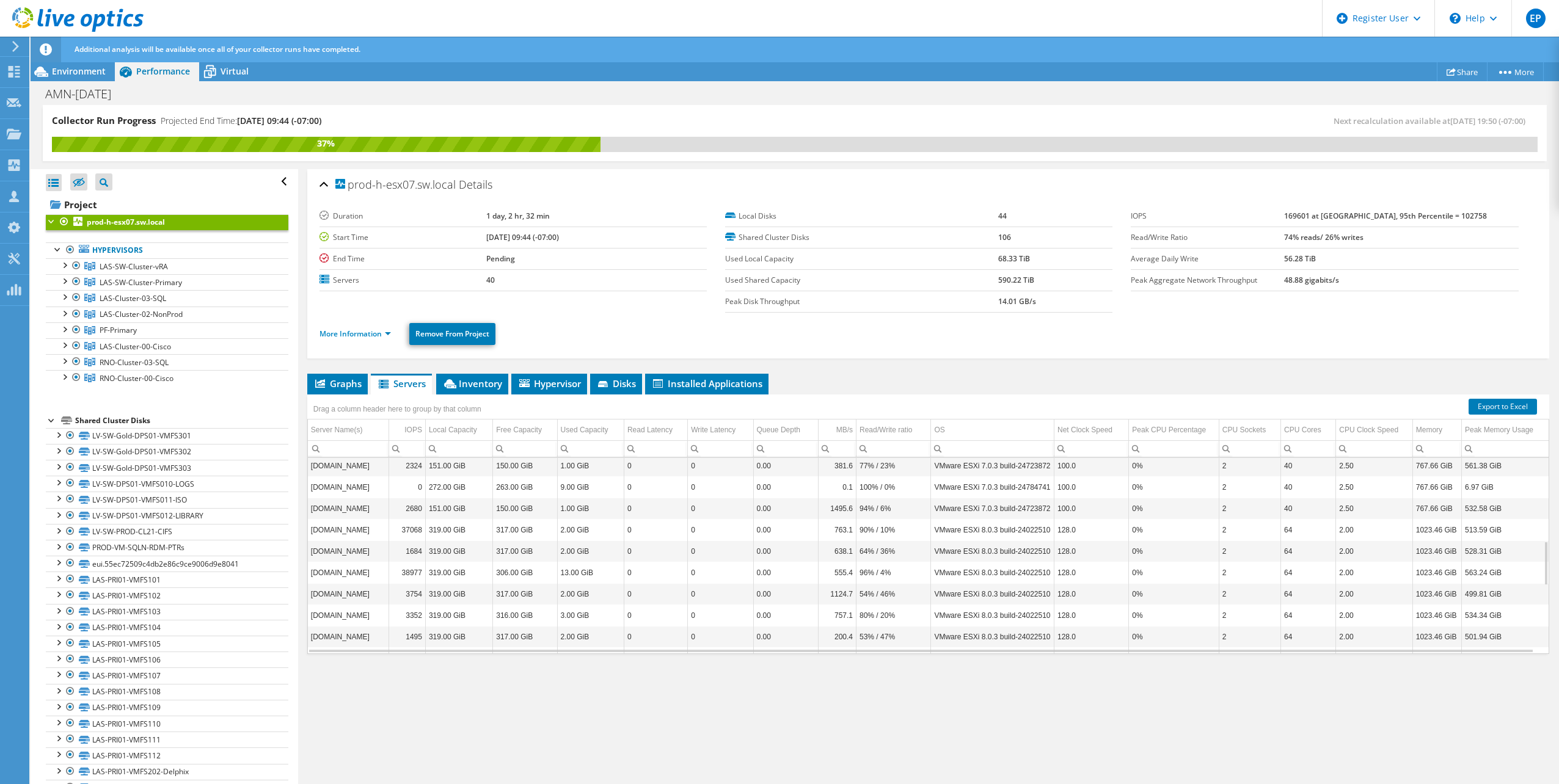
scroll to position [665, 0]
click at [350, 389] on span "Graphs" at bounding box center [337, 383] width 48 height 12
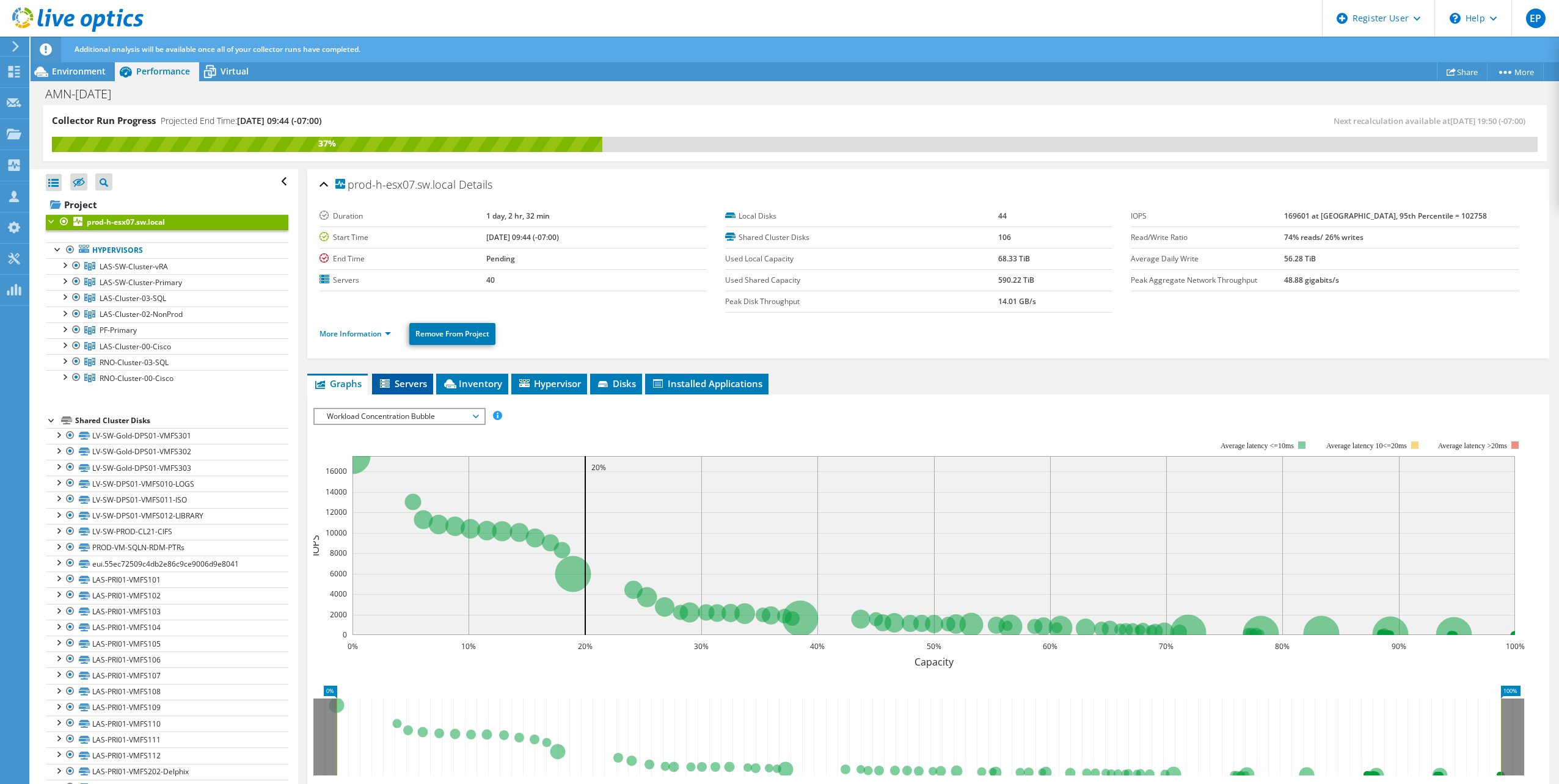
click at [403, 381] on span "Servers" at bounding box center [403, 383] width 49 height 12
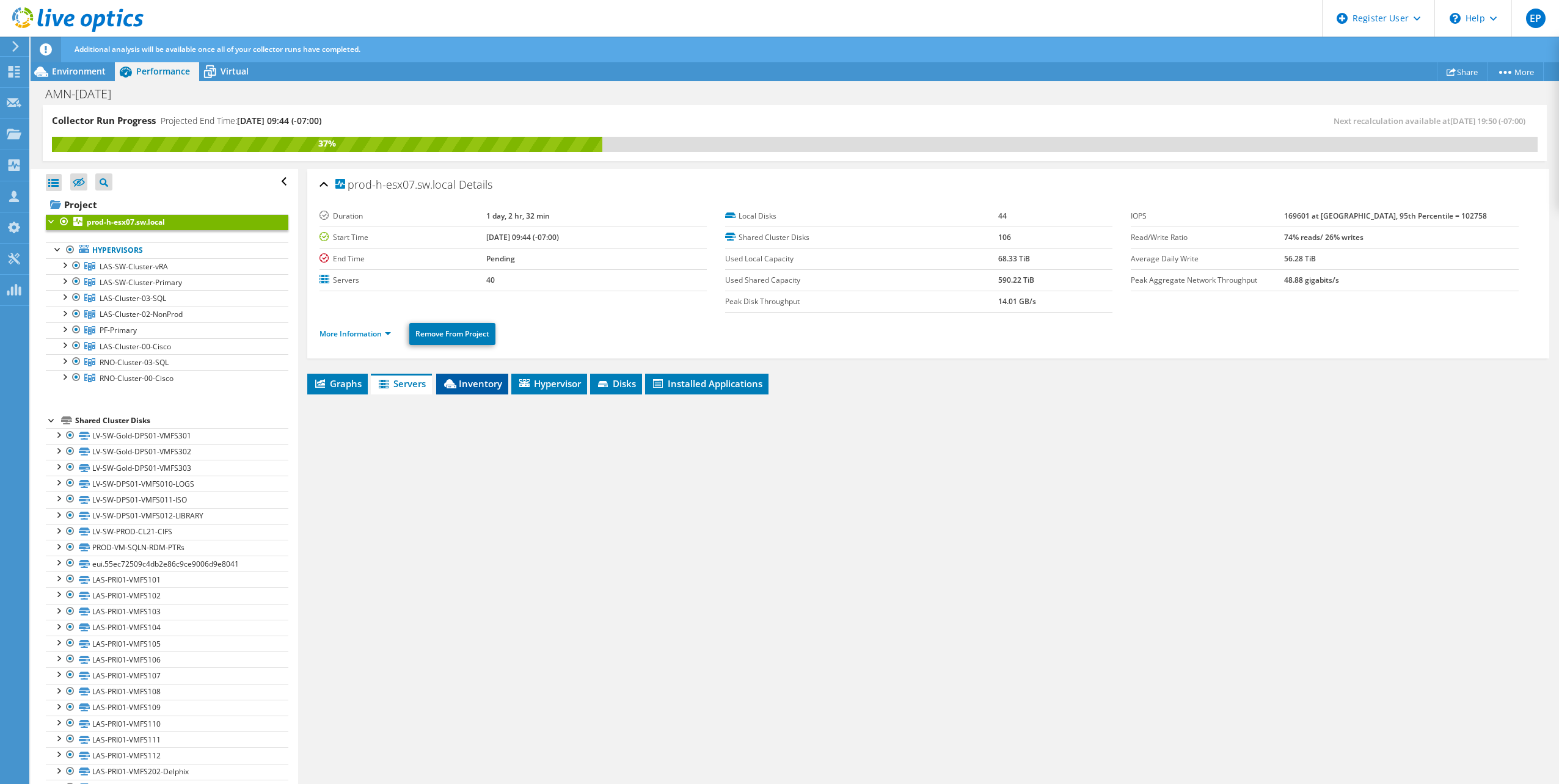
click at [465, 376] on li "Inventory" at bounding box center [472, 384] width 72 height 21
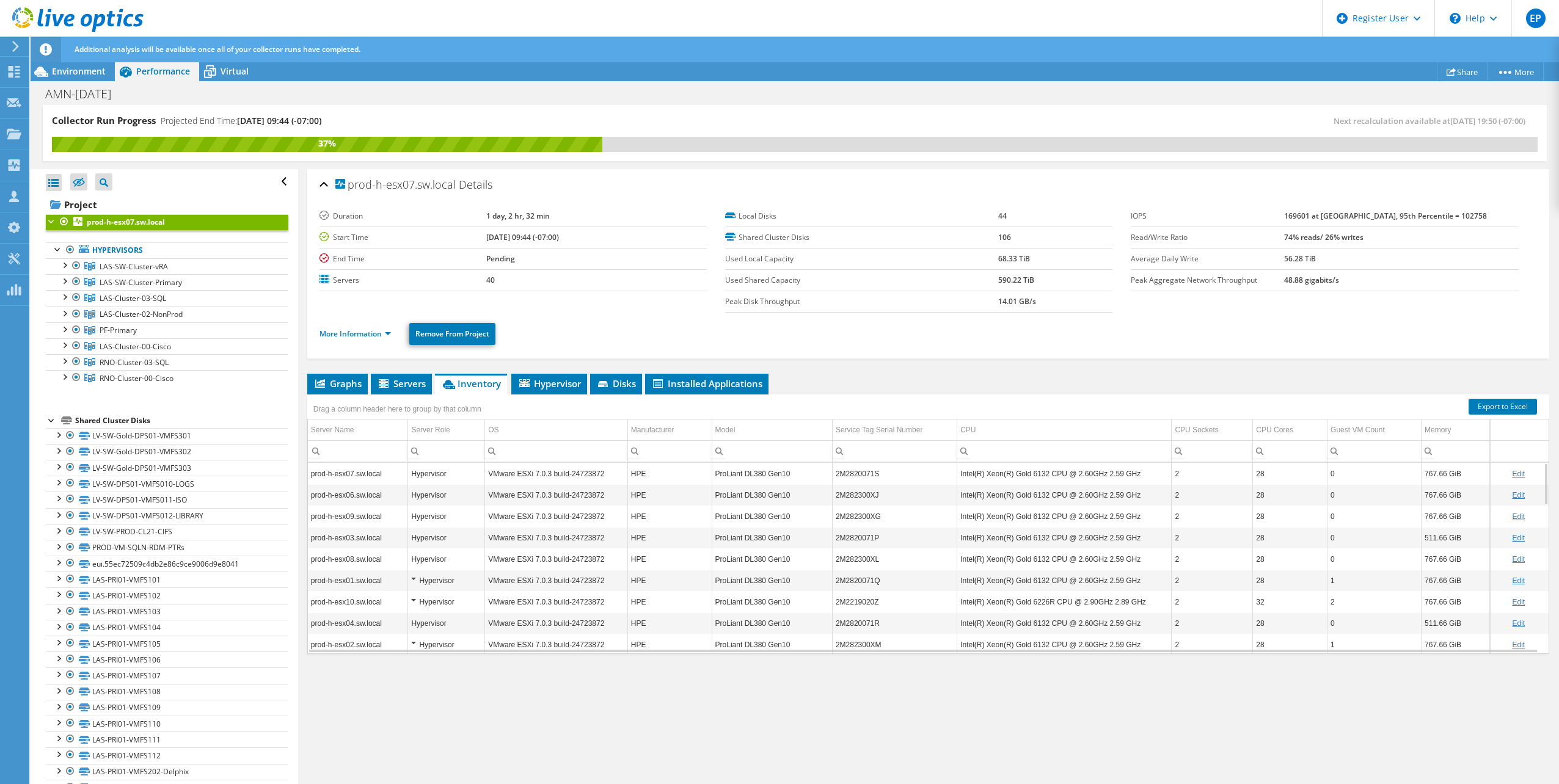
drag, startPoint x: 393, startPoint y: 391, endPoint x: 698, endPoint y: 122, distance: 406.7
click at [393, 390] on li "Servers" at bounding box center [401, 384] width 61 height 21
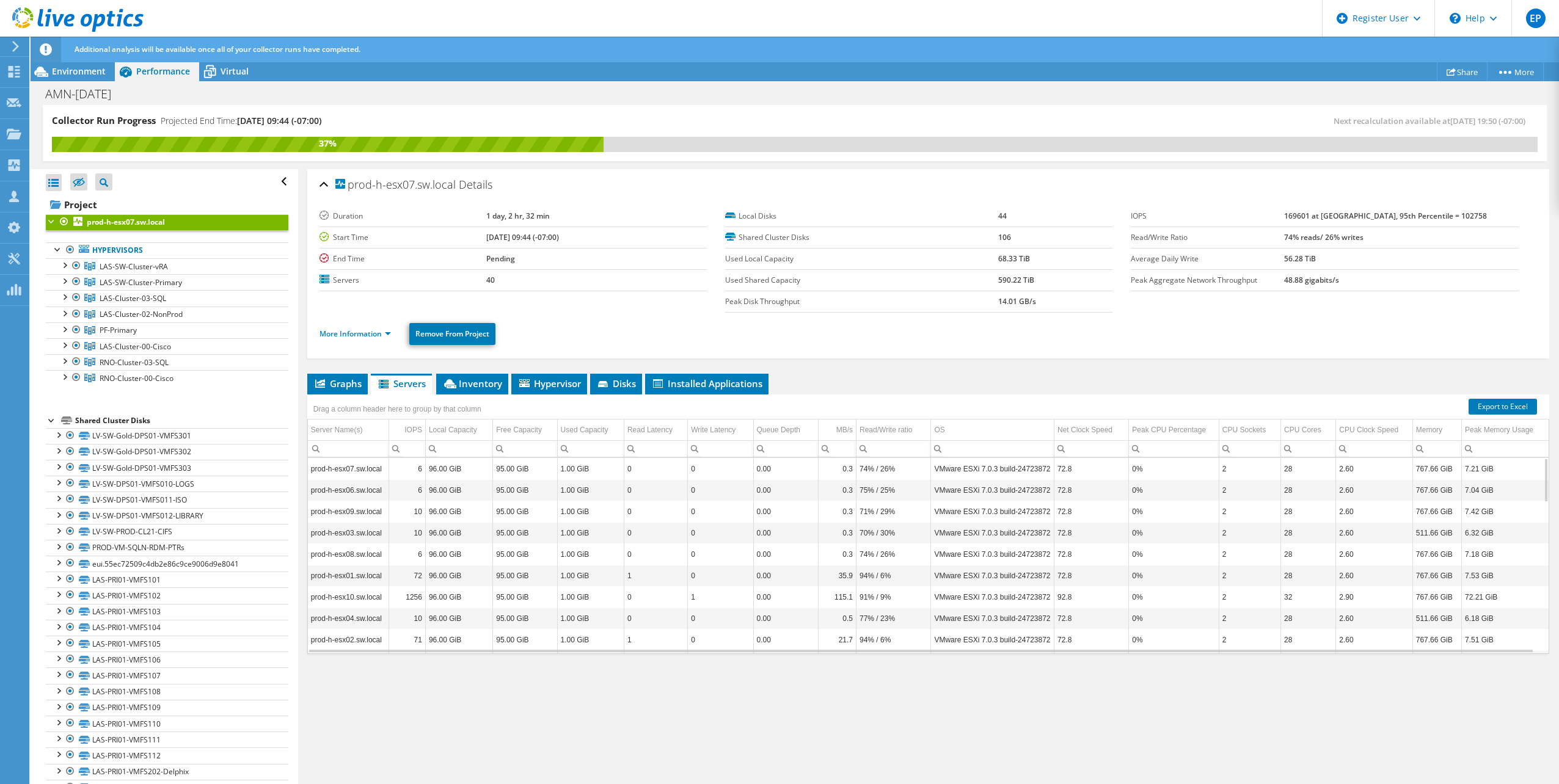
scroll to position [659, 0]
click at [165, 271] on span "RNO-Cluster-03-SQL" at bounding box center [133, 267] width 68 height 11
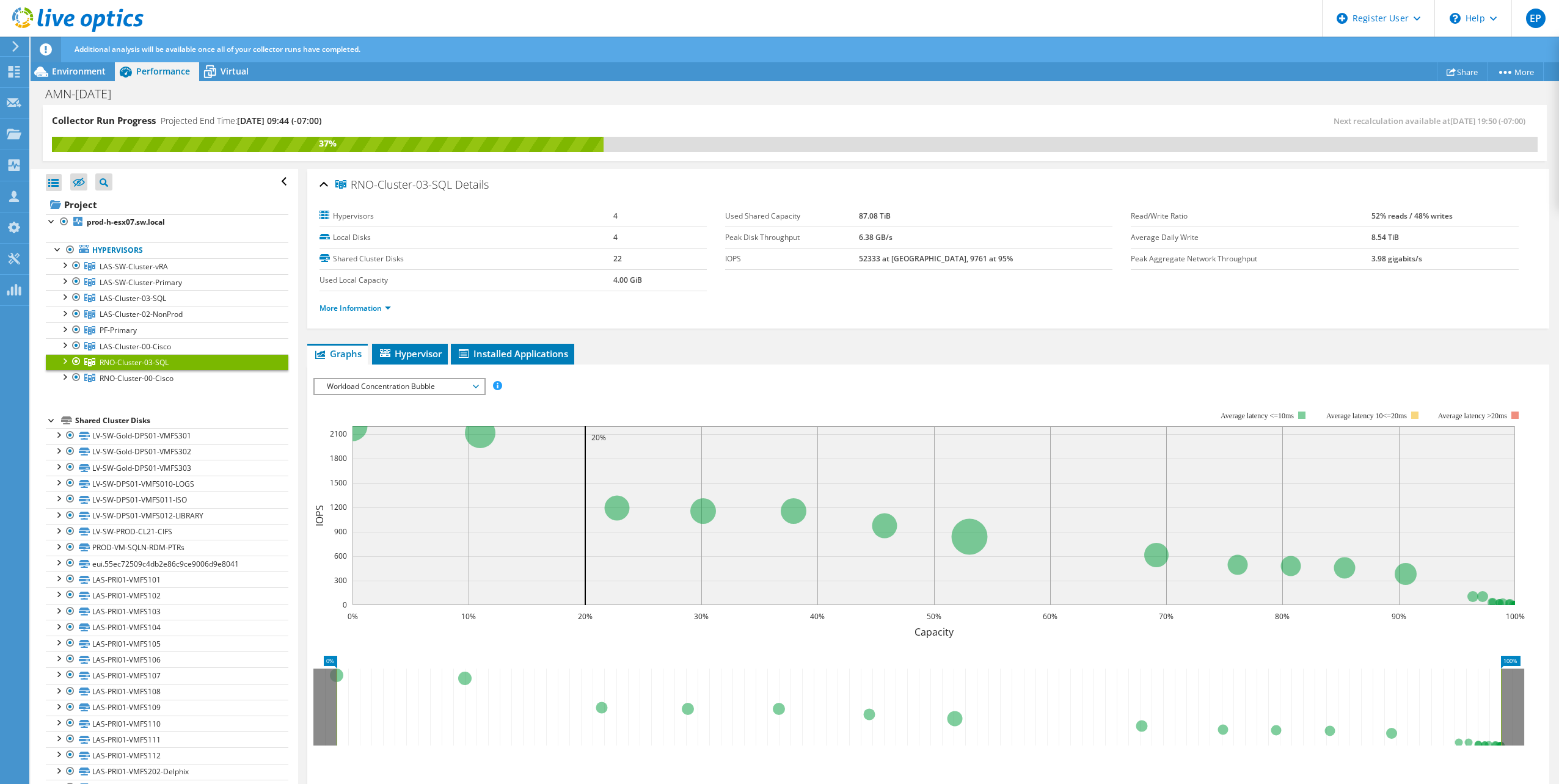
click at [353, 314] on li "More Information" at bounding box center [359, 308] width 79 height 13
click at [354, 308] on link "More Information" at bounding box center [355, 308] width 71 height 11
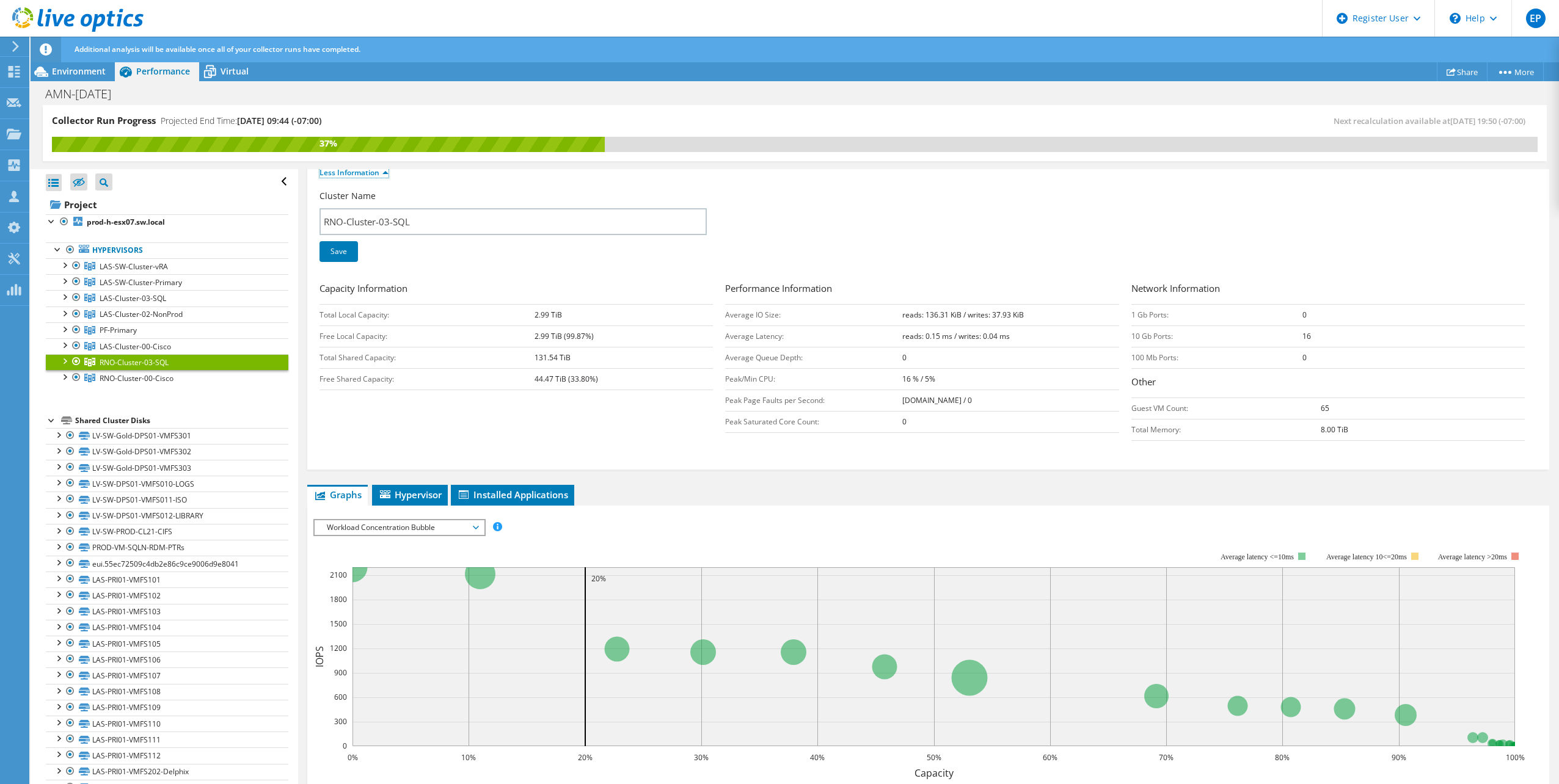
scroll to position [0, 0]
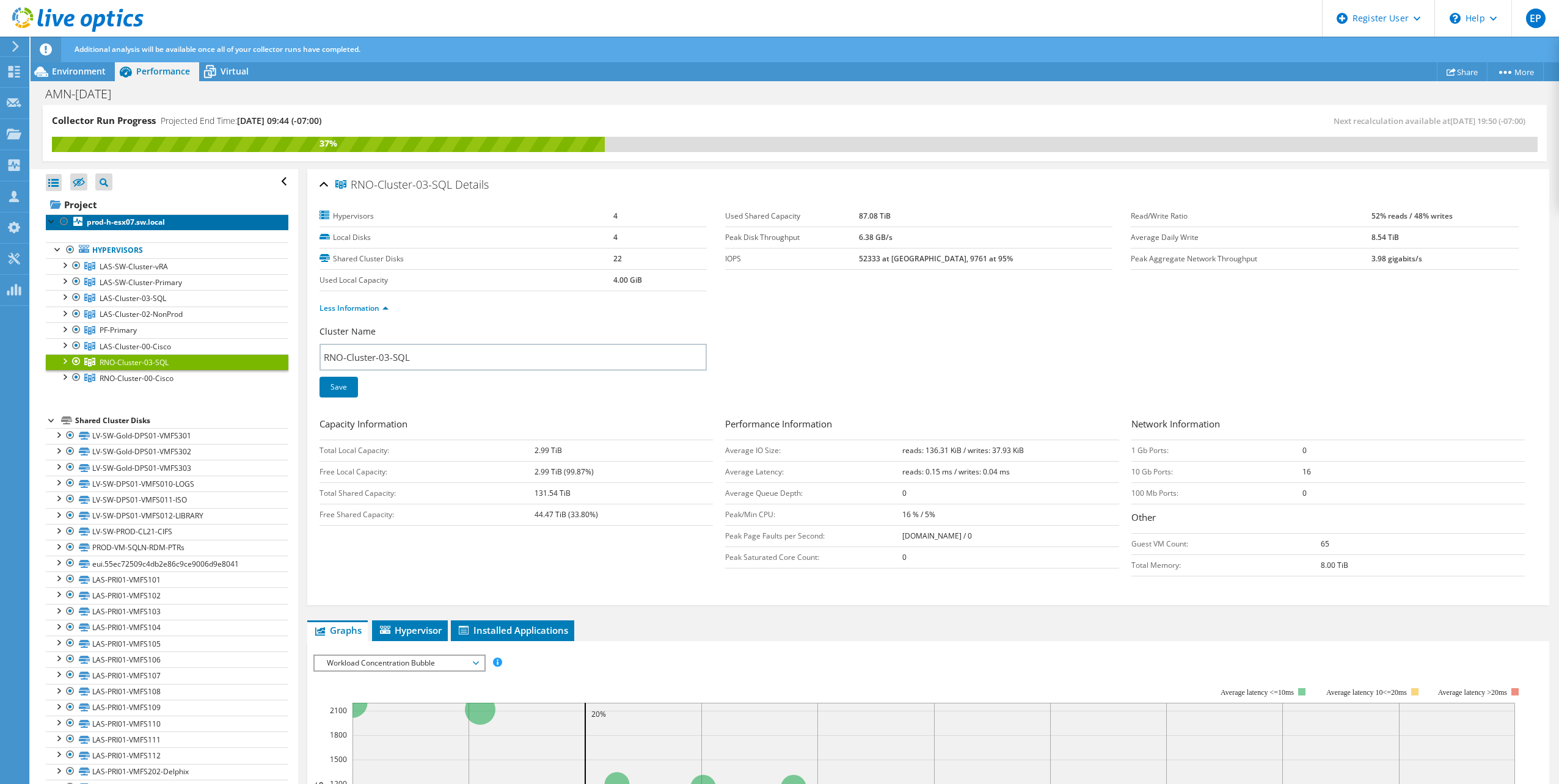
click at [143, 229] on link "prod-h-esx07.sw.local" at bounding box center [167, 221] width 243 height 16
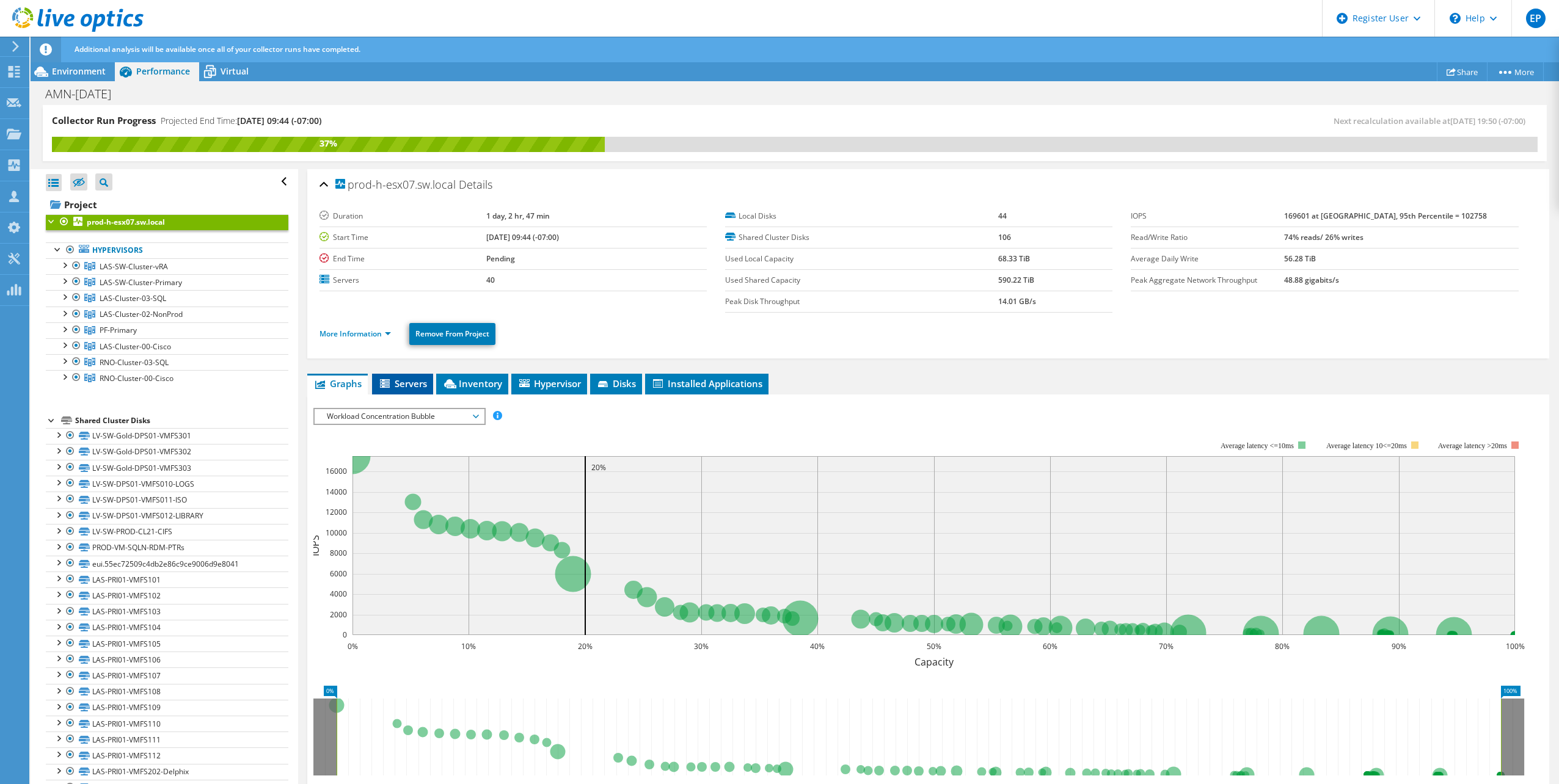
click at [402, 382] on span "Servers" at bounding box center [403, 383] width 49 height 12
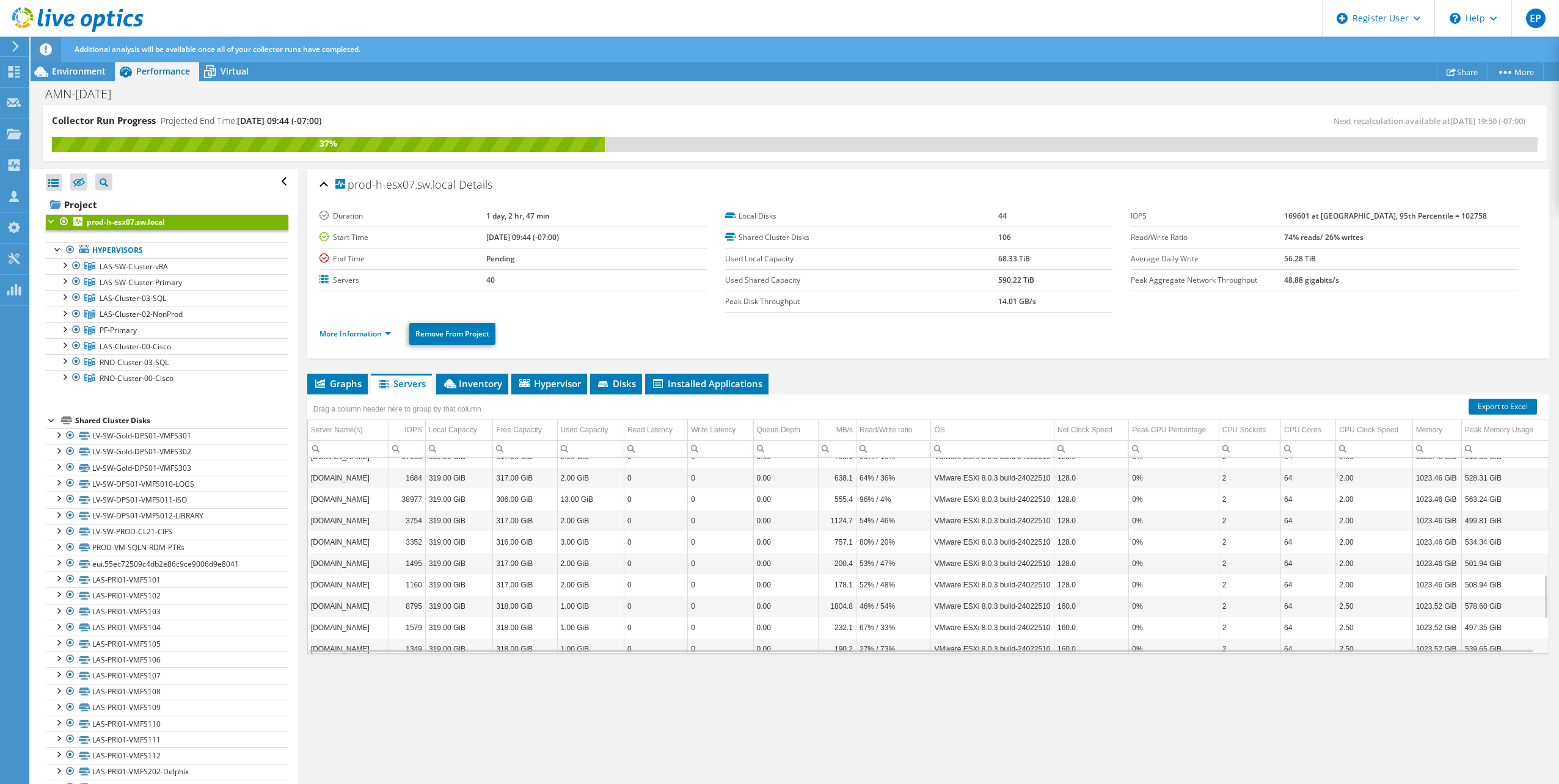
scroll to position [665, 0]
click at [793, 128] on div "Collector Run Progress Projected End Time: [DATE] 09:44 (-07:00)" at bounding box center [423, 125] width 743 height 23
click at [174, 274] on link "RNO-Cluster-00-Cisco" at bounding box center [167, 266] width 243 height 16
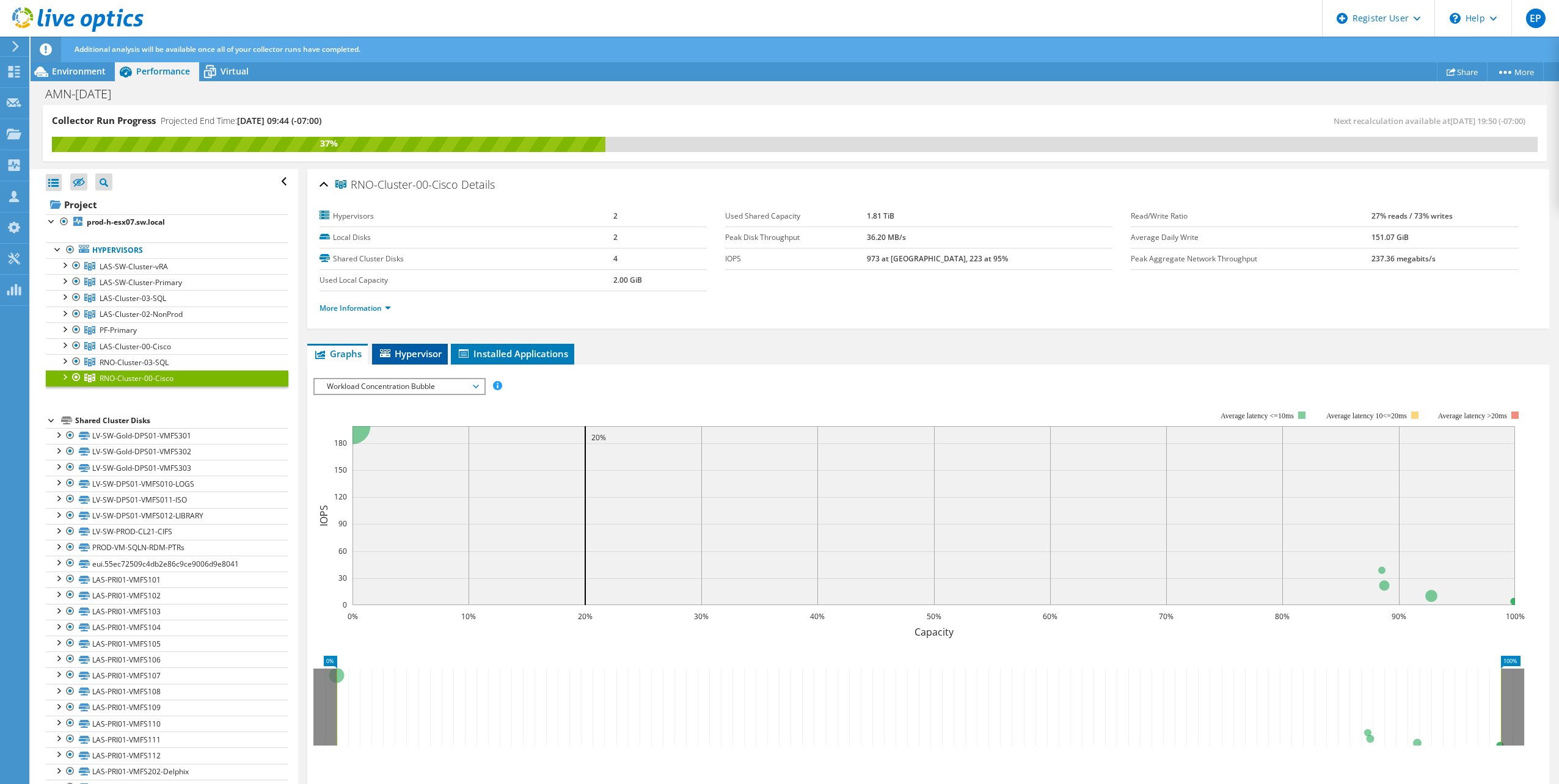
click at [407, 358] on span "Hypervisor" at bounding box center [409, 353] width 63 height 12
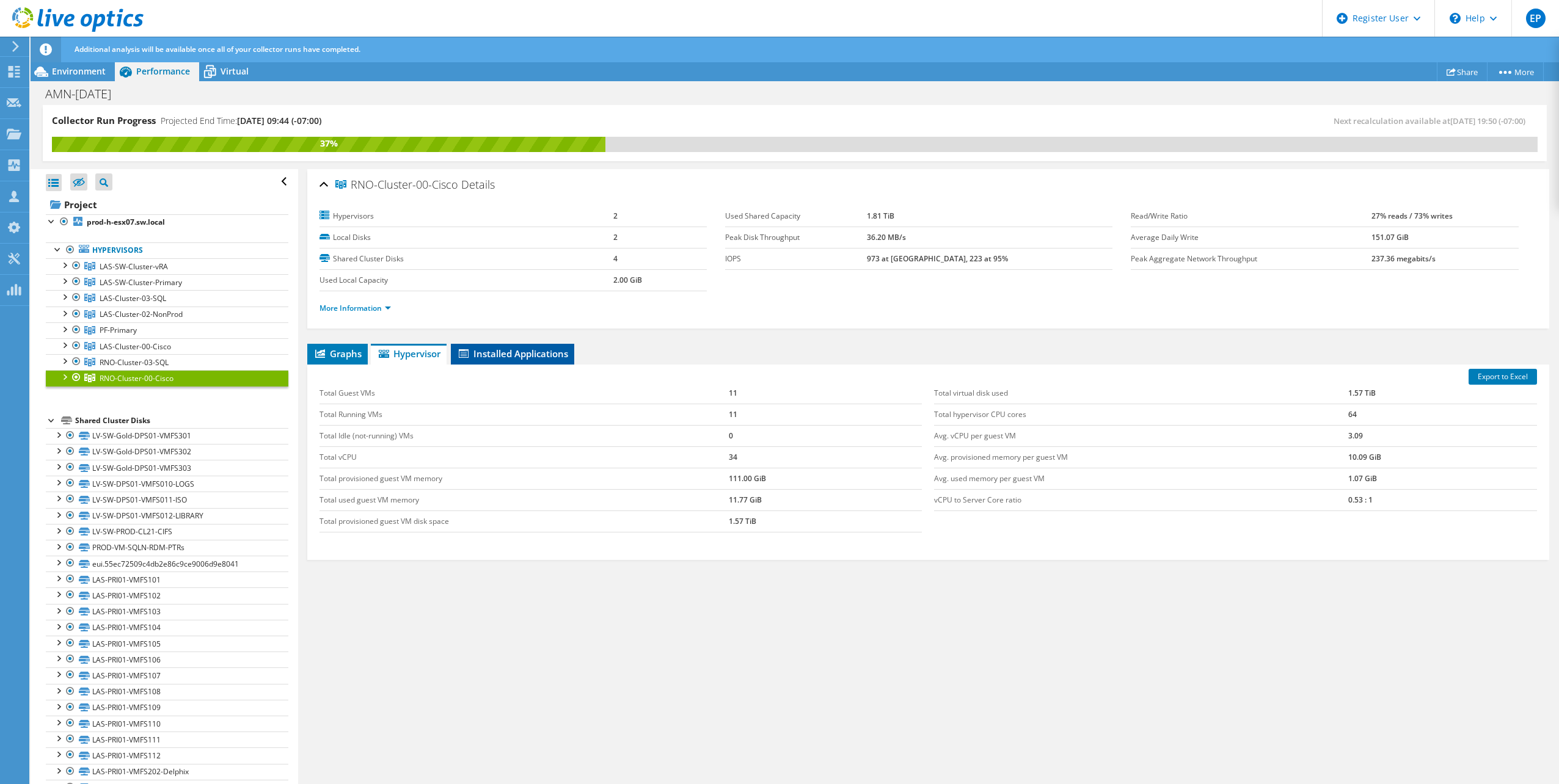
click at [518, 360] on li "Installed Applications" at bounding box center [513, 353] width 123 height 21
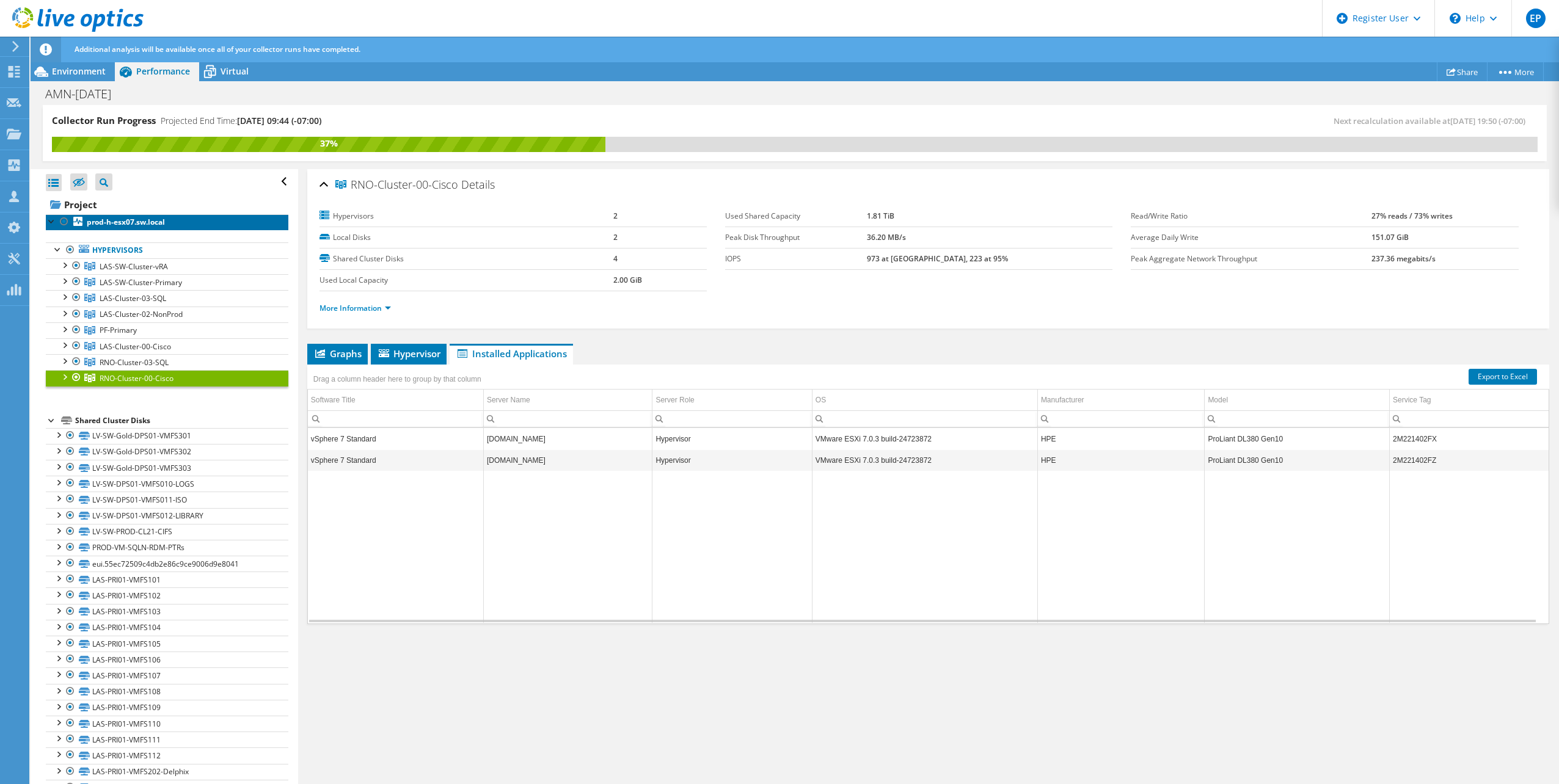
drag, startPoint x: 128, startPoint y: 221, endPoint x: 140, endPoint y: 230, distance: 15.0
click at [128, 221] on b "prod-h-esx07.sw.local" at bounding box center [125, 221] width 78 height 11
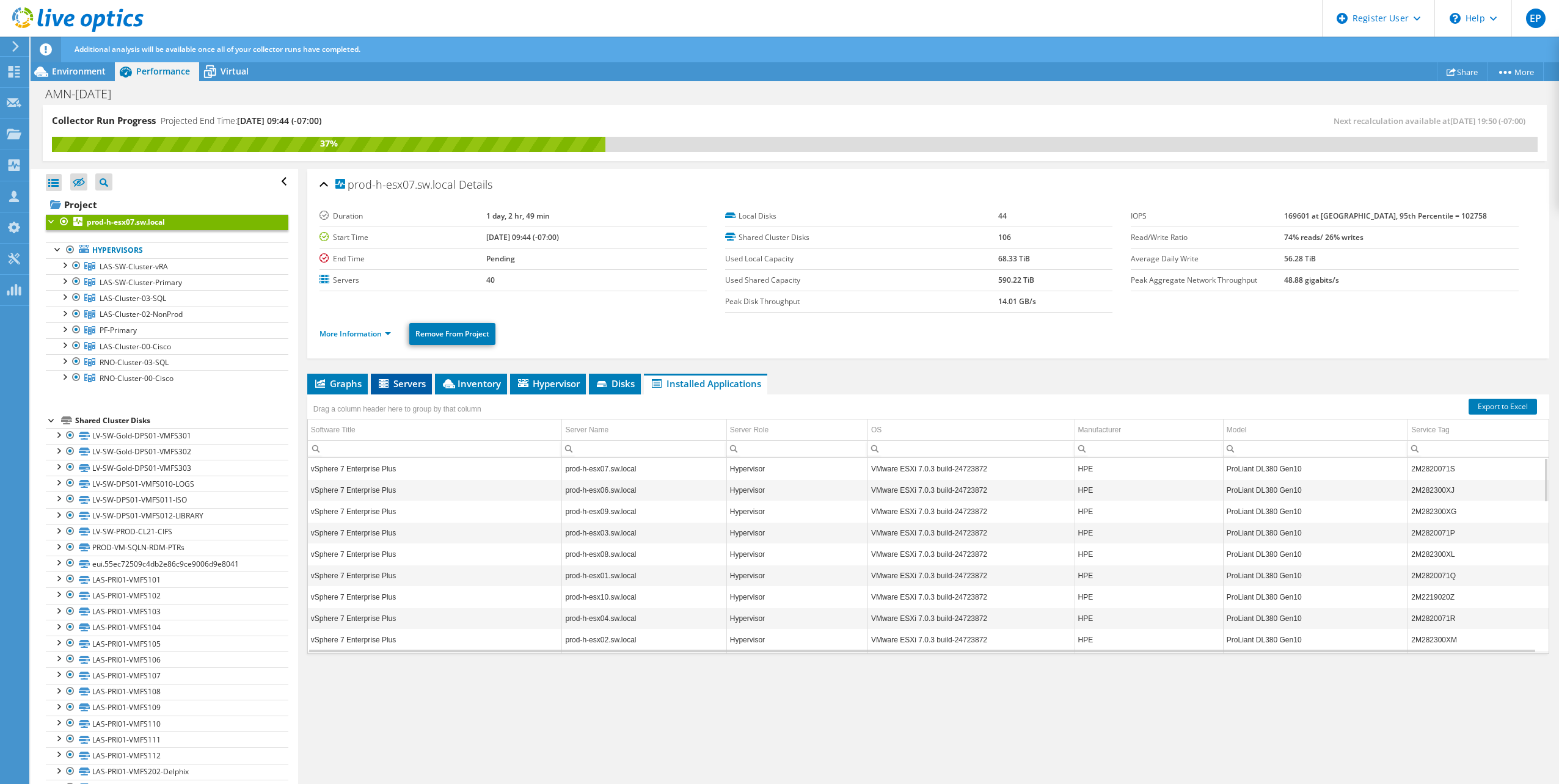
click at [410, 384] on span "Servers" at bounding box center [402, 383] width 49 height 12
